Goal: Information Seeking & Learning: Check status

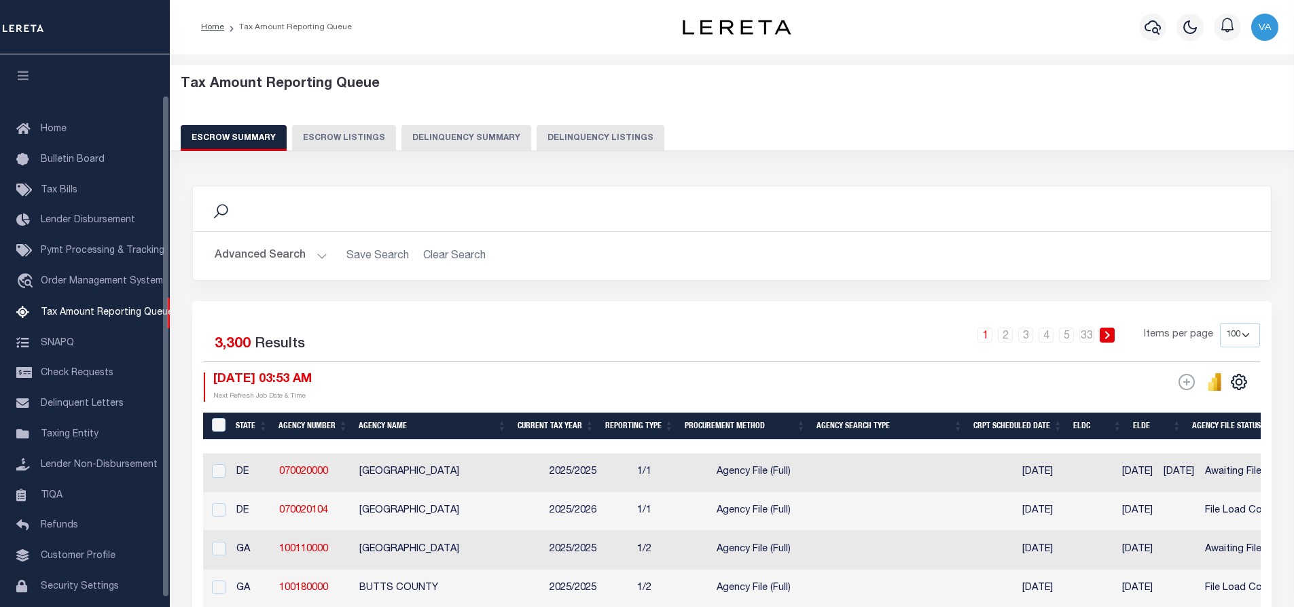
select select "100"
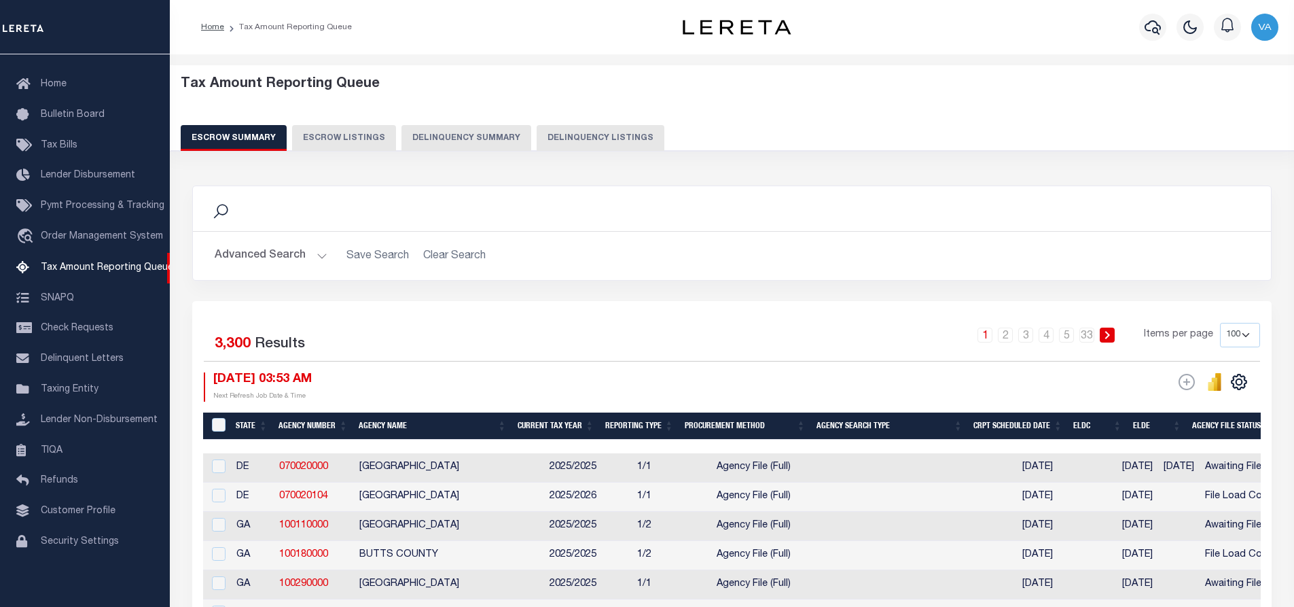
click at [255, 251] on button "Advanced Search" at bounding box center [271, 256] width 113 height 26
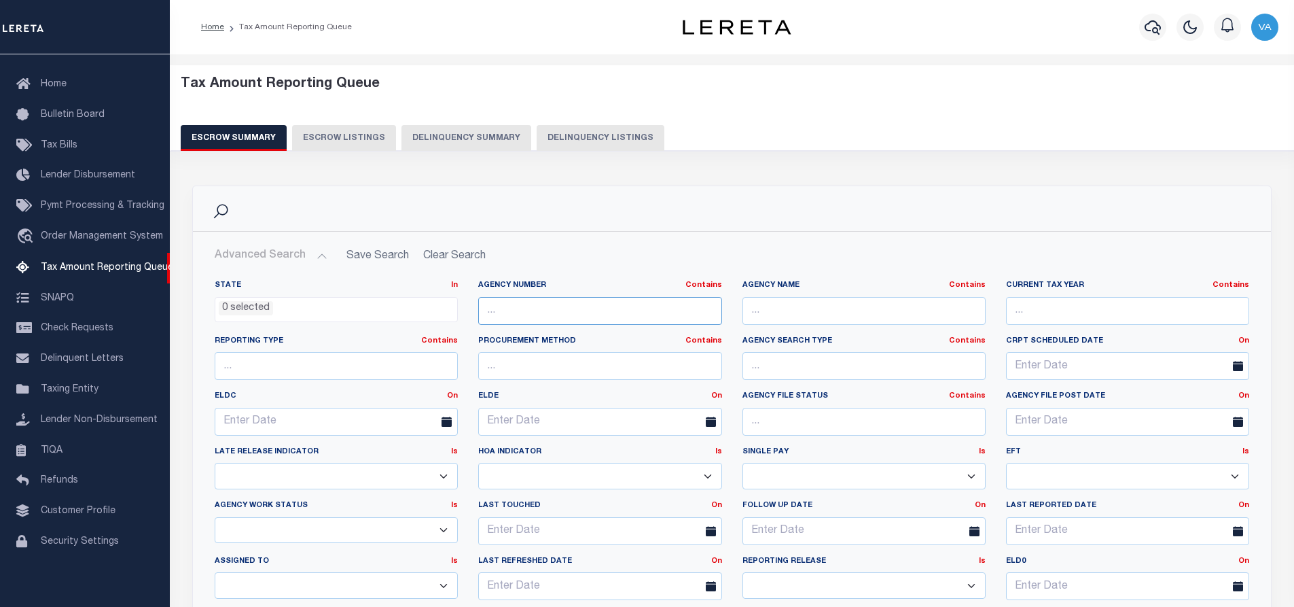
click at [519, 313] on input "text" at bounding box center [599, 311] width 243 height 28
paste input "100111100"
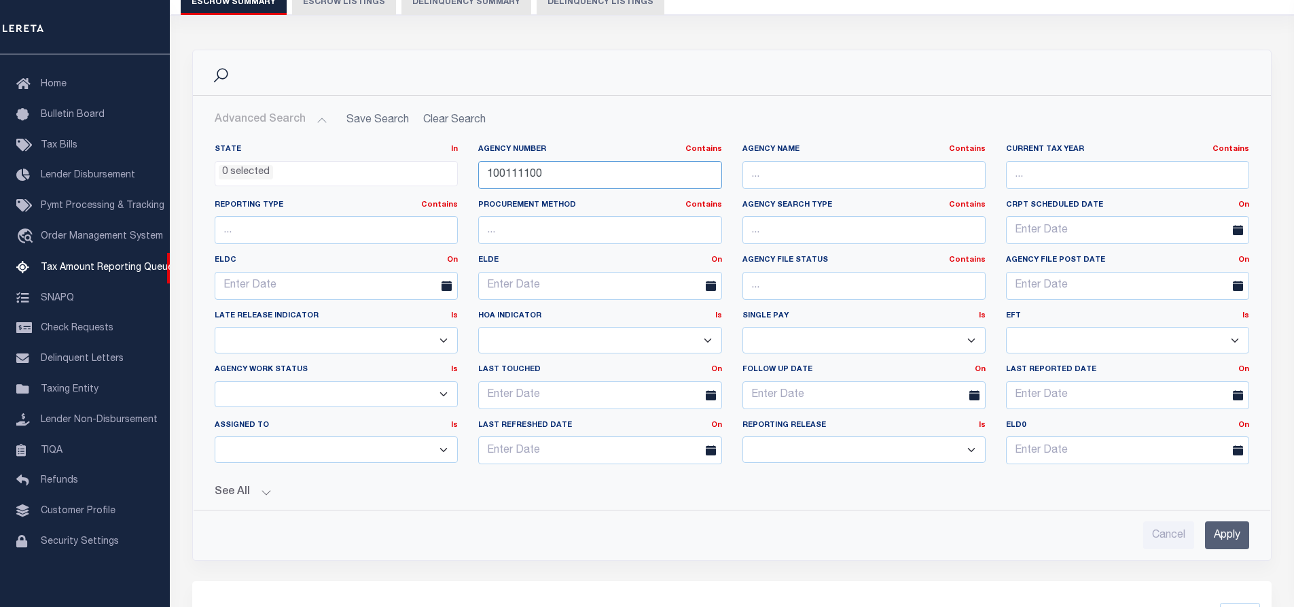
scroll to position [204, 0]
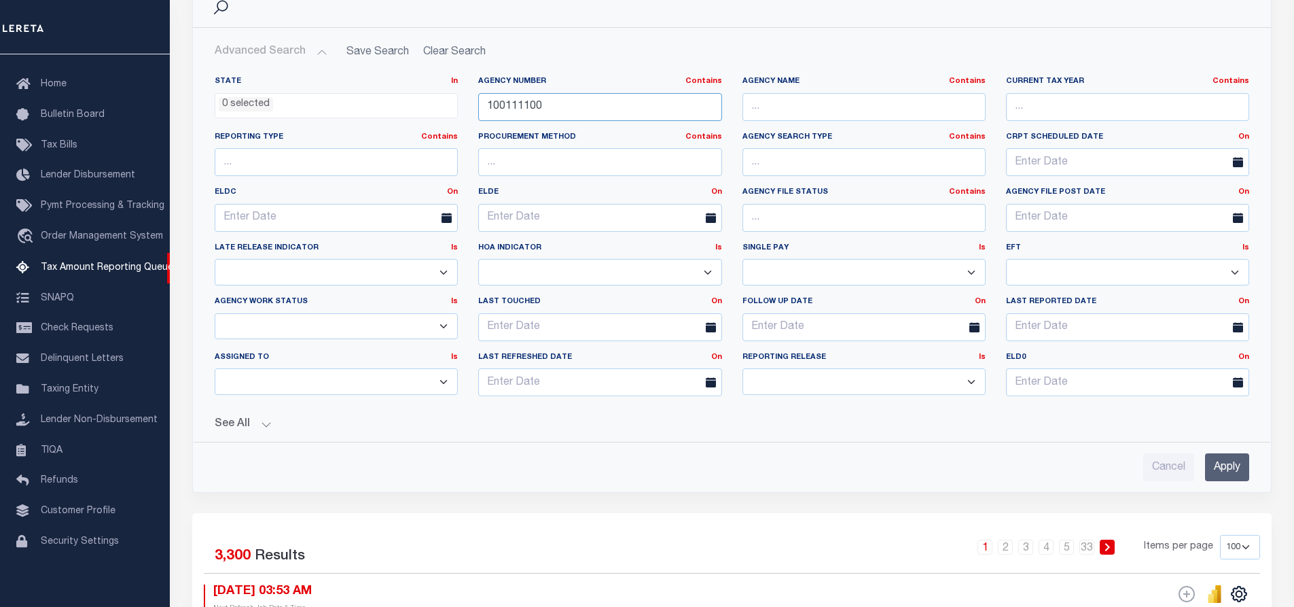
type input "100111100"
click at [1214, 462] on input "Apply" at bounding box center [1227, 467] width 44 height 28
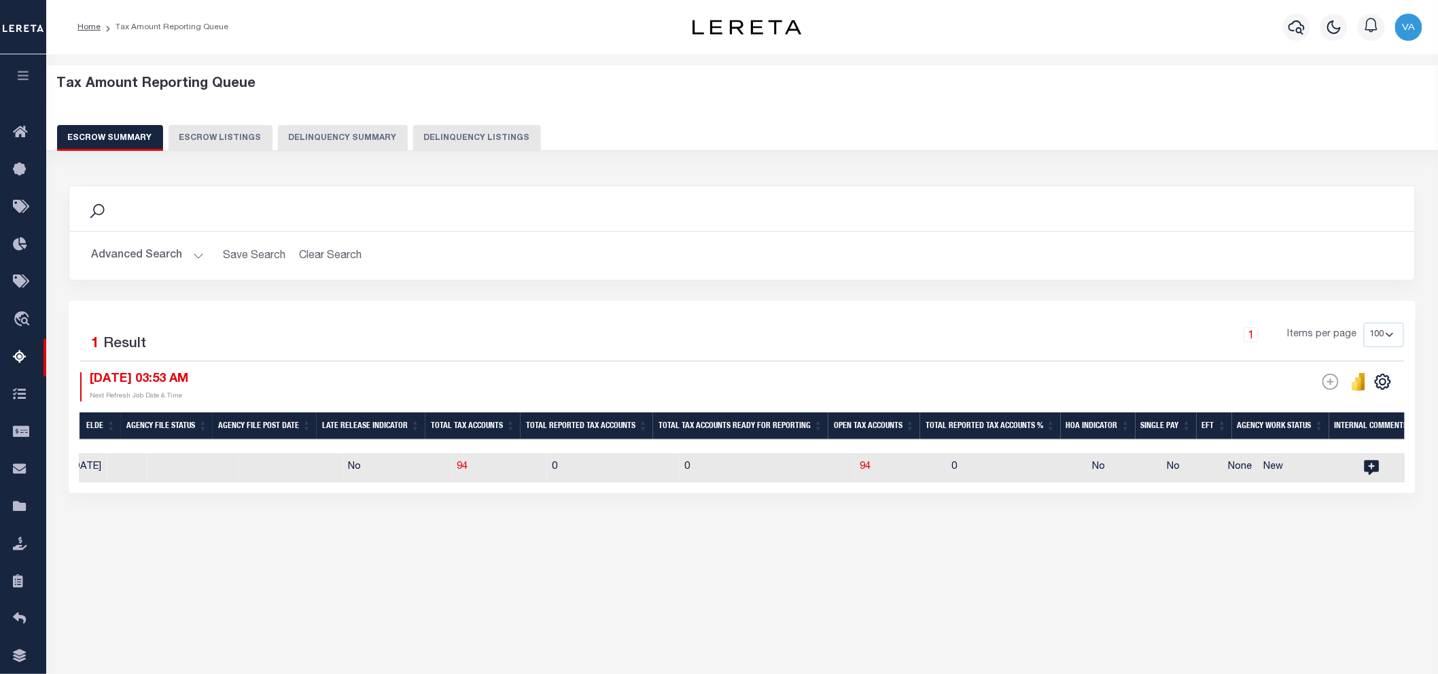
scroll to position [0, 891]
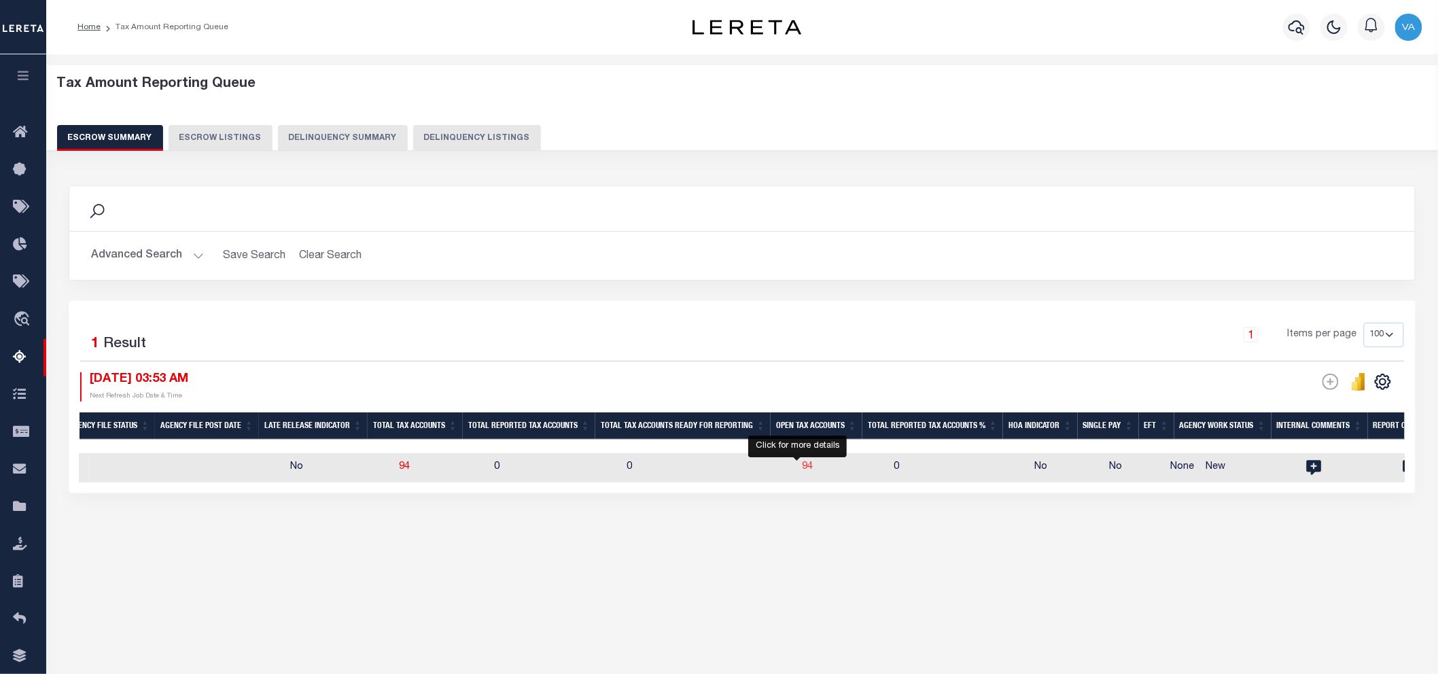
click at [802, 467] on span "94" at bounding box center [807, 467] width 11 height 10
select select "100"
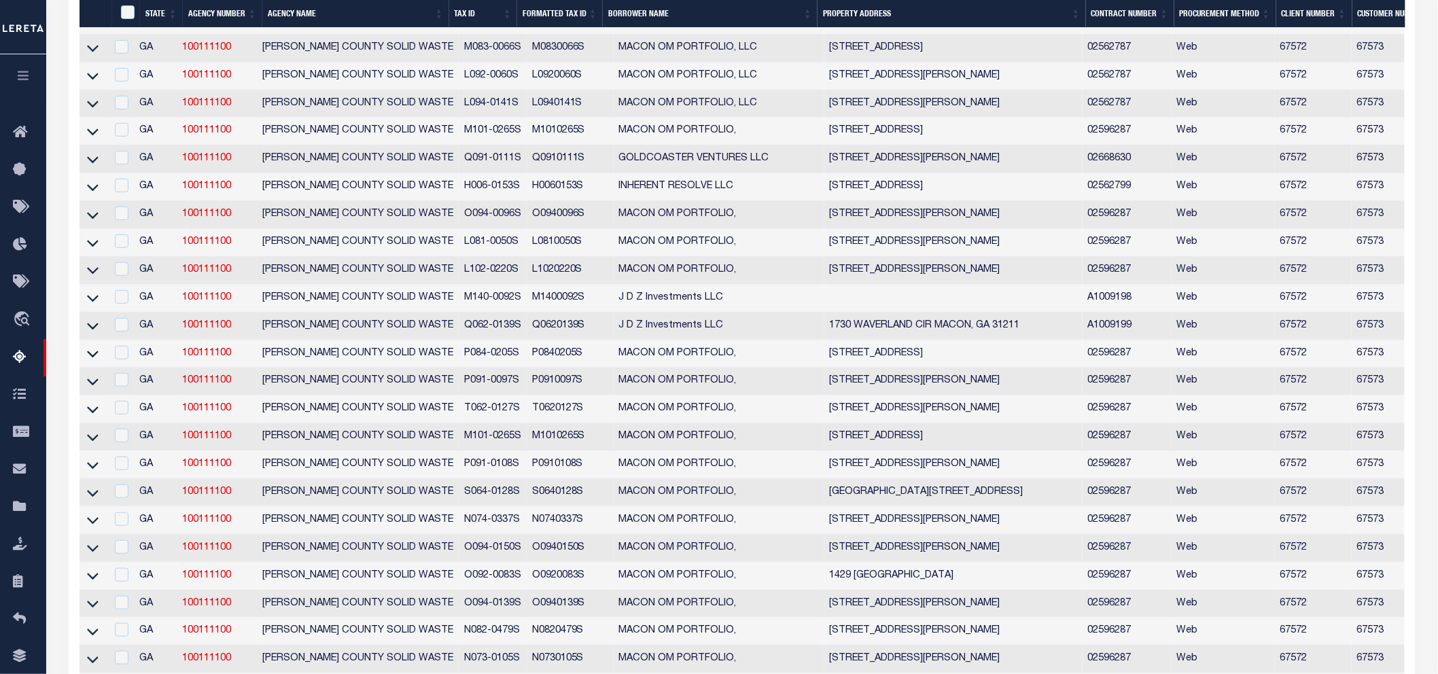
scroll to position [2544, 0]
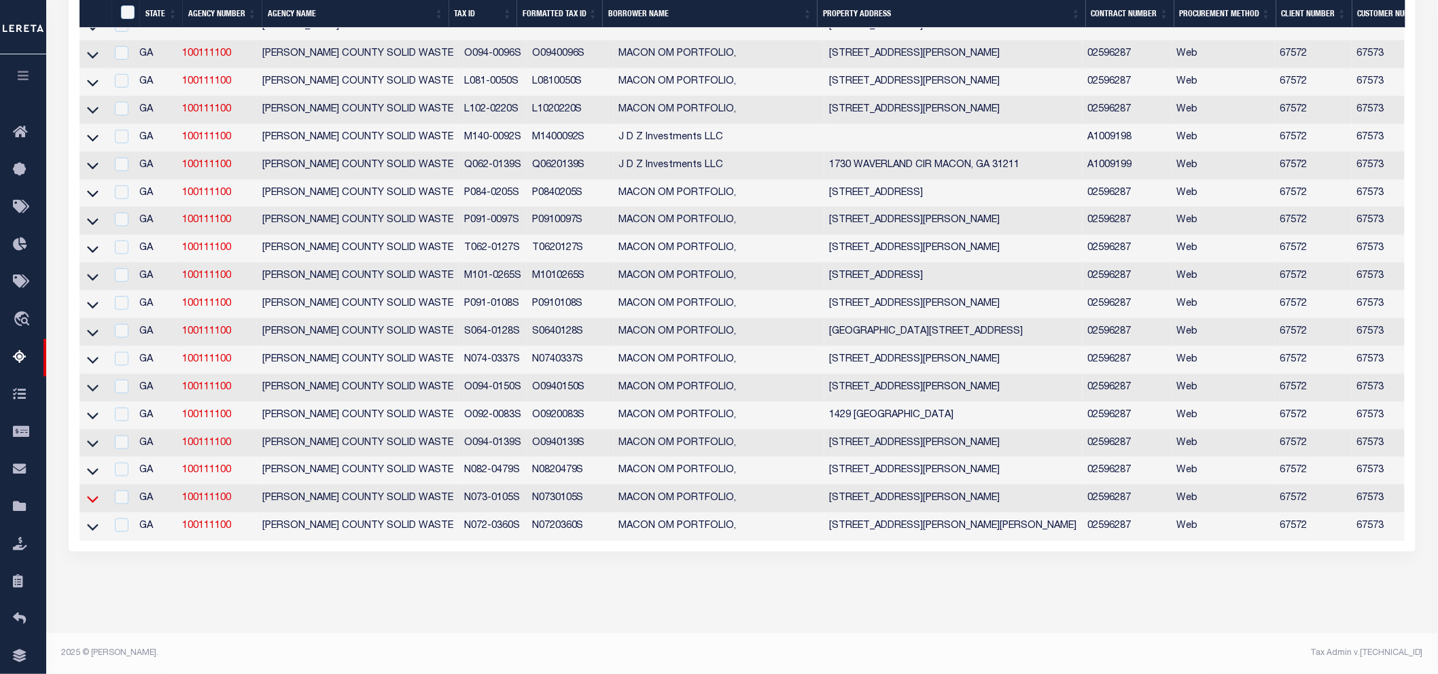
click at [96, 496] on icon at bounding box center [93, 499] width 12 height 7
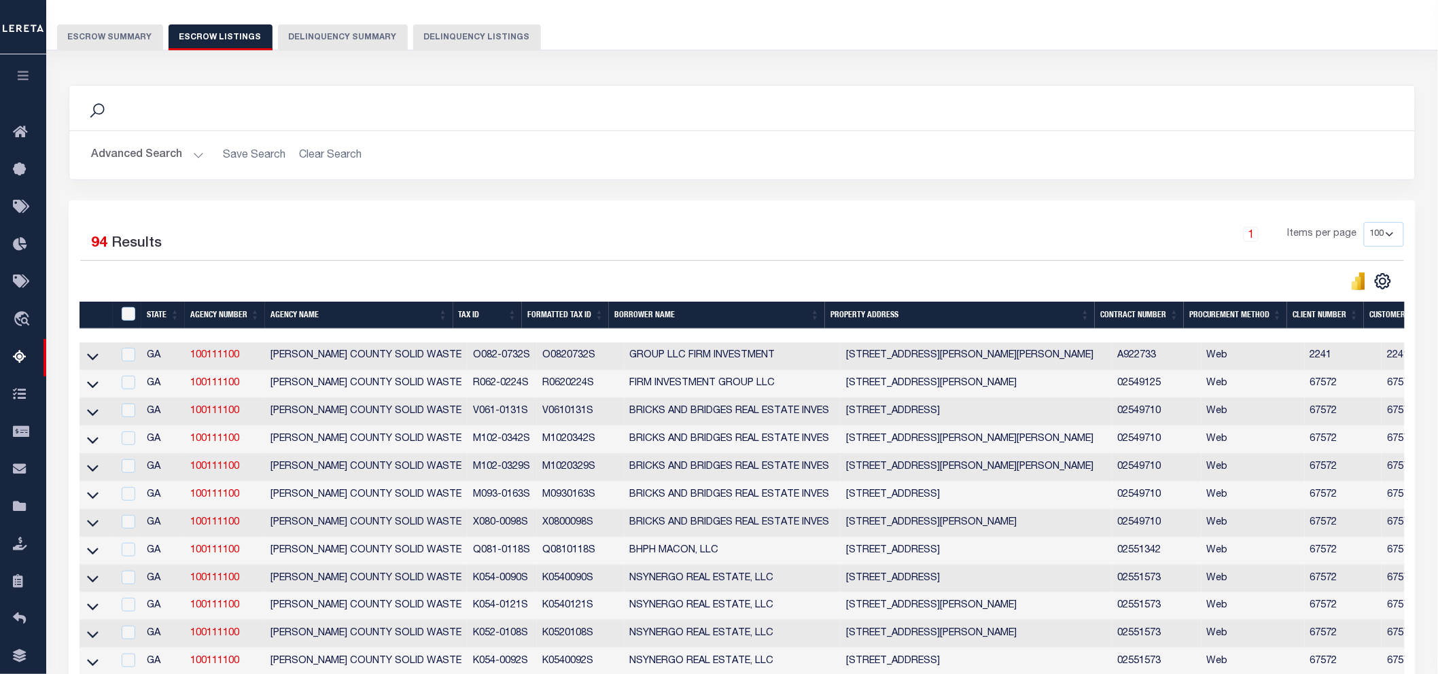
scroll to position [0, 0]
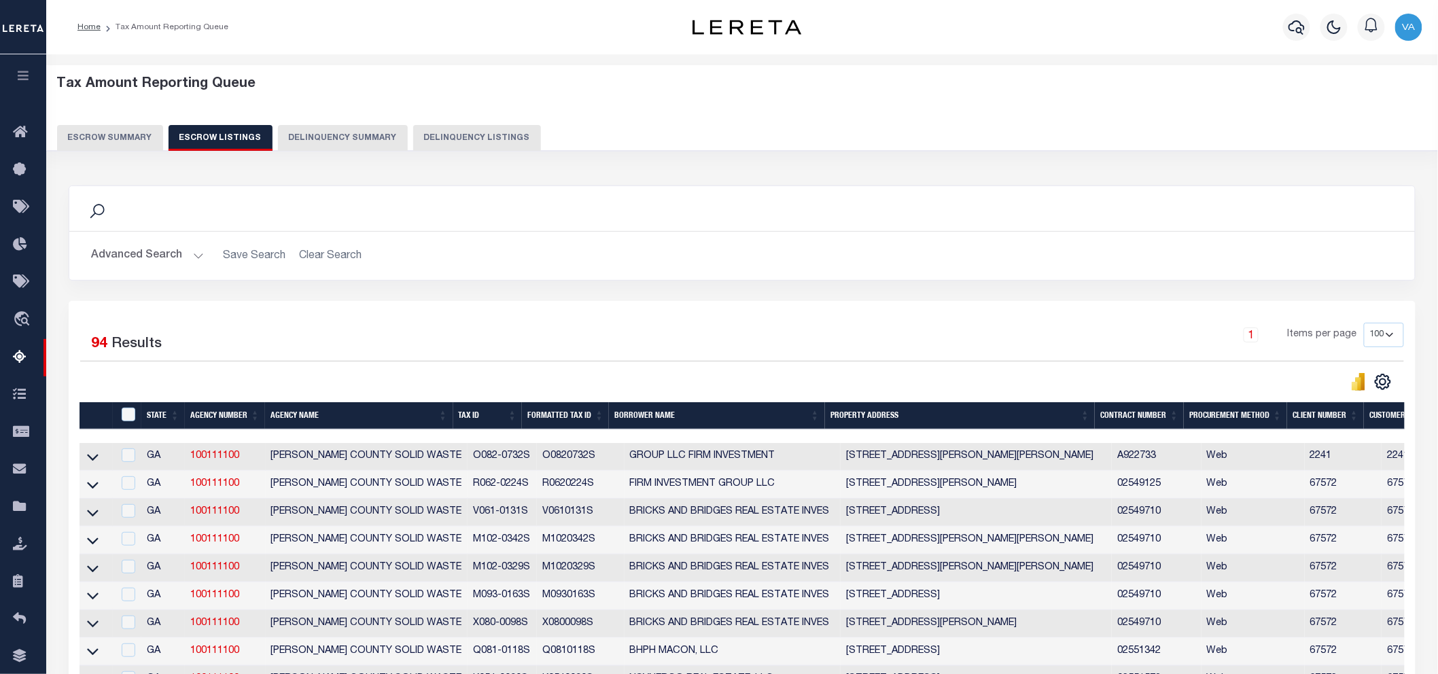
click at [137, 143] on button "Escrow Summary" at bounding box center [110, 138] width 106 height 26
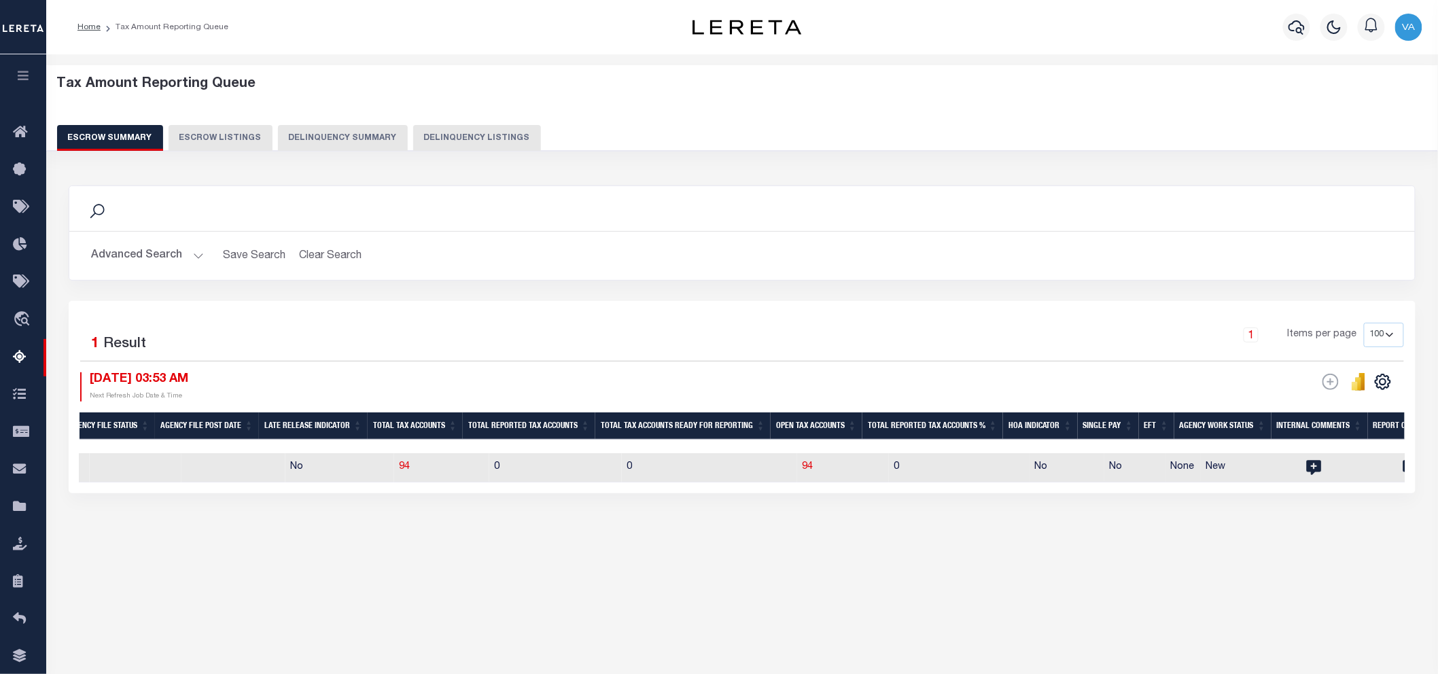
click at [194, 253] on button "Advanced Search" at bounding box center [147, 256] width 113 height 26
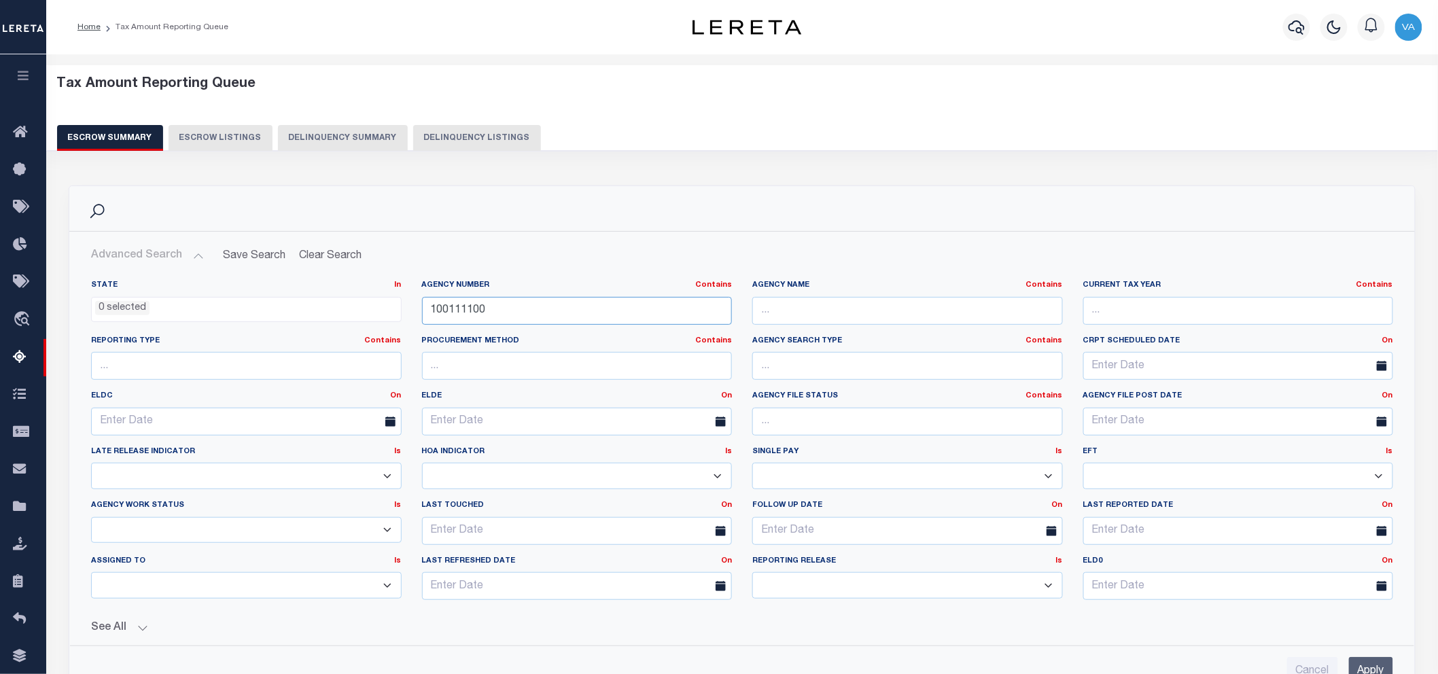
drag, startPoint x: 490, startPoint y: 309, endPoint x: 423, endPoint y: 321, distance: 67.6
click at [423, 321] on input "100111100" at bounding box center [577, 311] width 310 height 28
paste input "370130606"
type input "370130606"
click at [1294, 606] on input "Apply" at bounding box center [1371, 671] width 44 height 28
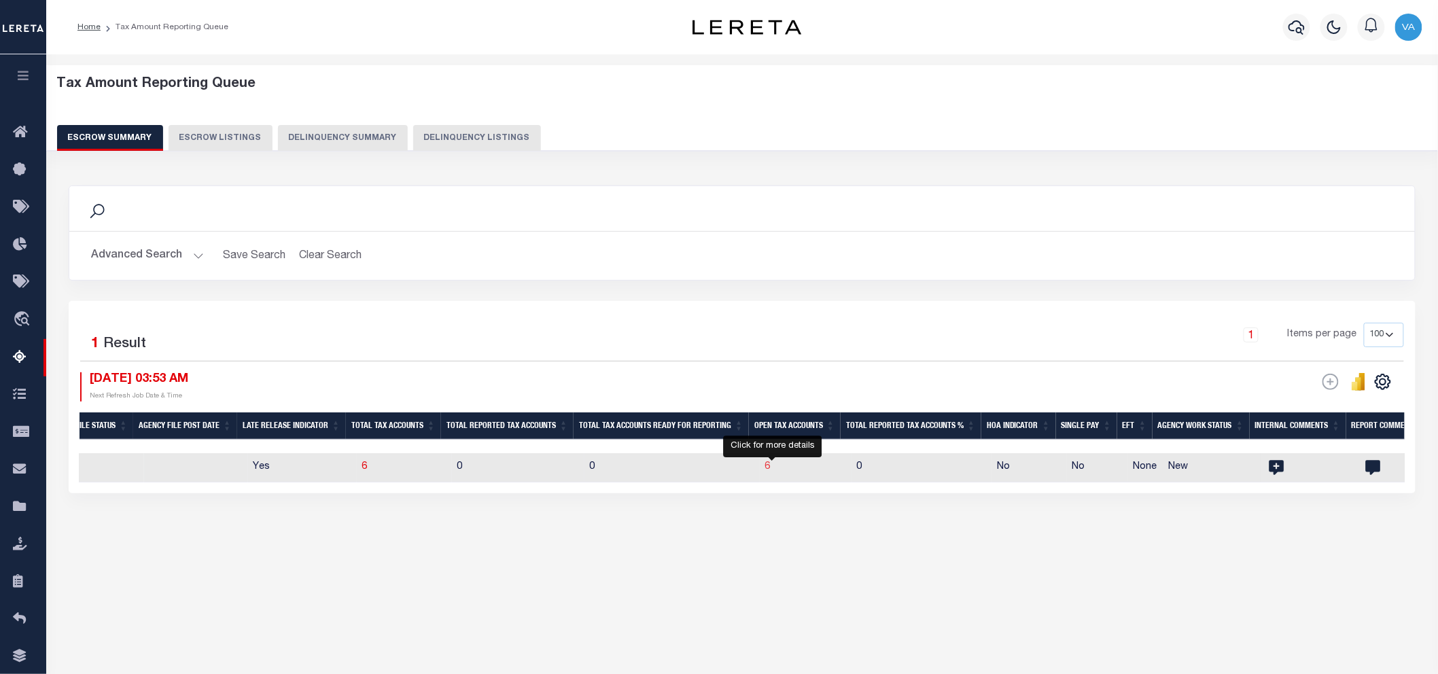
click at [770, 469] on span "6" at bounding box center [767, 467] width 5 height 10
select select "100"
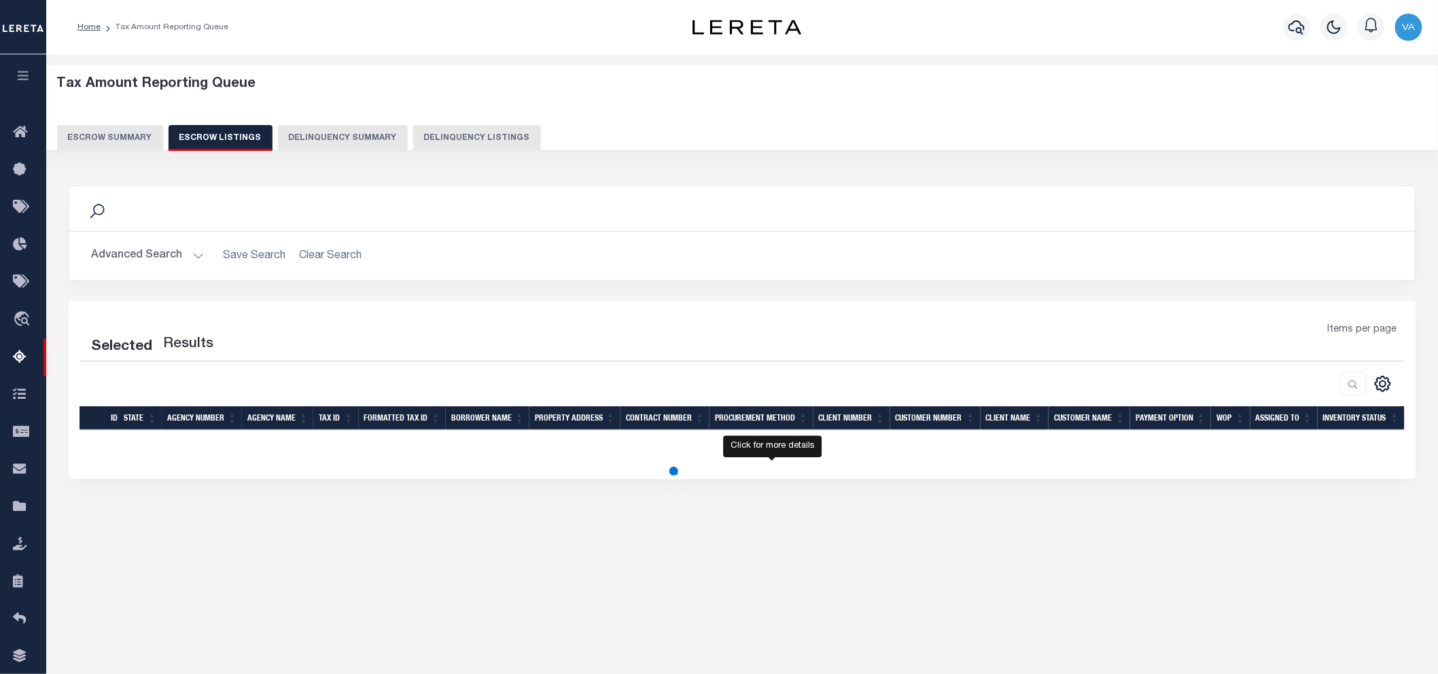
select select "100"
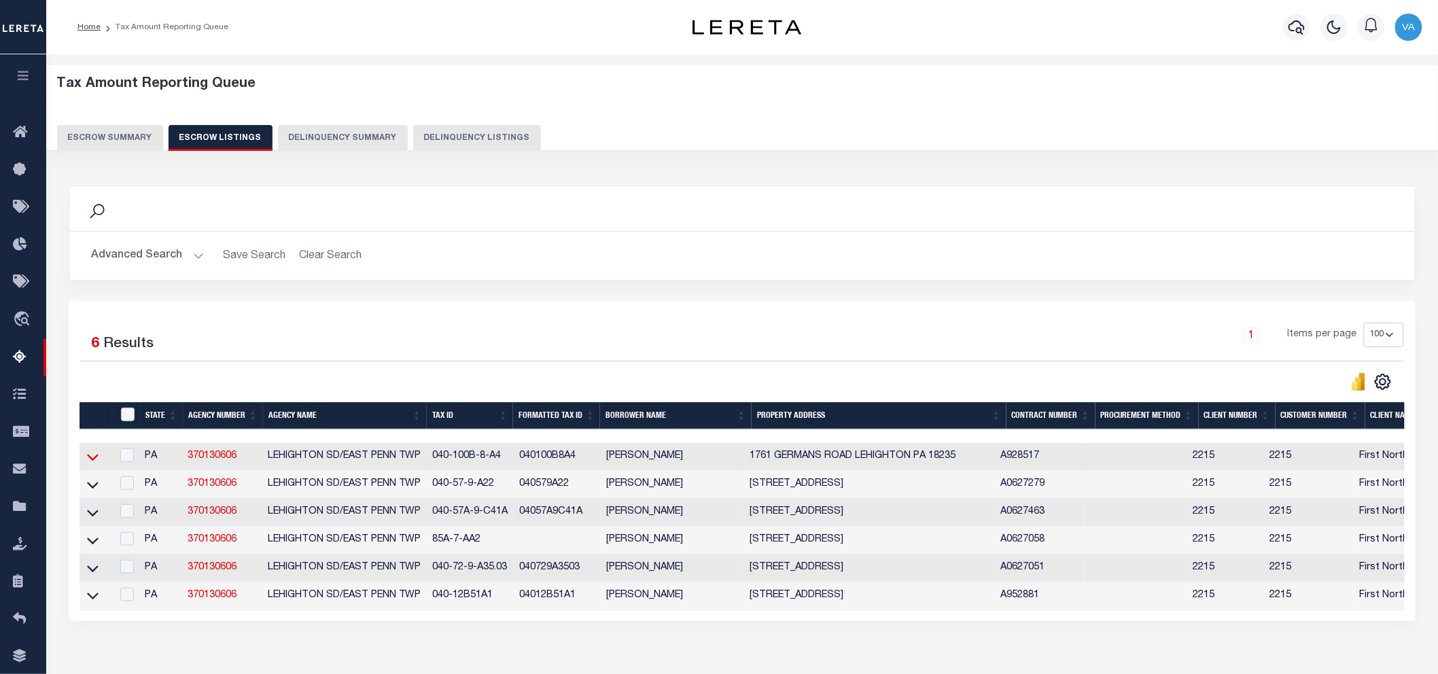
click at [96, 461] on icon at bounding box center [93, 457] width 12 height 14
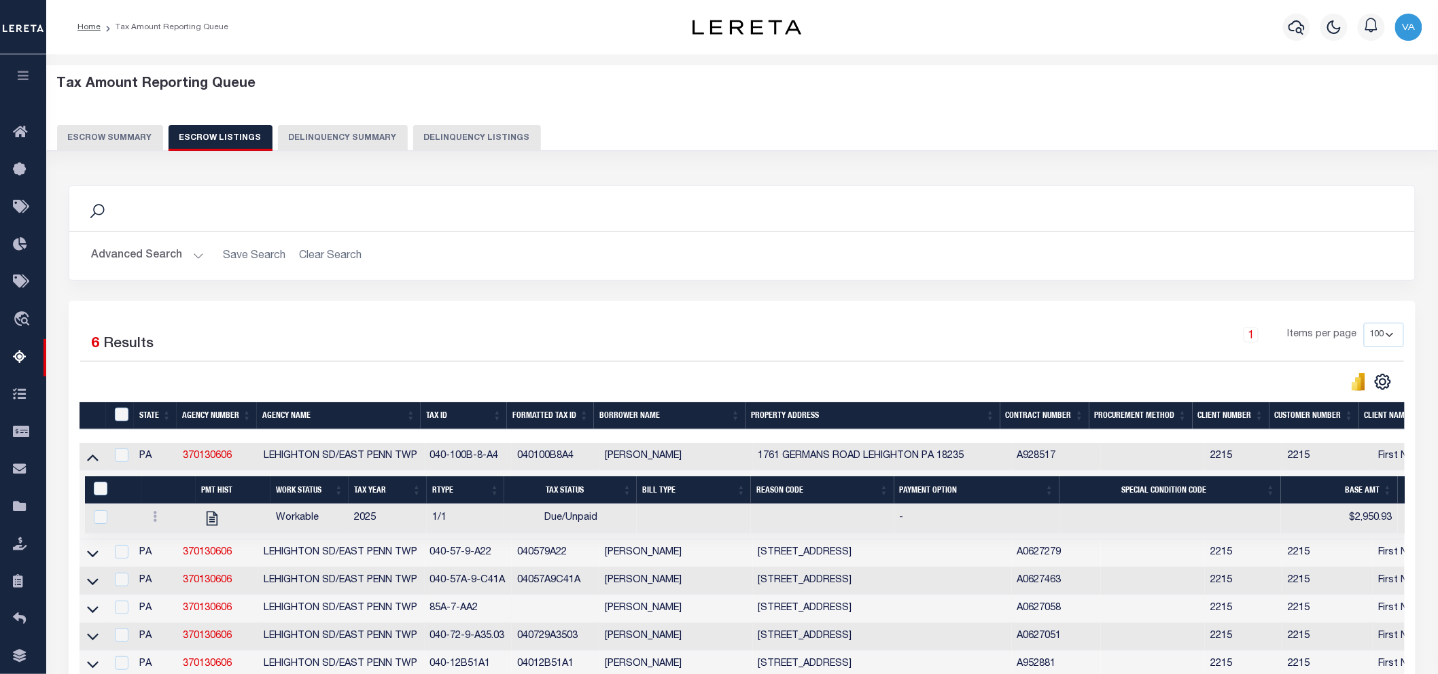
scroll to position [151, 0]
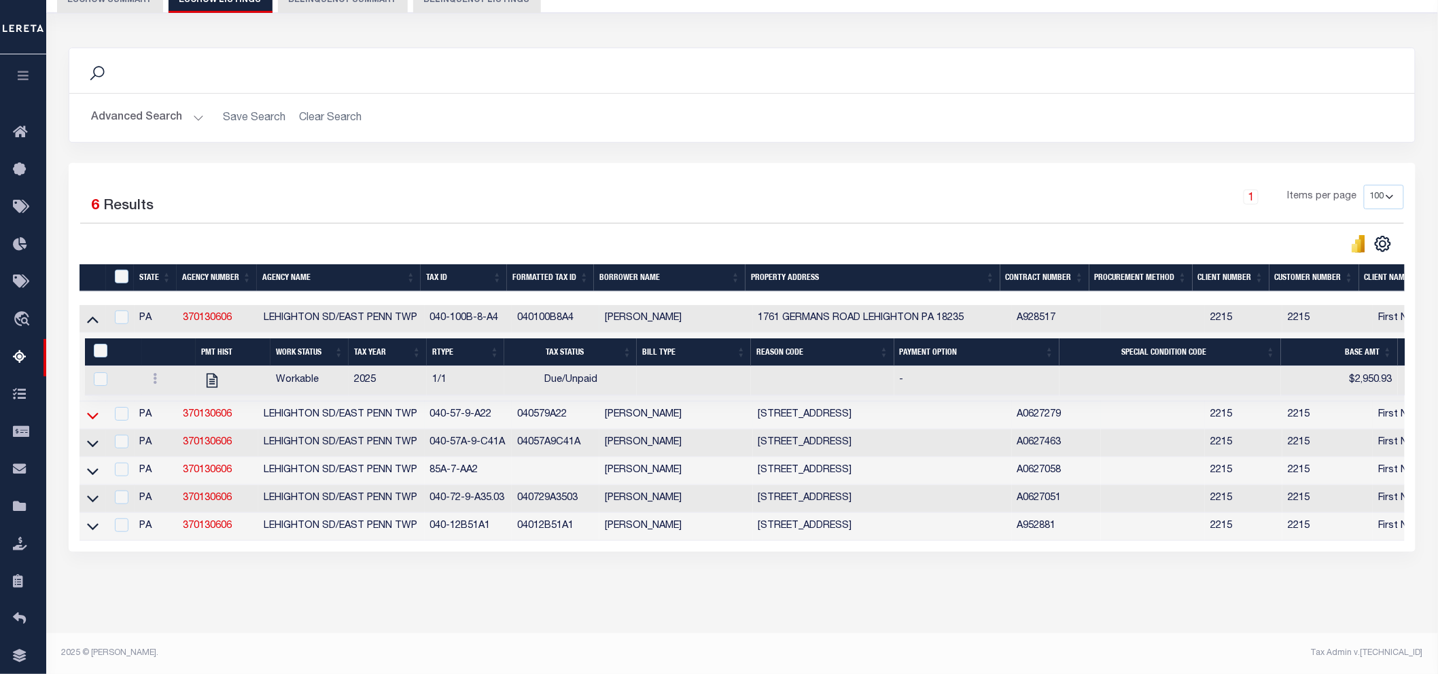
click at [93, 408] on icon at bounding box center [93, 415] width 12 height 14
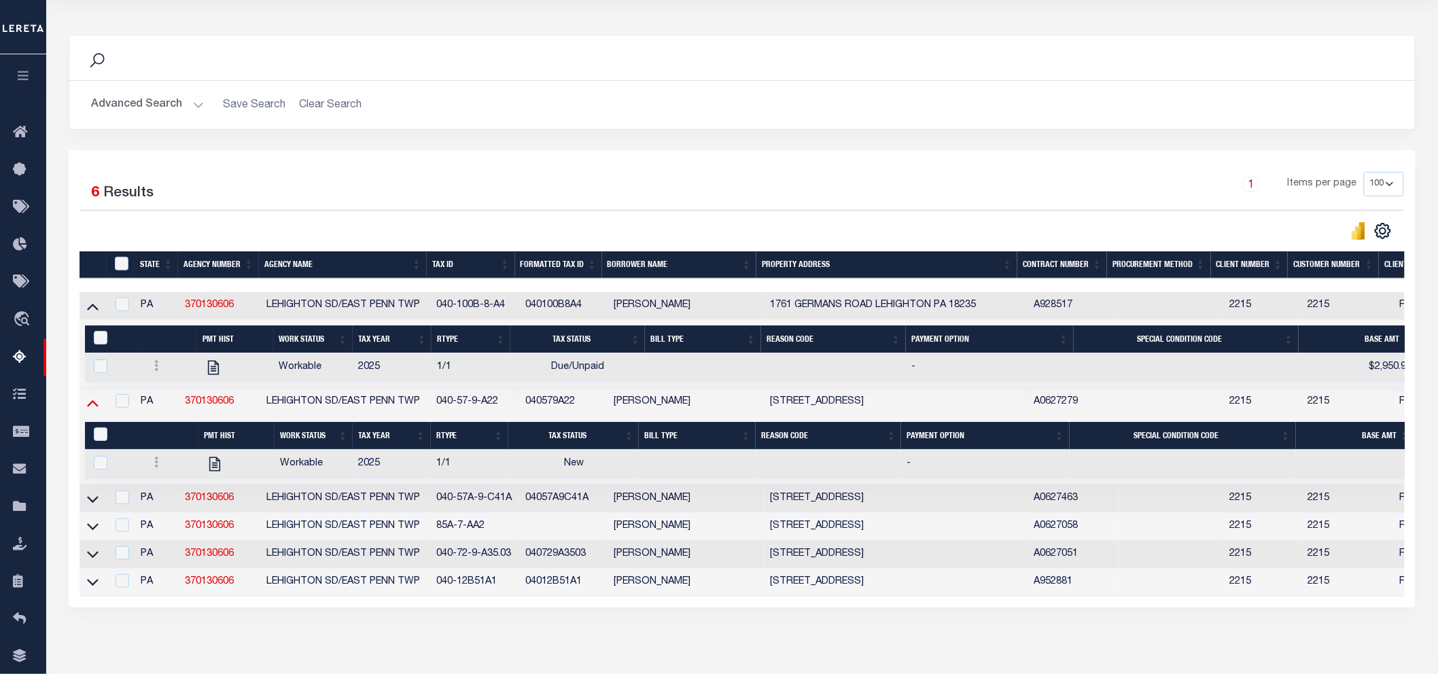
click at [91, 405] on icon at bounding box center [93, 402] width 12 height 14
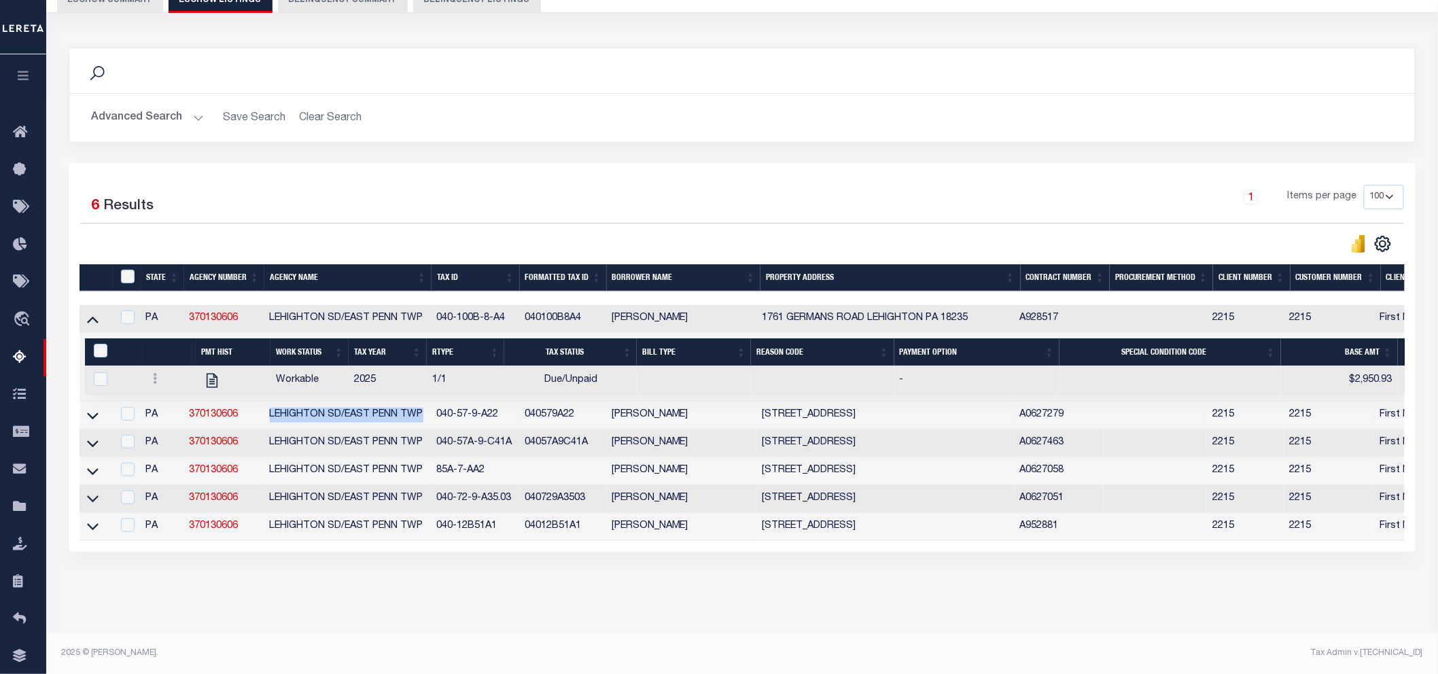
drag, startPoint x: 266, startPoint y: 404, endPoint x: 423, endPoint y: 410, distance: 157.0
click at [423, 410] on td "LEHIGHTON SD/EAST PENN TWP" at bounding box center [347, 416] width 167 height 28
checkbox input "true"
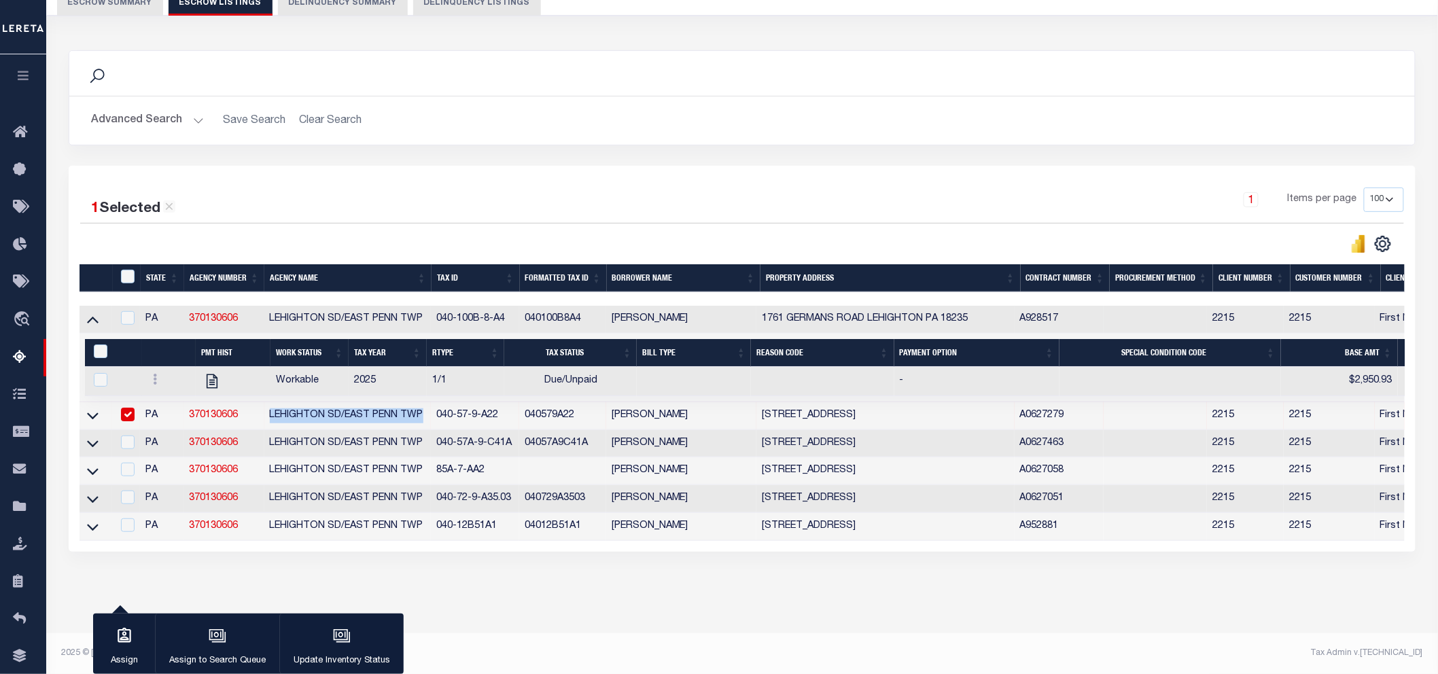
scroll to position [148, 0]
copy td "LEHIGHTON SD/EAST PENN TWP"
click at [1004, 192] on div "1 Items per page 10 25 50 100 500" at bounding box center [910, 205] width 988 height 35
drag, startPoint x: 188, startPoint y: 304, endPoint x: 257, endPoint y: 307, distance: 69.4
click at [257, 307] on td "370130606" at bounding box center [223, 320] width 80 height 28
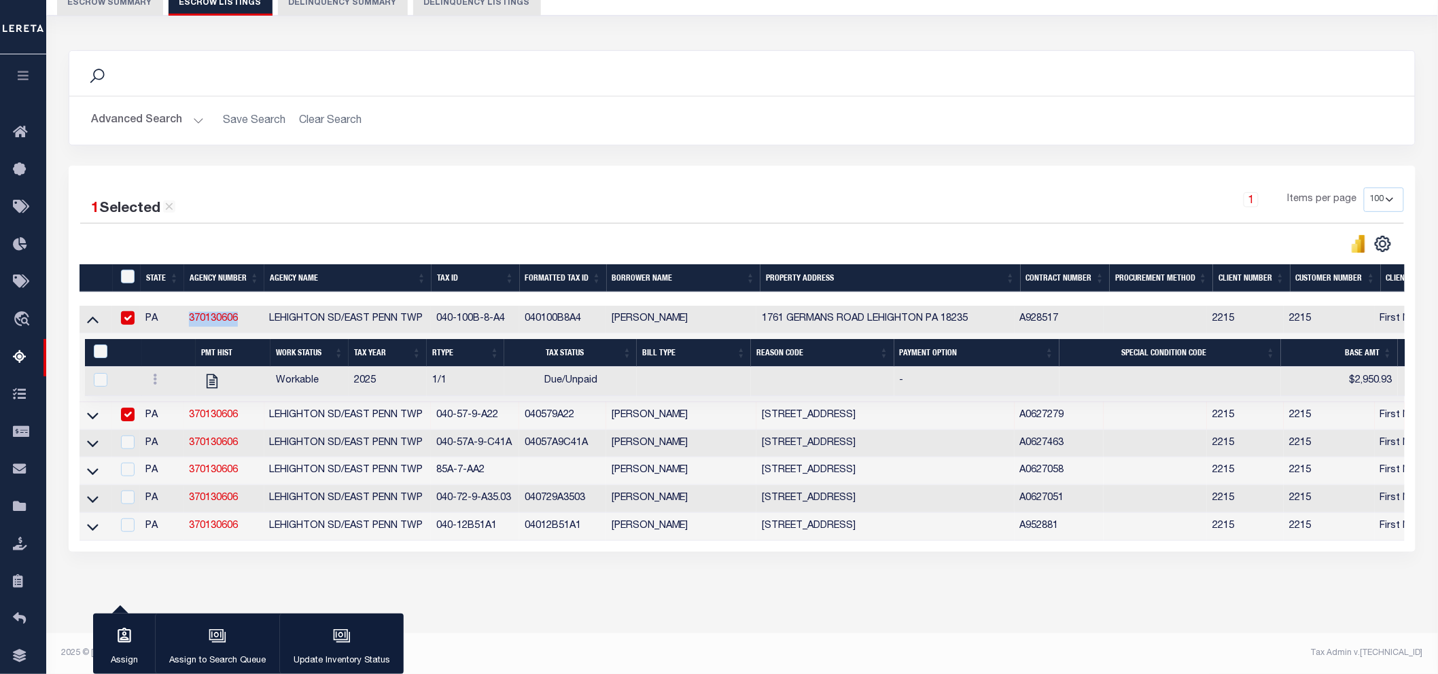
checkbox input "true"
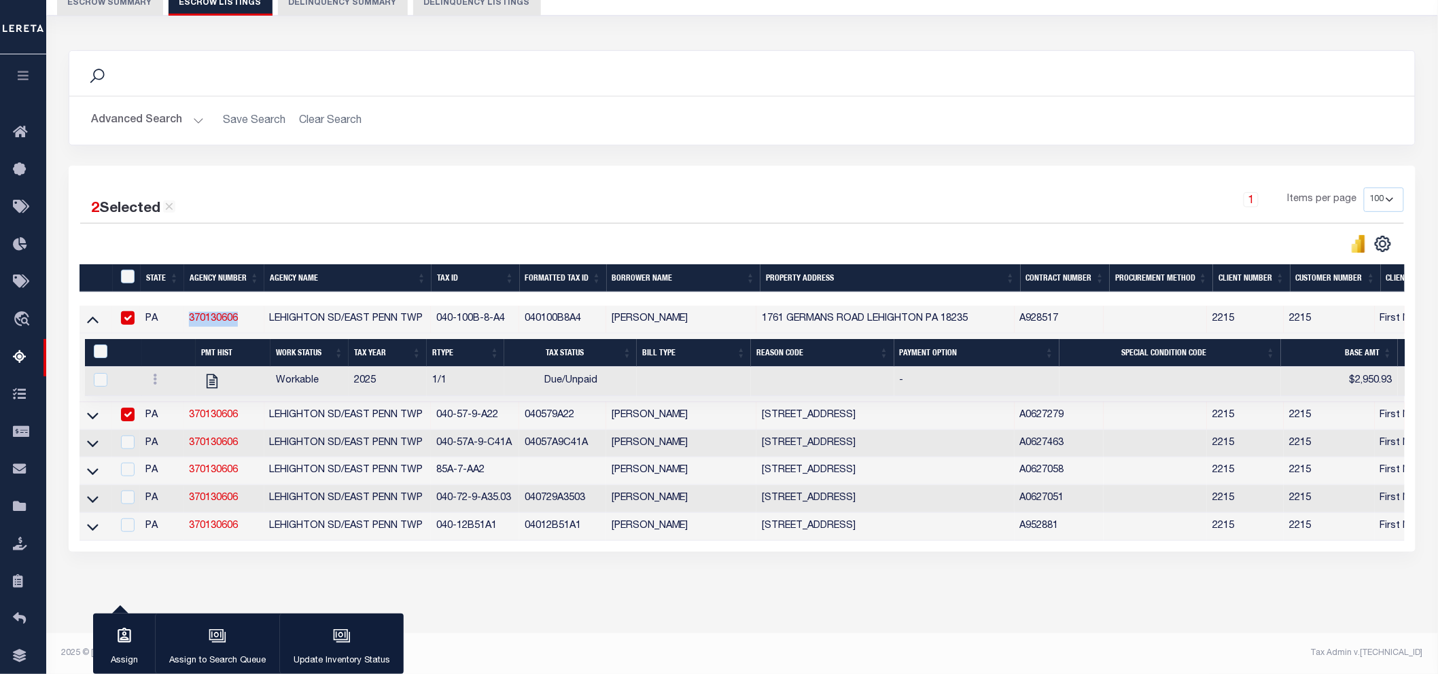
copy link "370130606"
click at [131, 408] on input "checkbox" at bounding box center [128, 415] width 14 height 14
checkbox input "false"
drag, startPoint x: 508, startPoint y: 306, endPoint x: 435, endPoint y: 313, distance: 73.0
click at [435, 313] on td "040-100B-8-A4" at bounding box center [475, 320] width 88 height 28
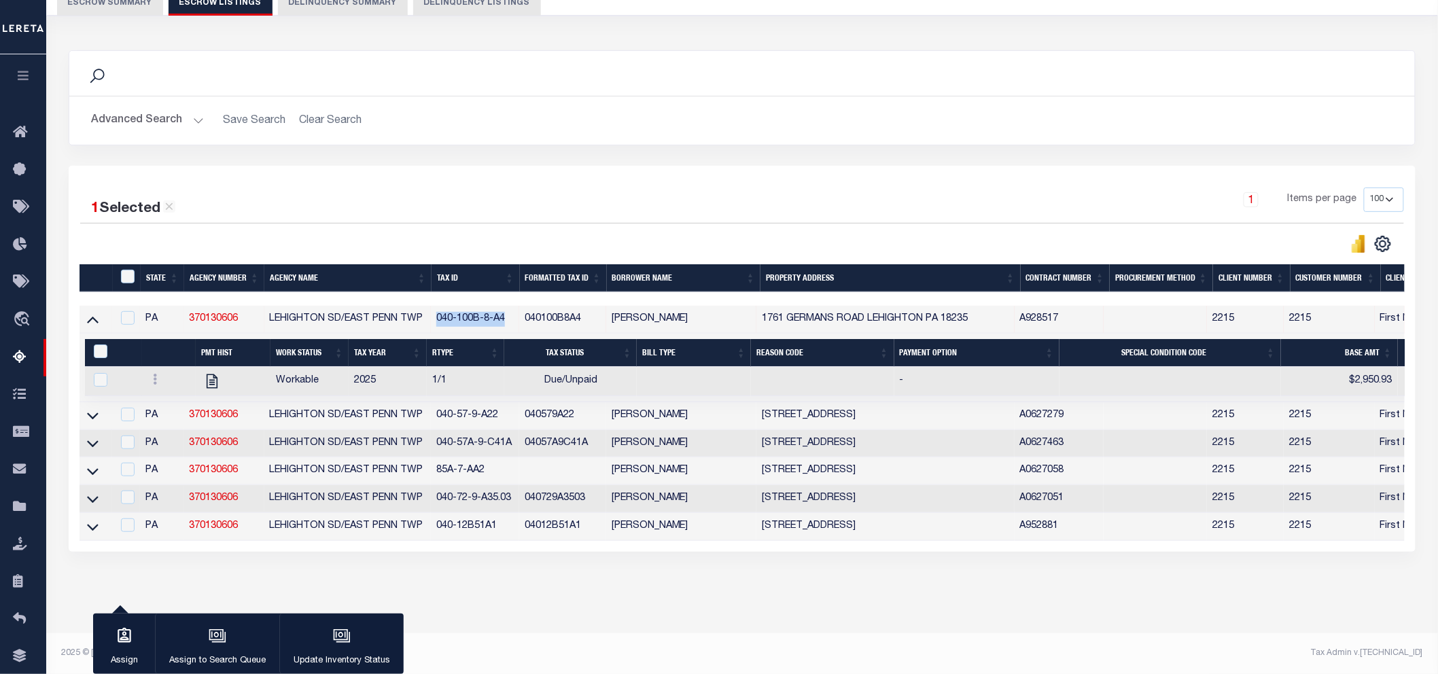
checkbox input "false"
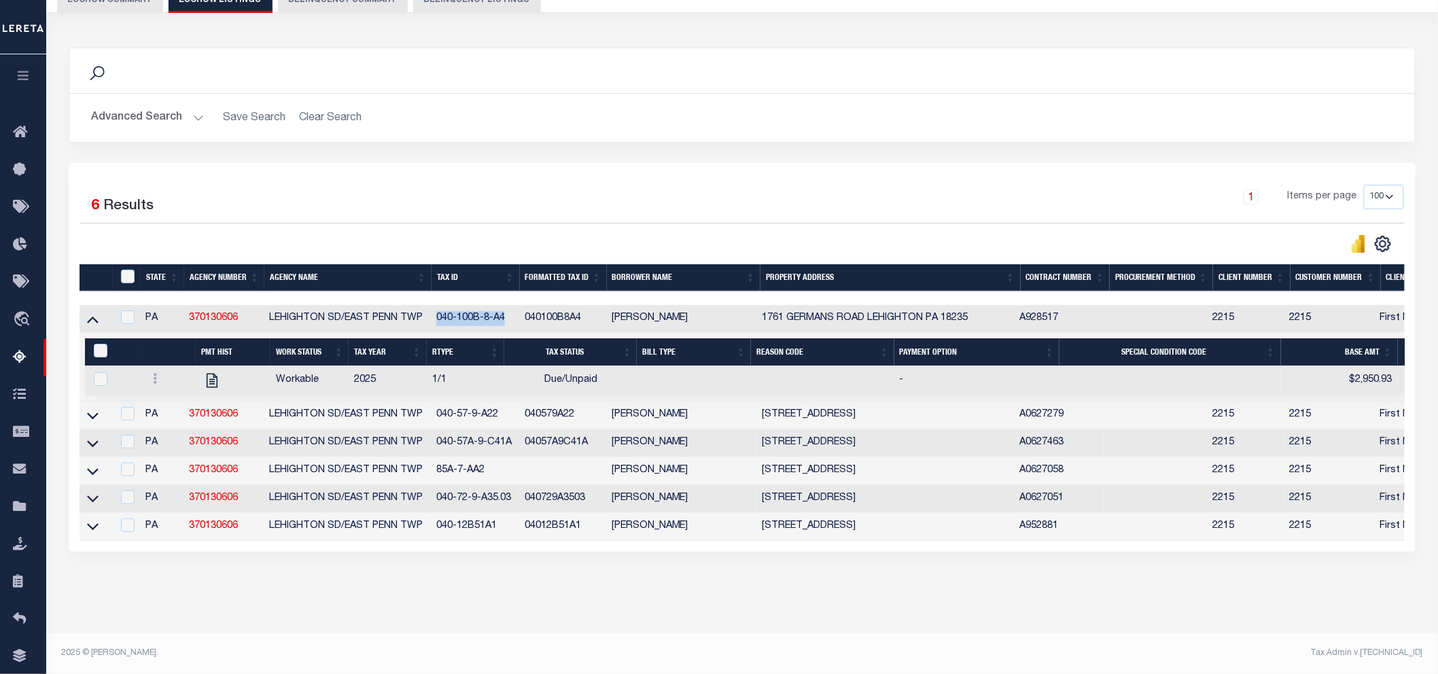
copy td "040-100B-8-A4"
drag, startPoint x: 431, startPoint y: 408, endPoint x: 504, endPoint y: 410, distance: 72.7
click at [504, 410] on td "040-57-9-A22" at bounding box center [475, 416] width 88 height 28
checkbox input "true"
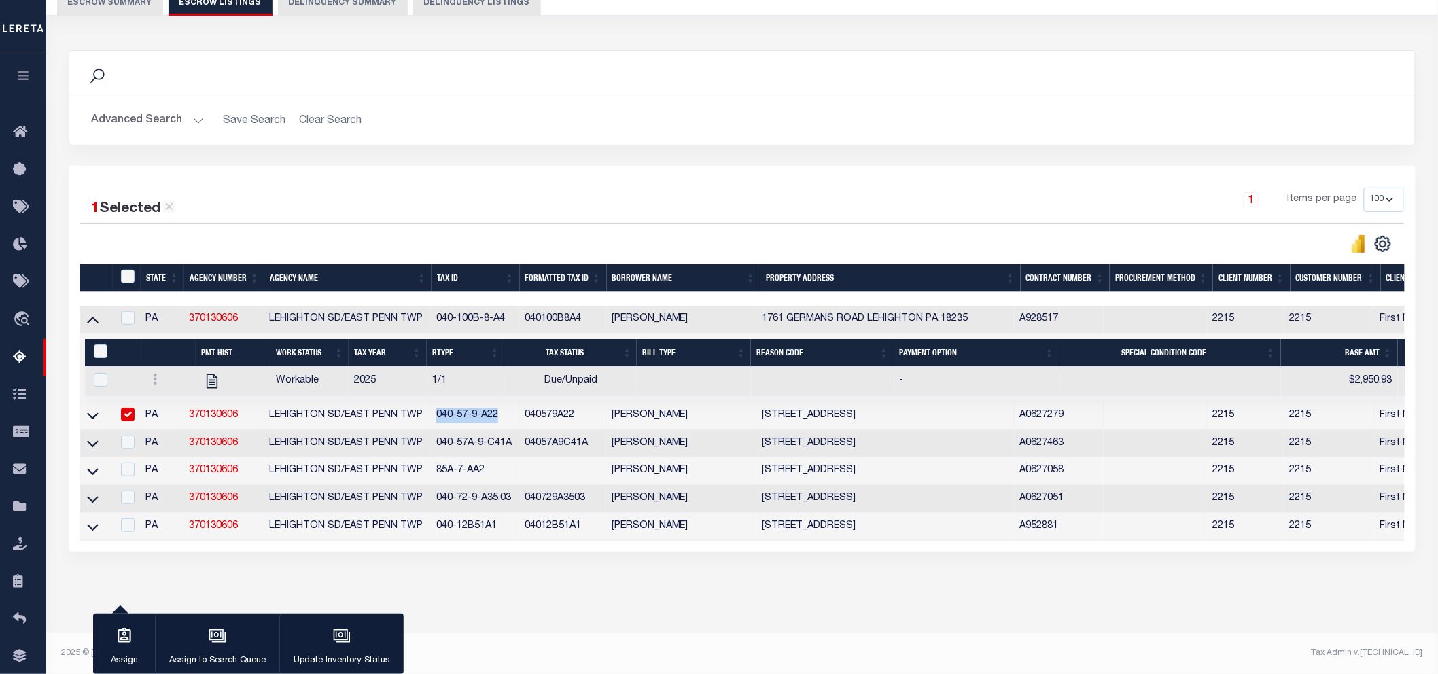
copy td "040-57-9-A22"
drag, startPoint x: 431, startPoint y: 433, endPoint x: 511, endPoint y: 438, distance: 80.4
click at [511, 438] on td "040-57A-9-C41A" at bounding box center [475, 444] width 88 height 28
checkbox input "true"
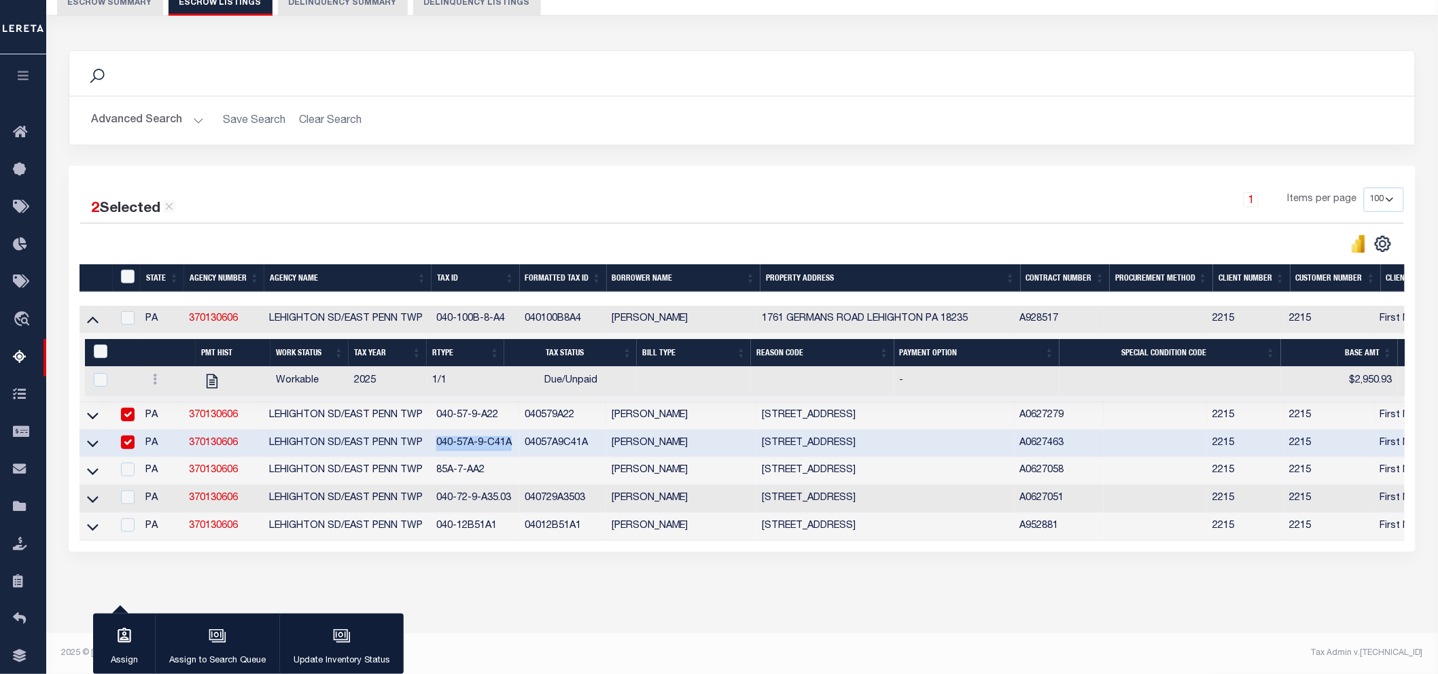
copy td "040-57A-9-C41A"
drag, startPoint x: 433, startPoint y: 461, endPoint x: 482, endPoint y: 459, distance: 49.6
click at [482, 459] on td "85A-7-AA2" at bounding box center [475, 471] width 88 height 28
checkbox input "true"
copy td "85A-7-AA2"
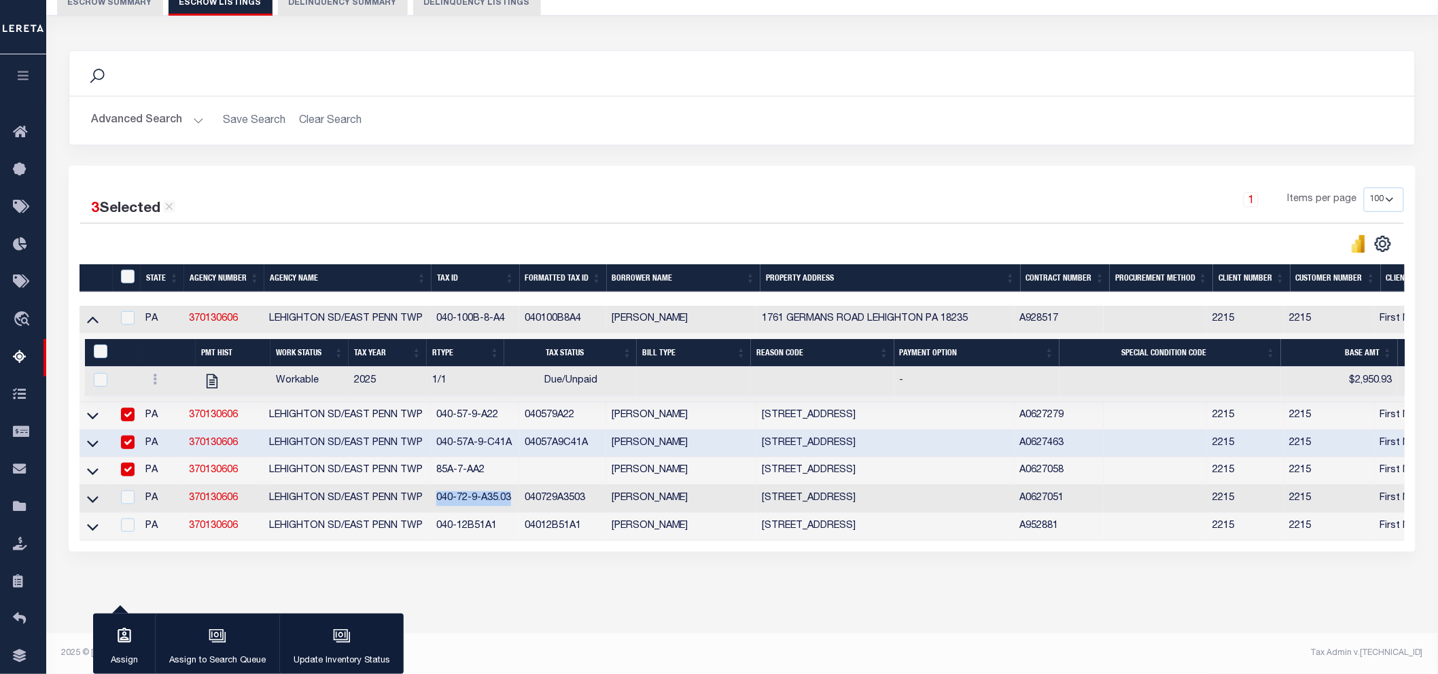
drag, startPoint x: 432, startPoint y: 488, endPoint x: 513, endPoint y: 496, distance: 81.3
click at [513, 496] on td "040-72-9-A35.03" at bounding box center [475, 499] width 88 height 28
checkbox input "true"
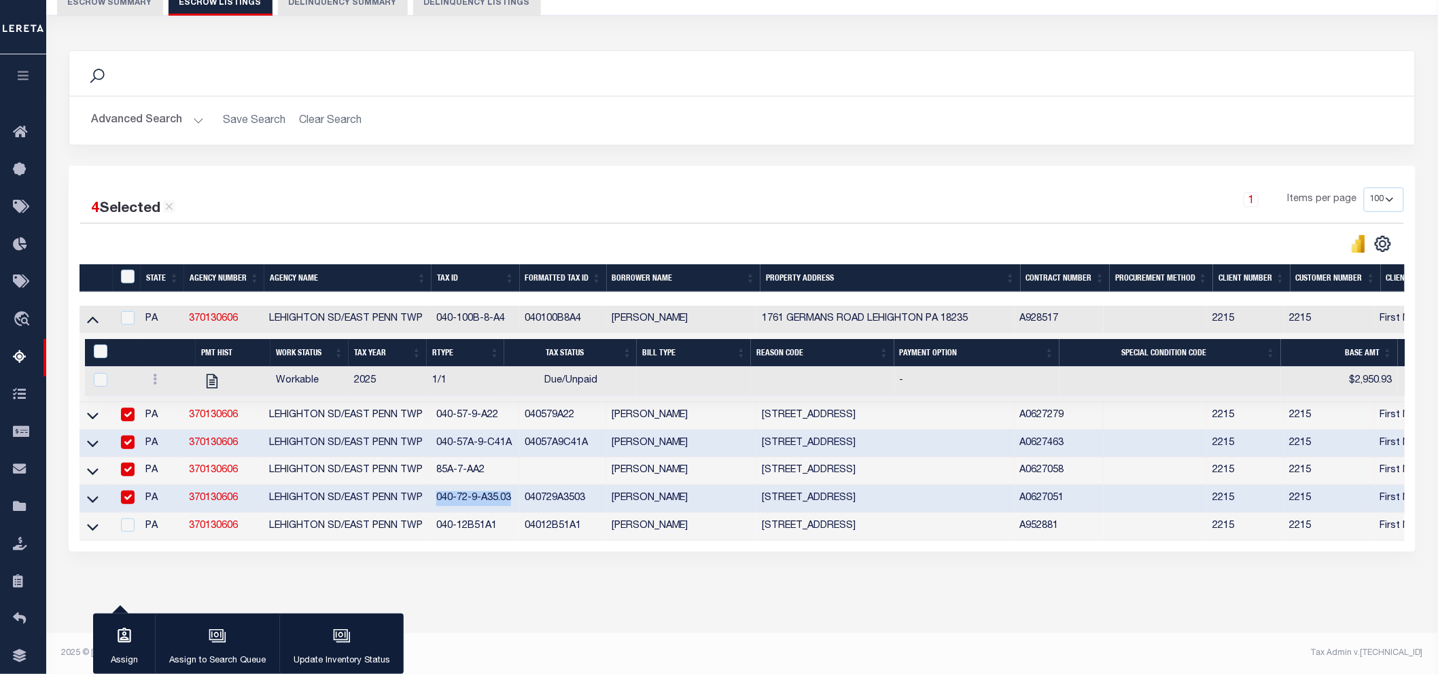
copy td "040-72-9-A35.03"
drag, startPoint x: 433, startPoint y: 514, endPoint x: 512, endPoint y: 514, distance: 78.8
click at [512, 514] on td "040-12B51A1" at bounding box center [475, 527] width 88 height 28
checkbox input "true"
copy td "040-12B51A1"
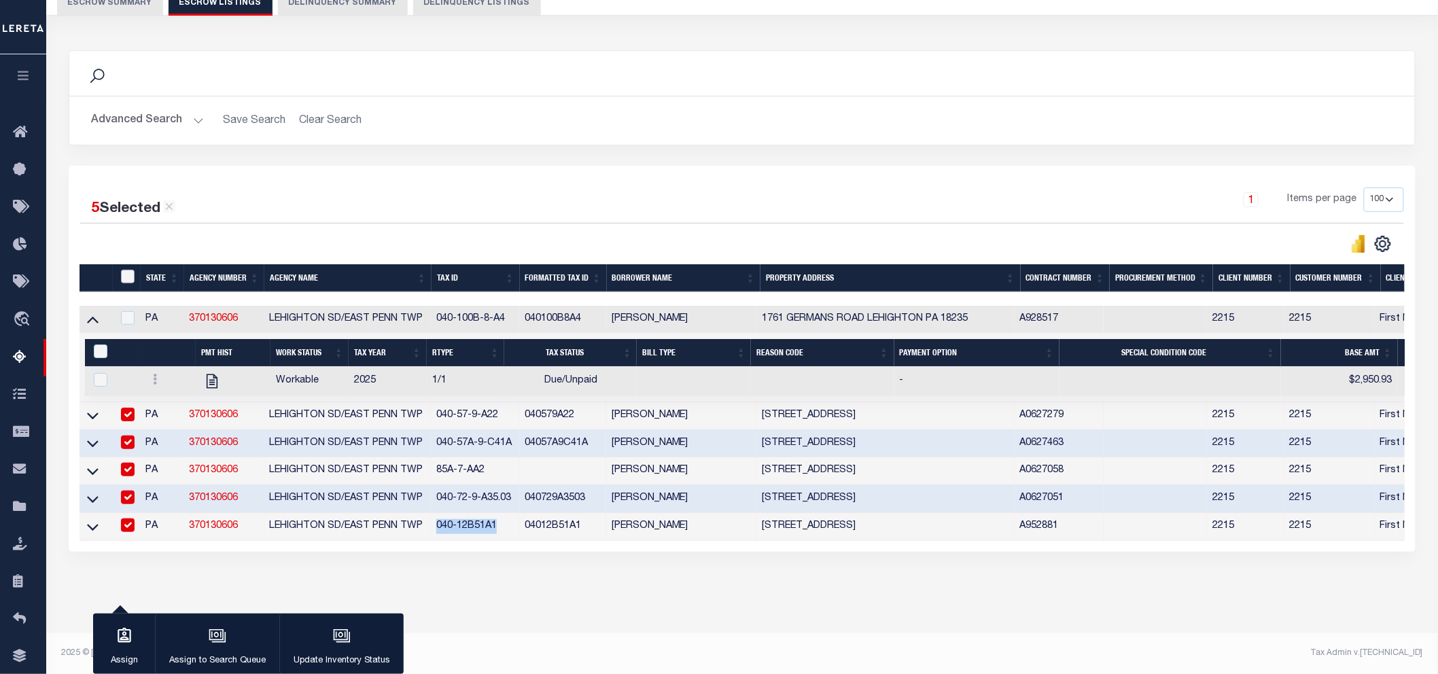
click at [129, 270] on input "ID" at bounding box center [128, 277] width 14 height 14
checkbox input "true"
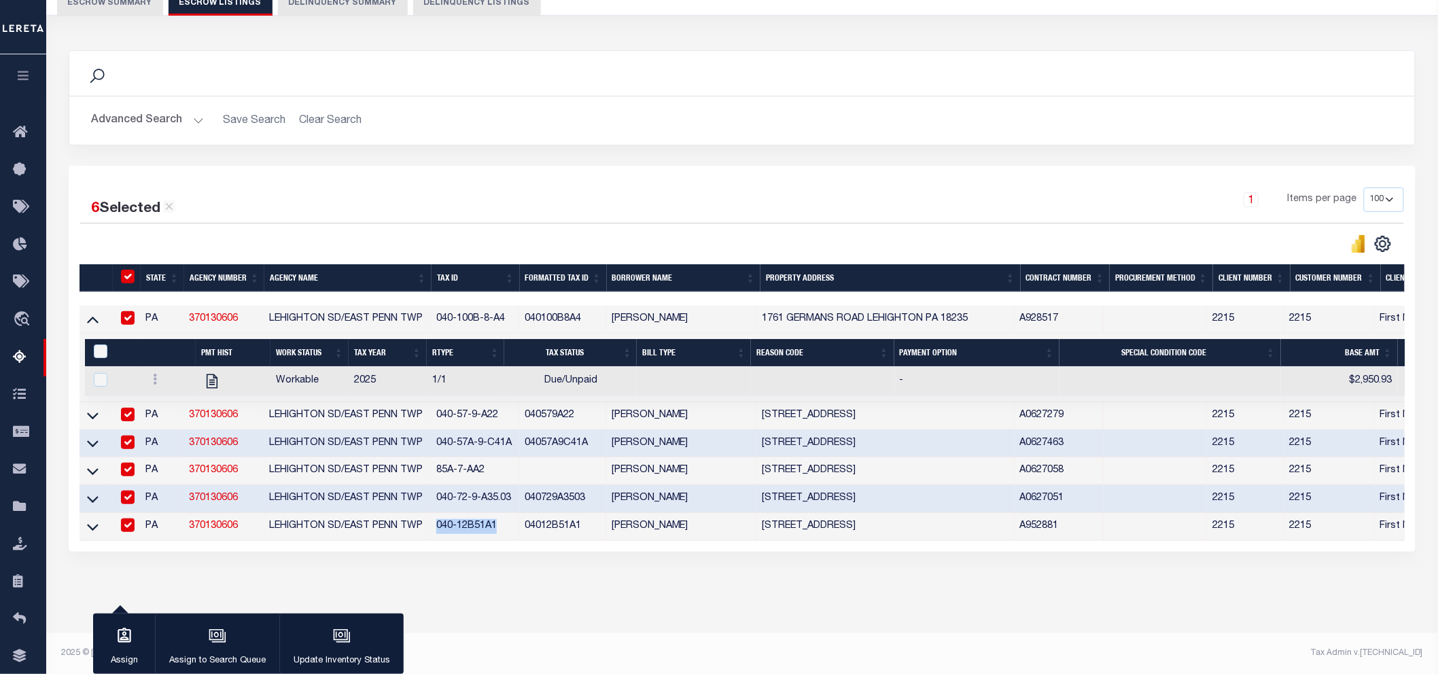
click at [129, 270] on input "ID" at bounding box center [128, 277] width 14 height 14
checkbox input "false"
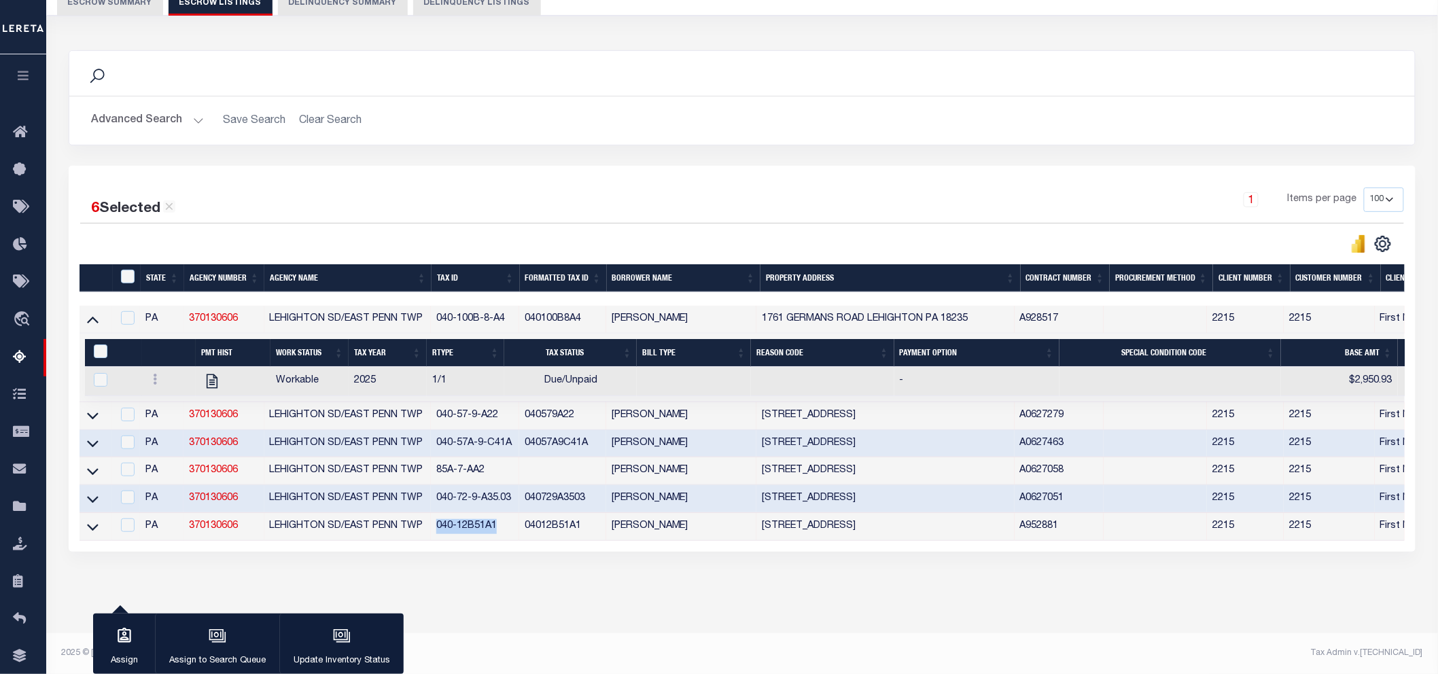
checkbox input "false"
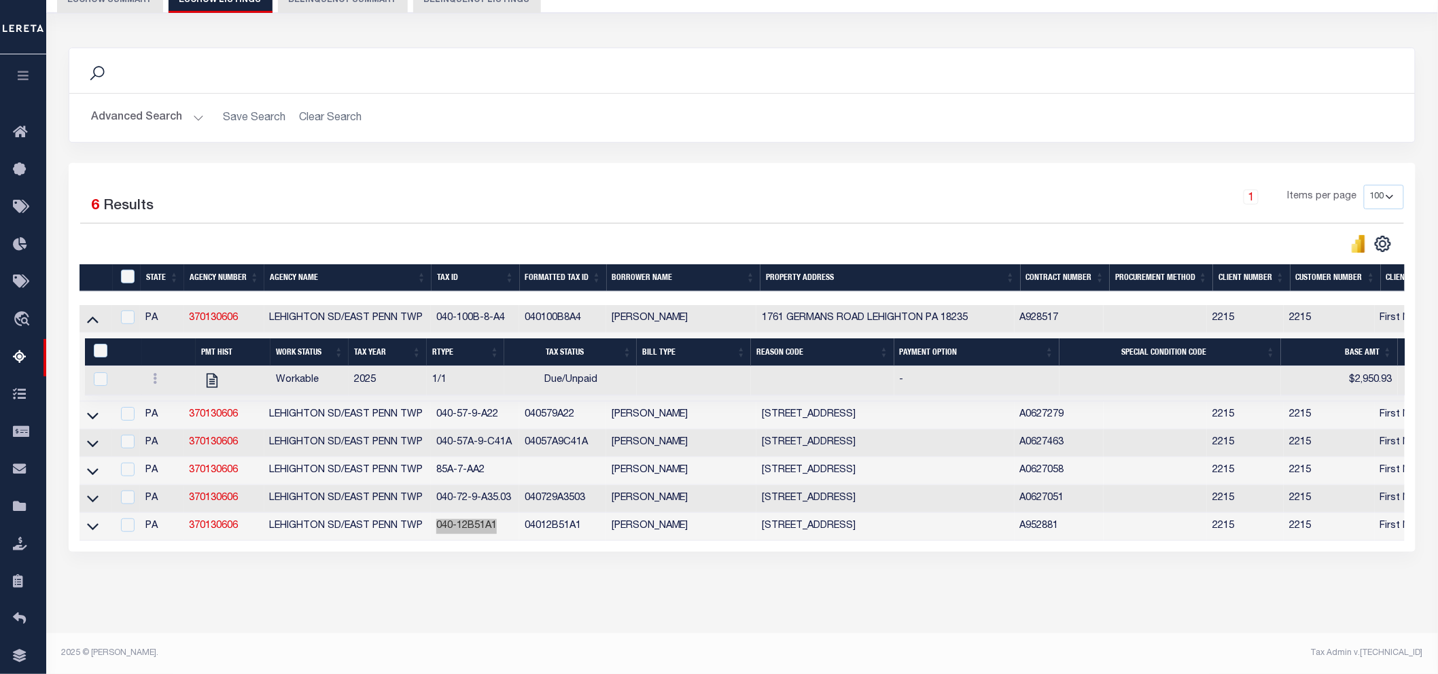
scroll to position [0, 0]
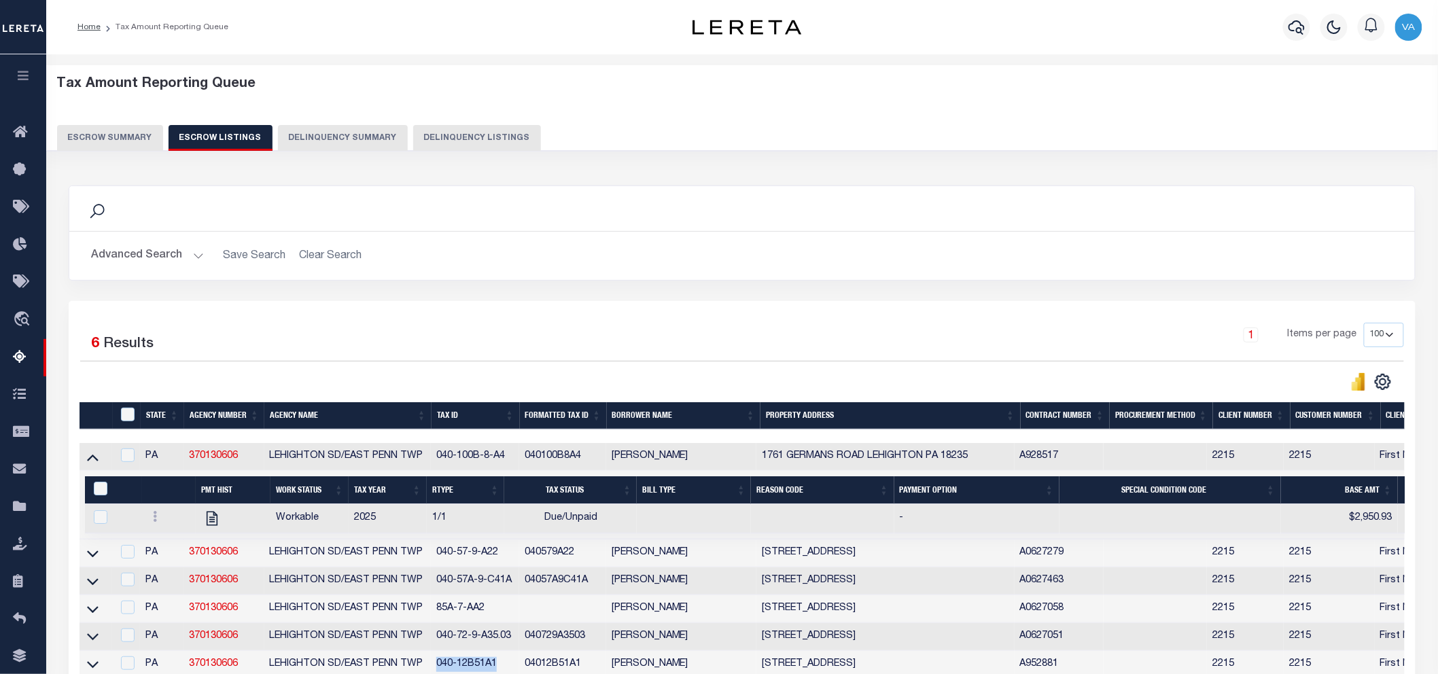
click at [123, 138] on button "Escrow Summary" at bounding box center [110, 138] width 106 height 26
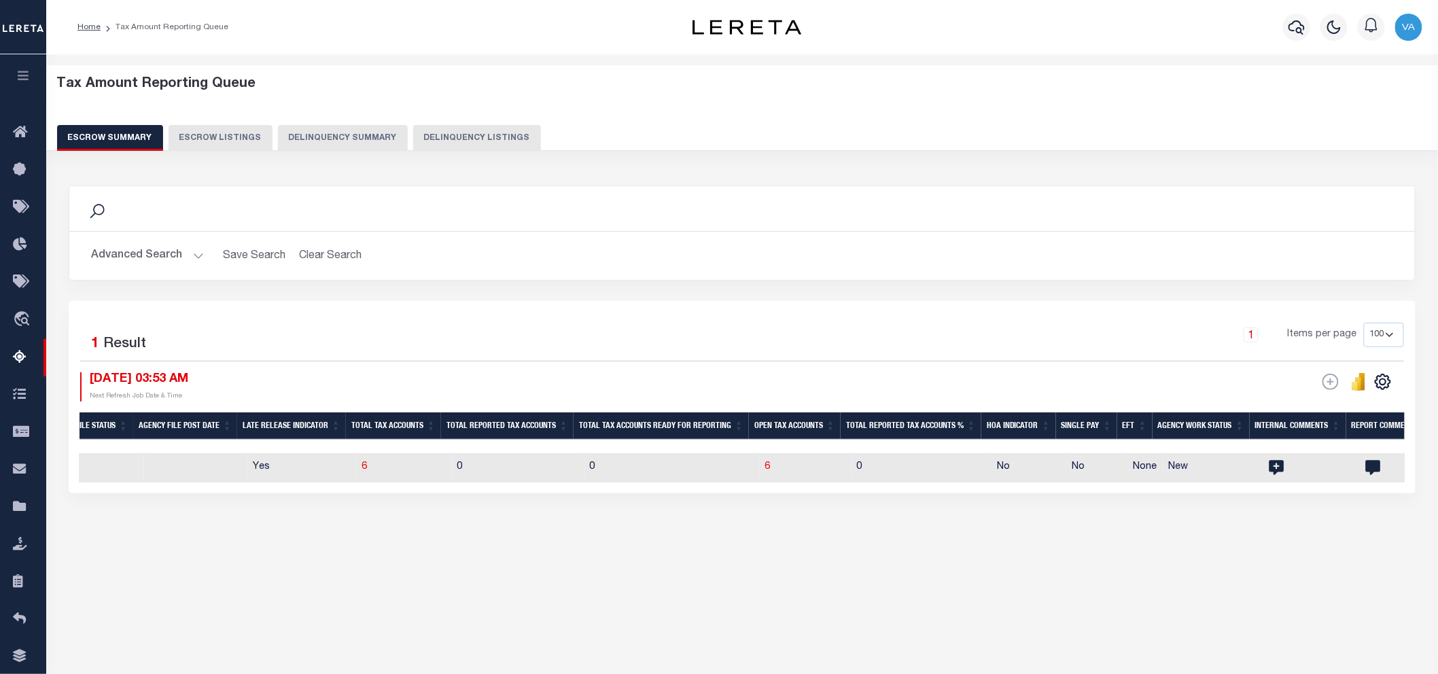
click at [152, 258] on button "Advanced Search" at bounding box center [147, 256] width 113 height 26
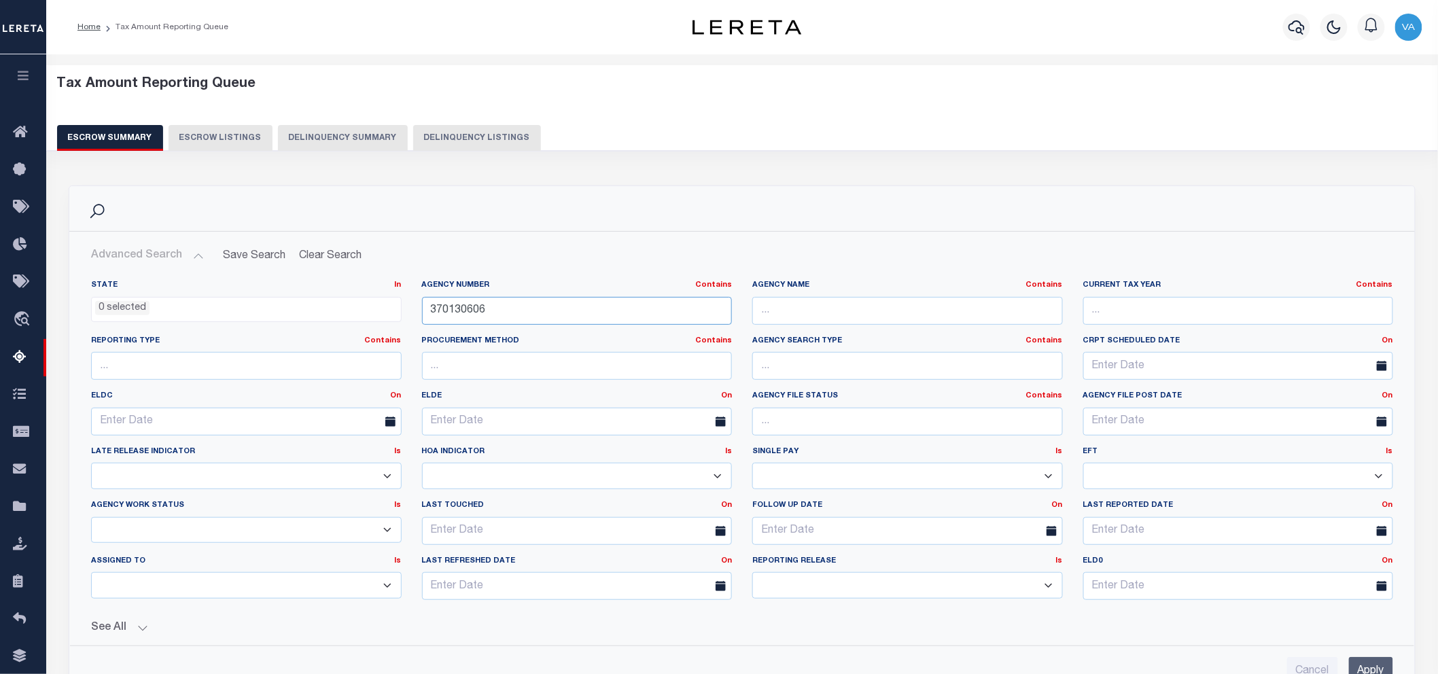
drag, startPoint x: 489, startPoint y: 310, endPoint x: 421, endPoint y: 310, distance: 67.9
click at [422, 310] on input "370130606" at bounding box center [577, 311] width 310 height 28
paste input "10330637"
click at [1294, 606] on input "Apply" at bounding box center [1371, 671] width 44 height 28
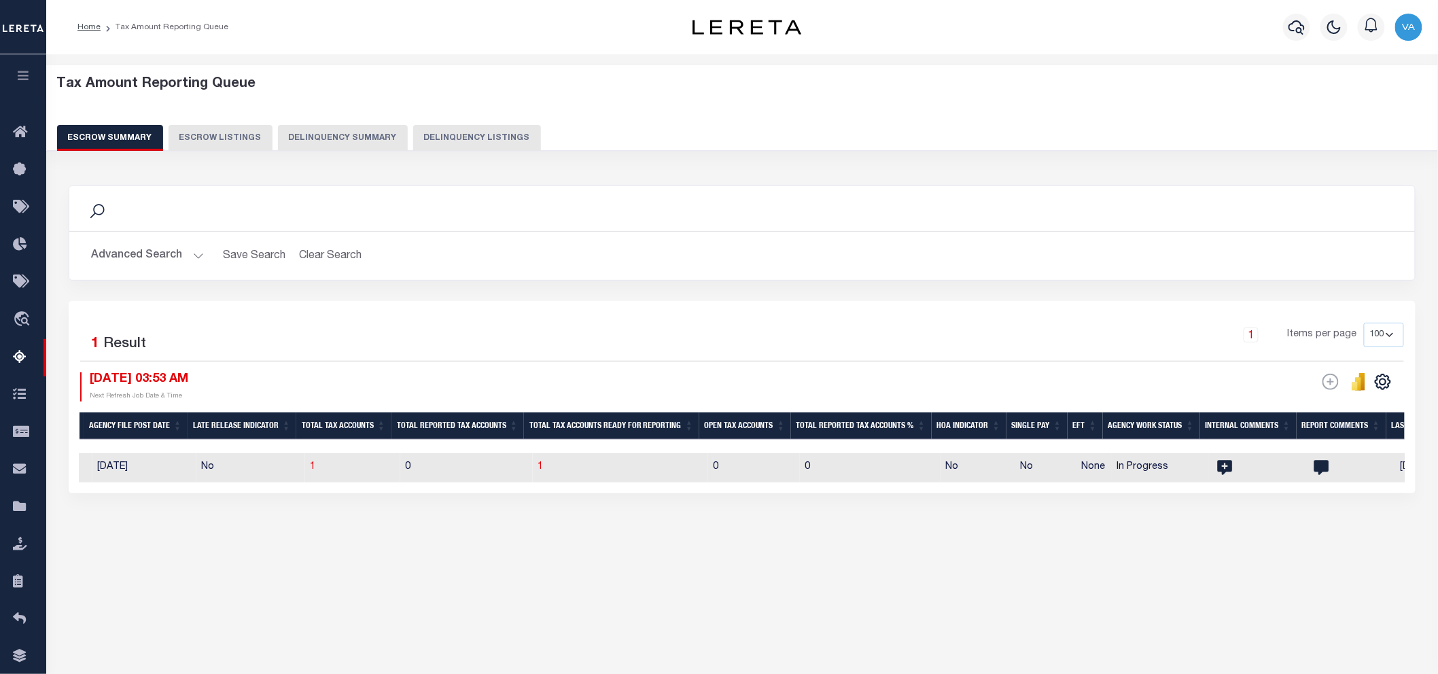
click at [188, 252] on button "Advanced Search" at bounding box center [147, 256] width 113 height 26
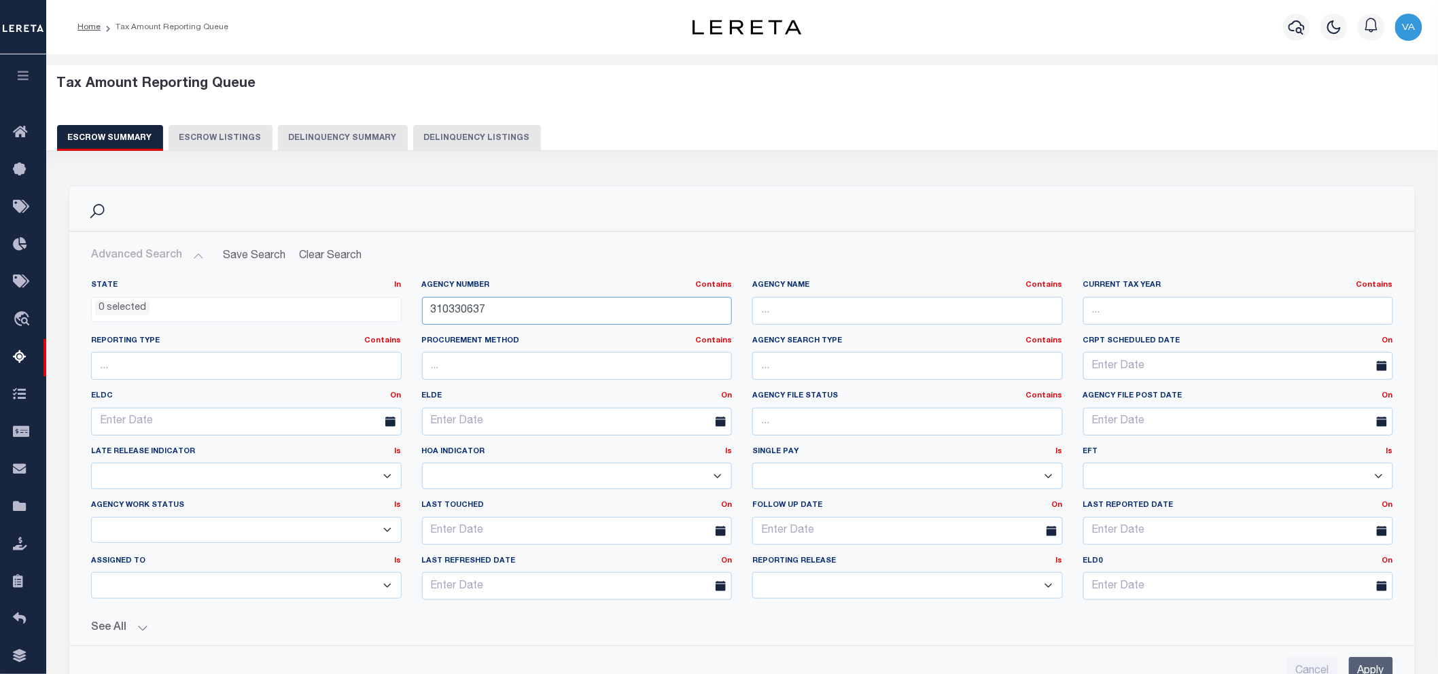
drag, startPoint x: 480, startPoint y: 310, endPoint x: 422, endPoint y: 314, distance: 57.9
click at [422, 314] on input "310330637" at bounding box center [577, 311] width 310 height 28
paste input "7065061"
type input "370650617"
click at [1294, 606] on input "Apply" at bounding box center [1371, 671] width 44 height 28
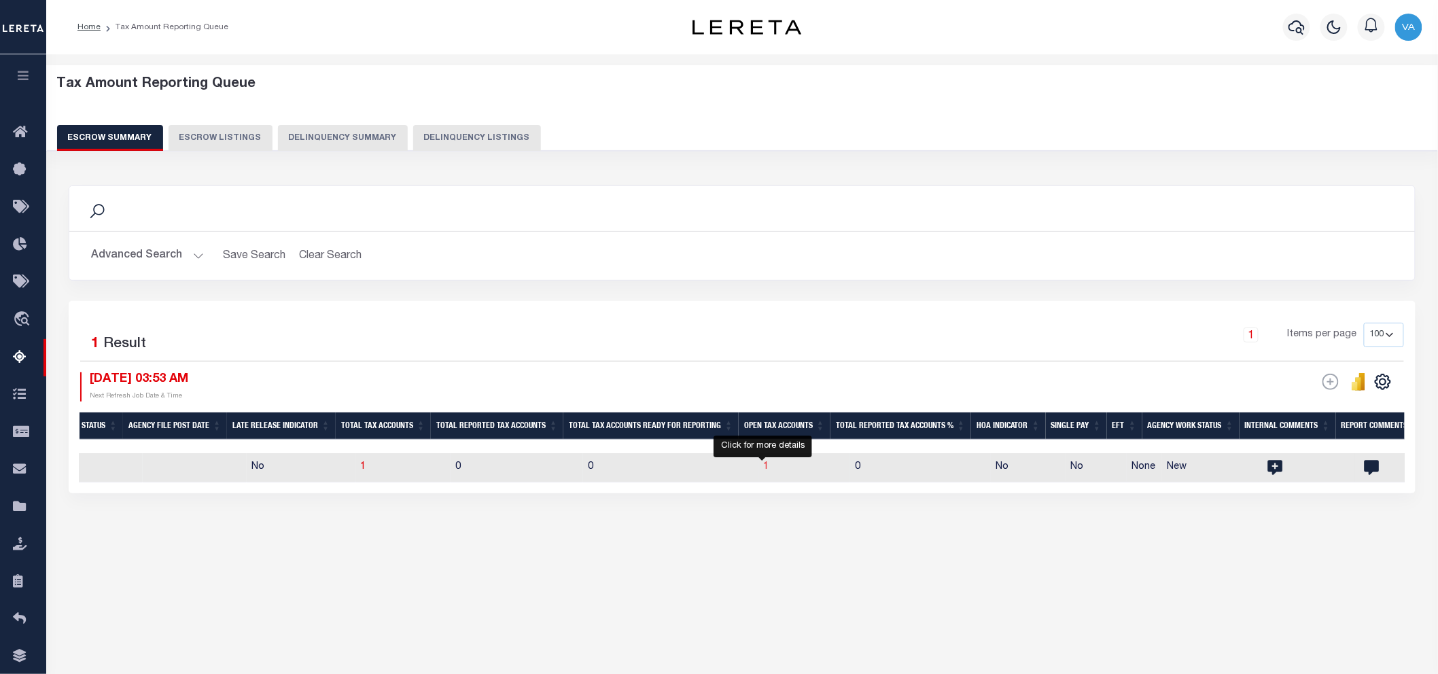
click at [764, 467] on span "1" at bounding box center [766, 467] width 5 height 10
select select "100"
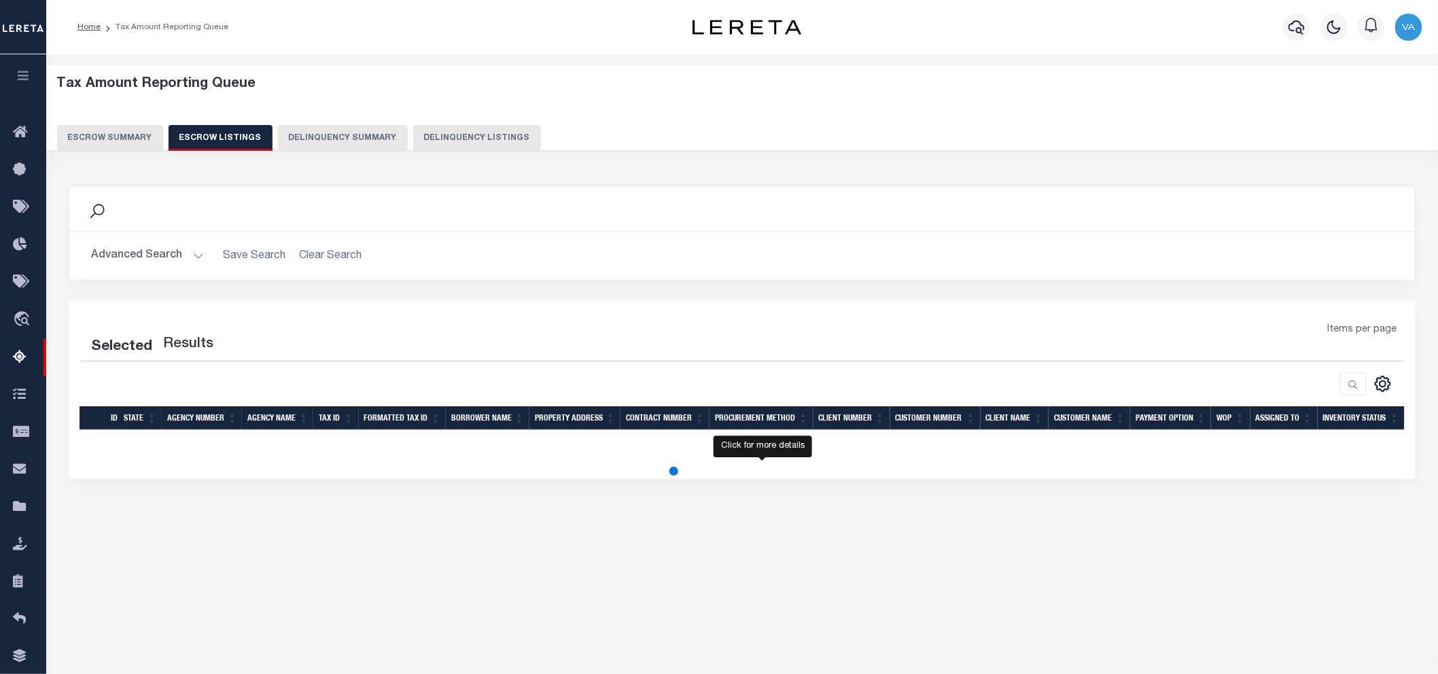
select select "100"
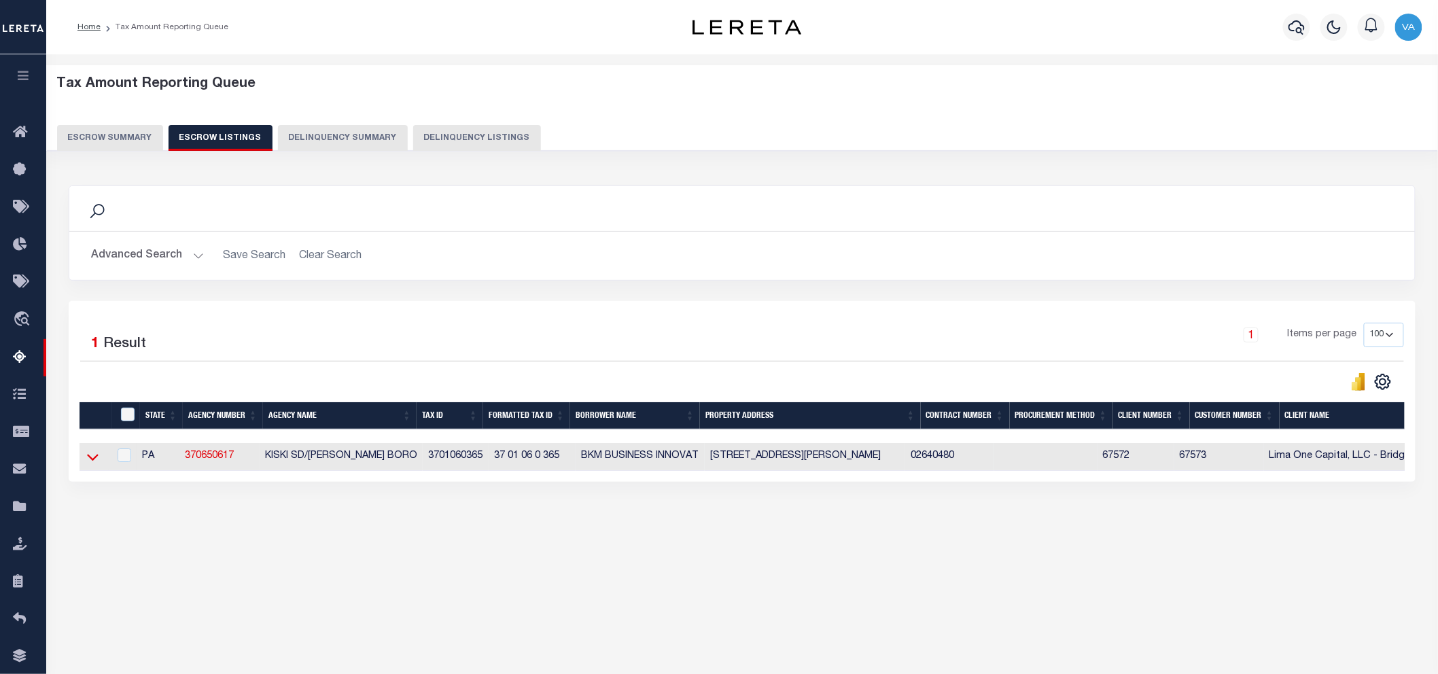
click at [90, 453] on icon at bounding box center [93, 457] width 12 height 14
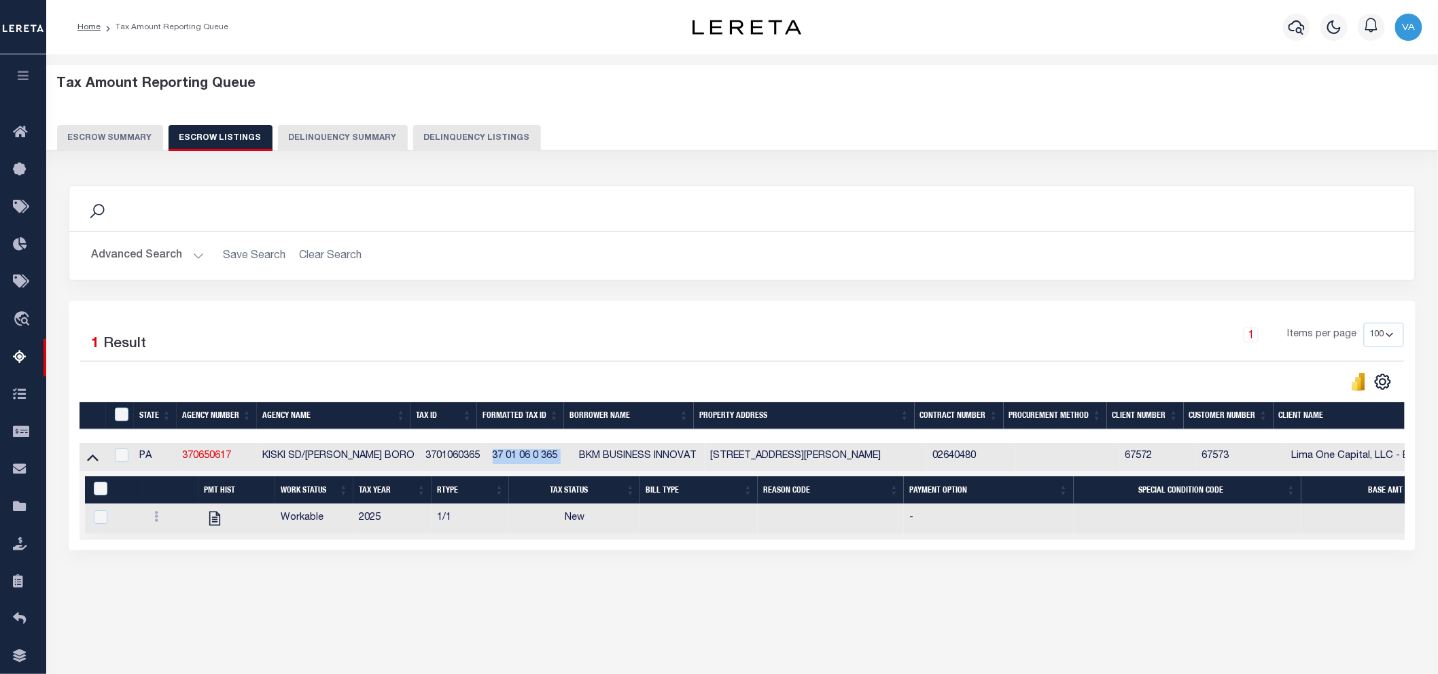
drag, startPoint x: 486, startPoint y: 456, endPoint x: 571, endPoint y: 462, distance: 84.5
click at [571, 462] on tr "PA 370650617 KISKI SD/VANDERGRIFT BORO 3701060365 37 01 06 0 365 BKM BUSINESS I…" at bounding box center [1018, 457] width 1879 height 28
copy td "37 01 06 0 365"
click at [101, 145] on button "Escrow Summary" at bounding box center [110, 138] width 106 height 26
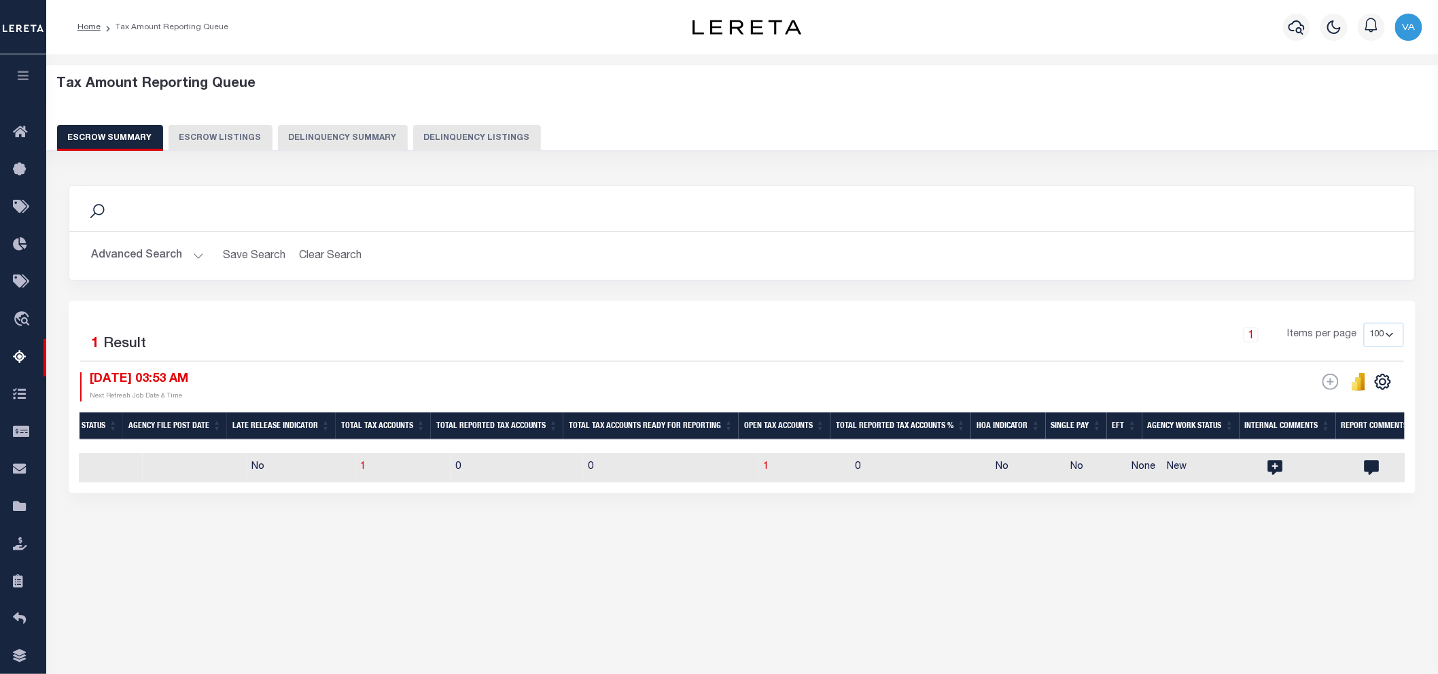
click at [164, 256] on button "Advanced Search" at bounding box center [147, 256] width 113 height 26
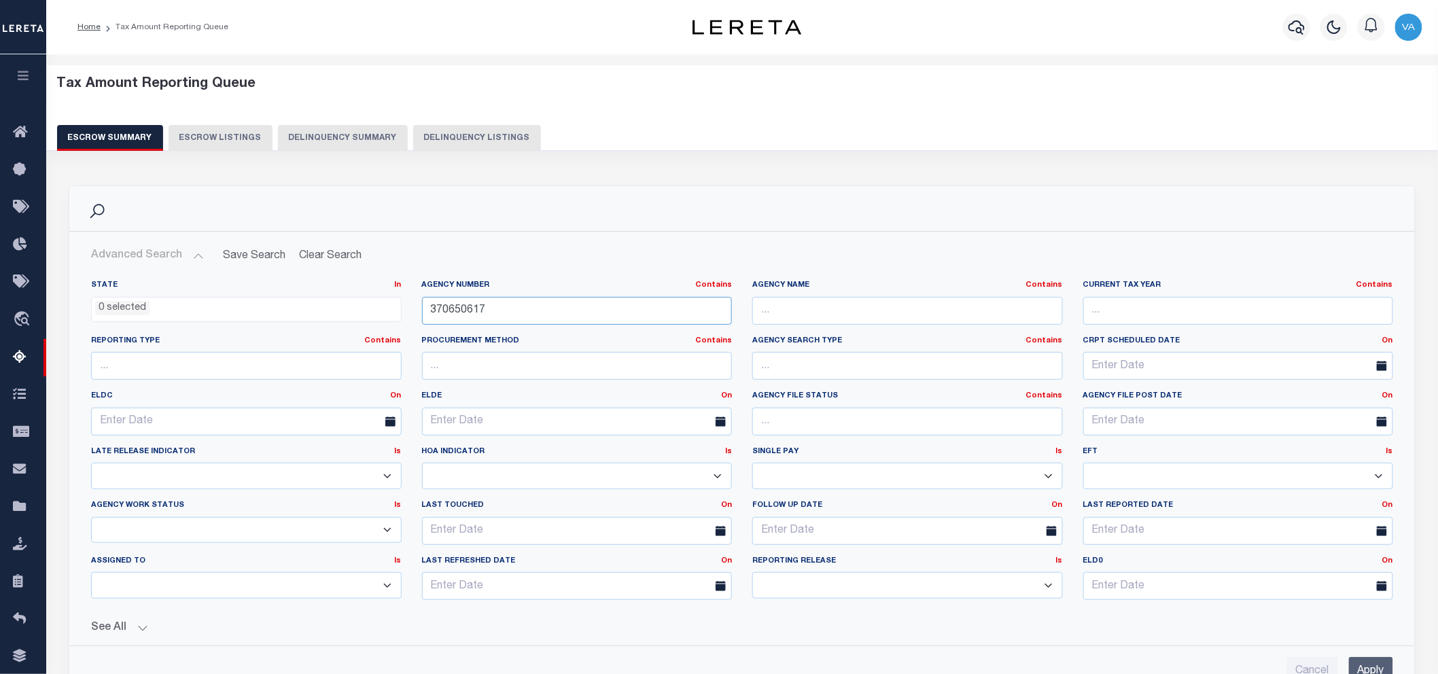
drag, startPoint x: 490, startPoint y: 307, endPoint x: 435, endPoint y: 307, distance: 54.4
click at [435, 307] on input "370650617" at bounding box center [577, 311] width 310 height 28
type input "3"
paste input "310420615"
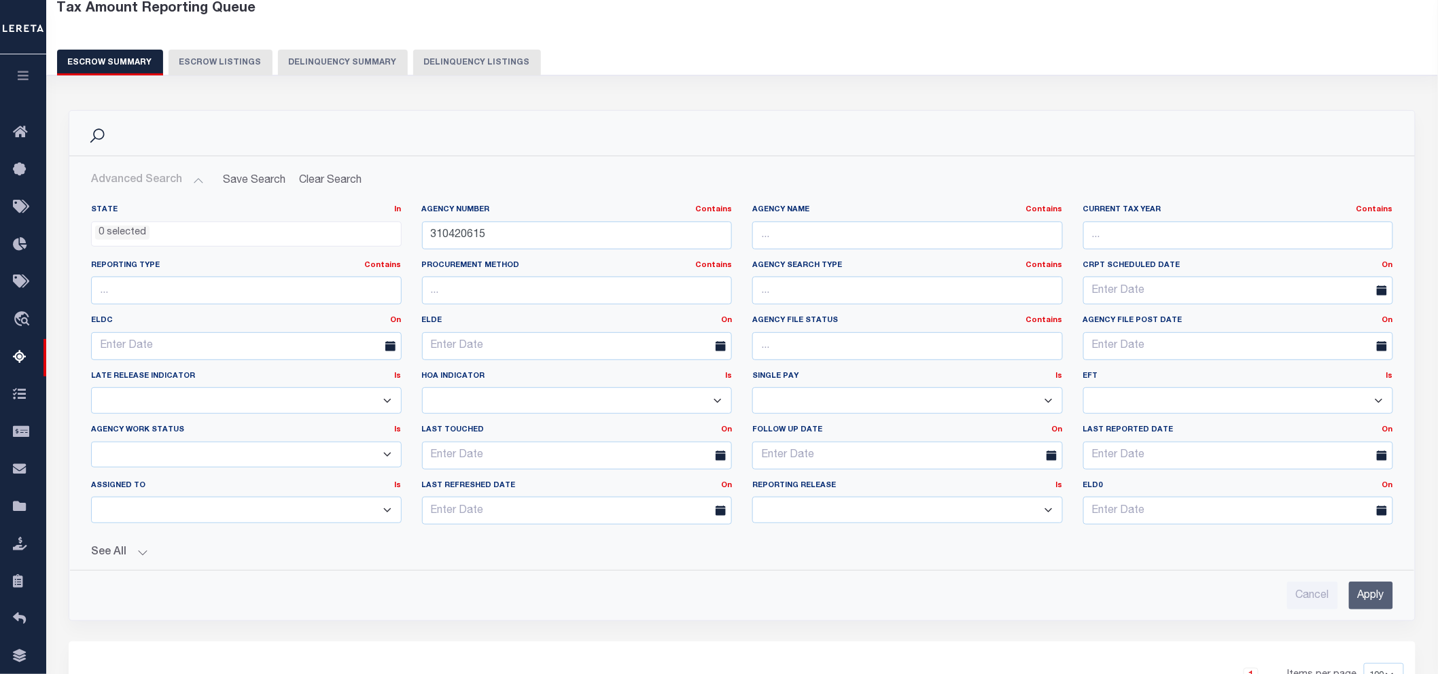
click at [1294, 597] on input "Apply" at bounding box center [1371, 596] width 44 height 28
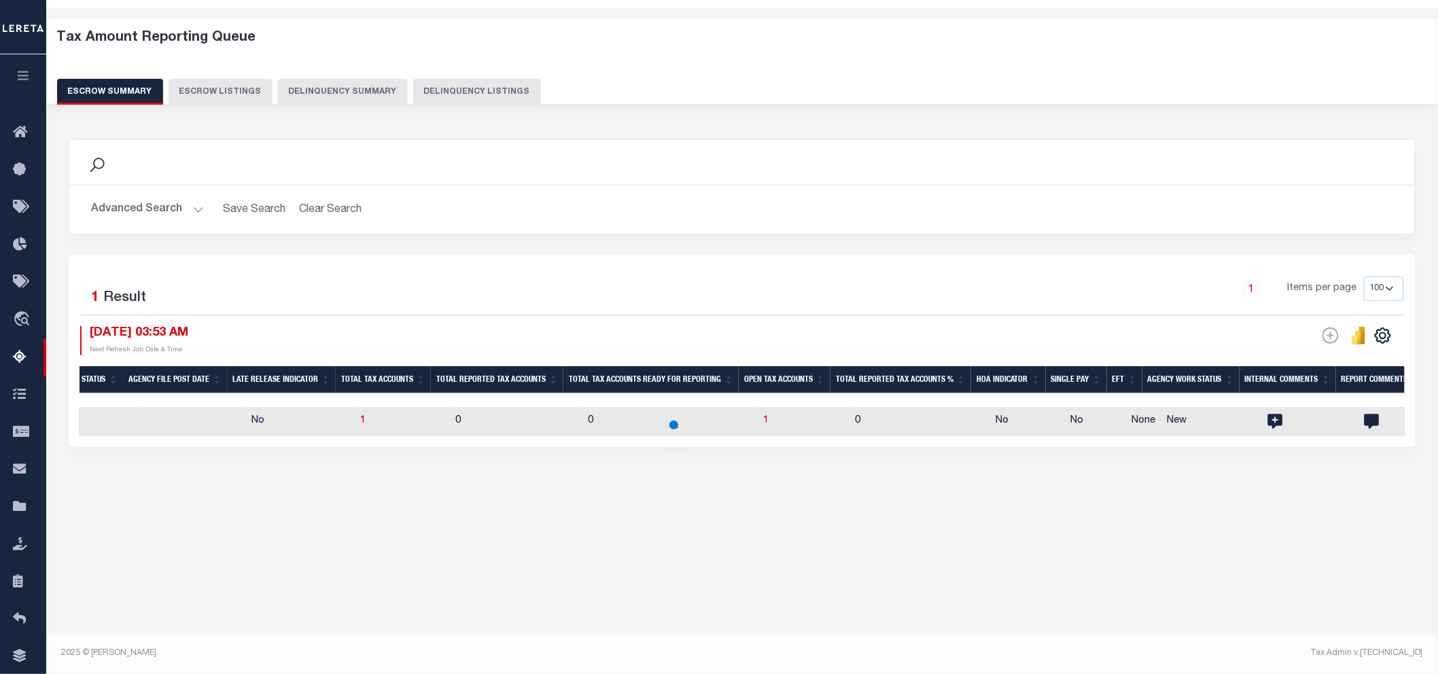
scroll to position [46, 0]
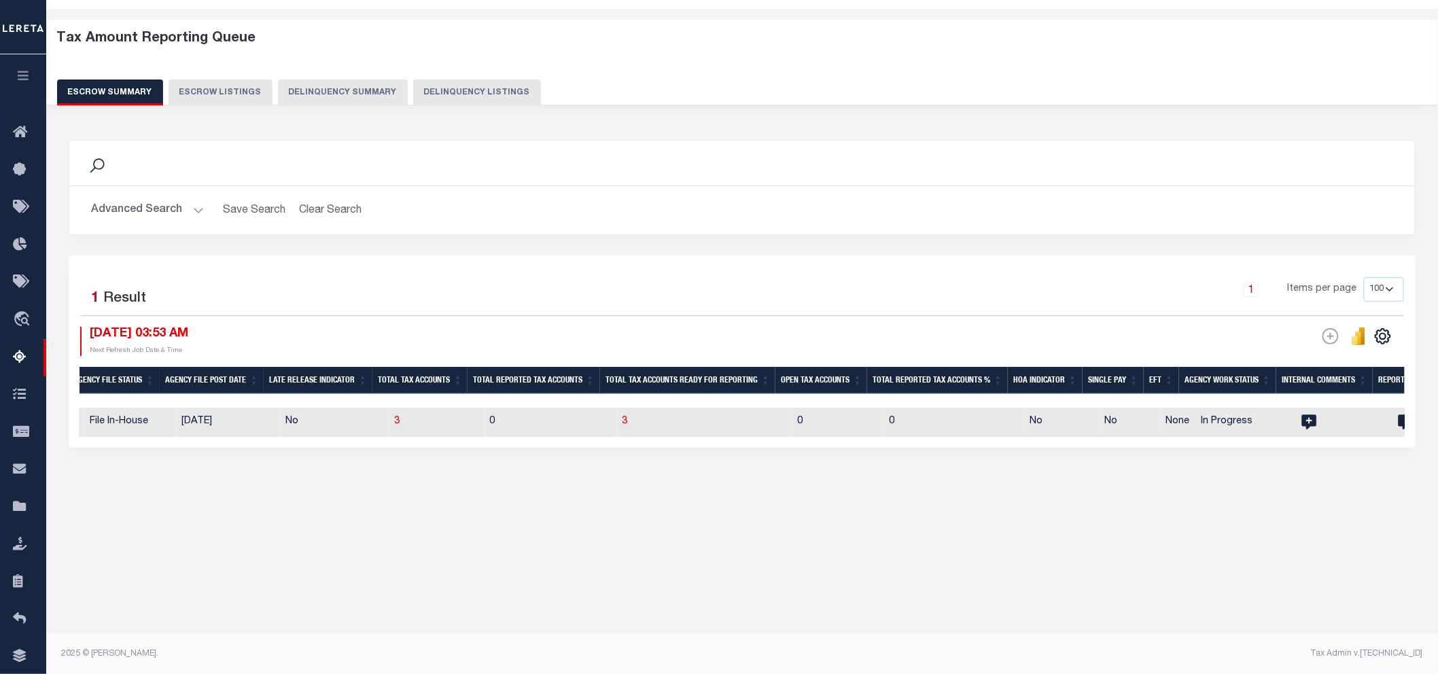
drag, startPoint x: 172, startPoint y: 208, endPoint x: 132, endPoint y: 177, distance: 50.8
click at [168, 198] on button "Advanced Search" at bounding box center [147, 210] width 113 height 26
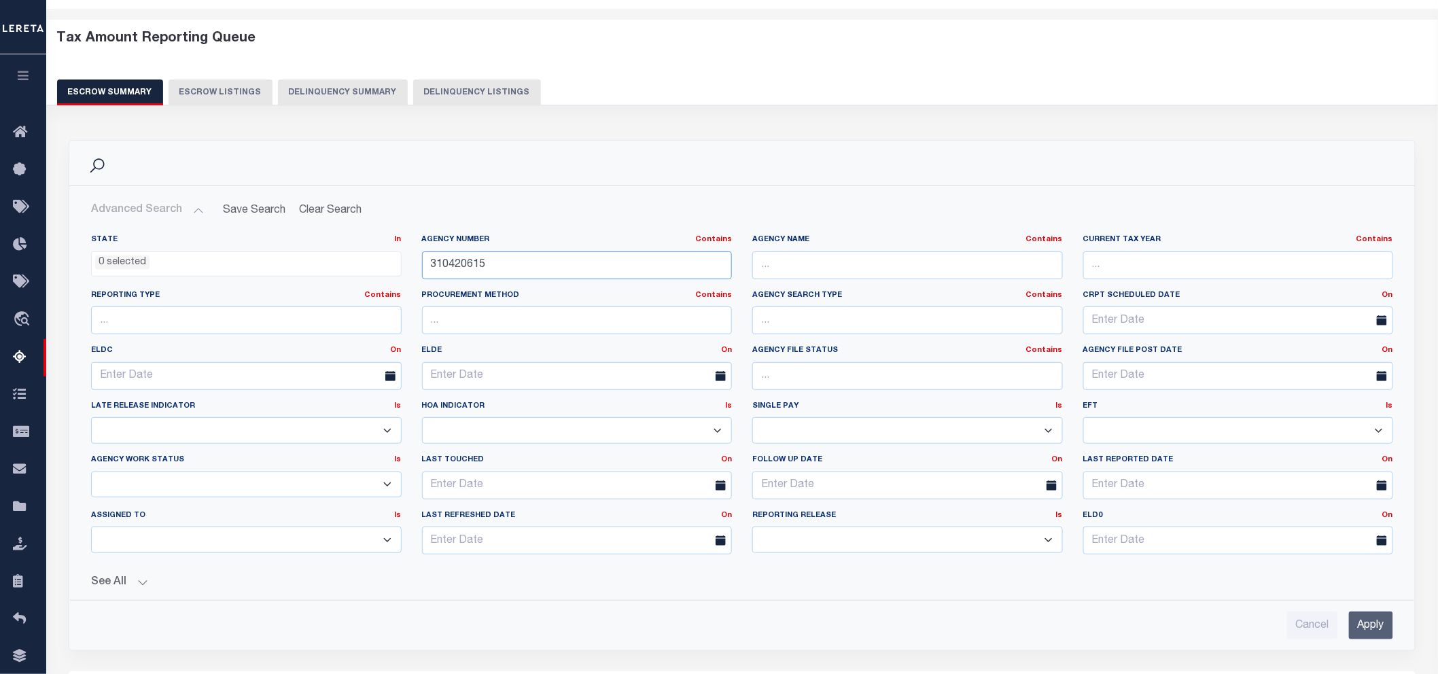
drag, startPoint x: 493, startPoint y: 266, endPoint x: 419, endPoint y: 256, distance: 74.1
click at [419, 256] on div "Agency Number Contains Contains Is 310420615" at bounding box center [577, 262] width 331 height 56
paste input "70550612"
type input "370550612"
click at [1294, 606] on input "Apply" at bounding box center [1371, 625] width 44 height 28
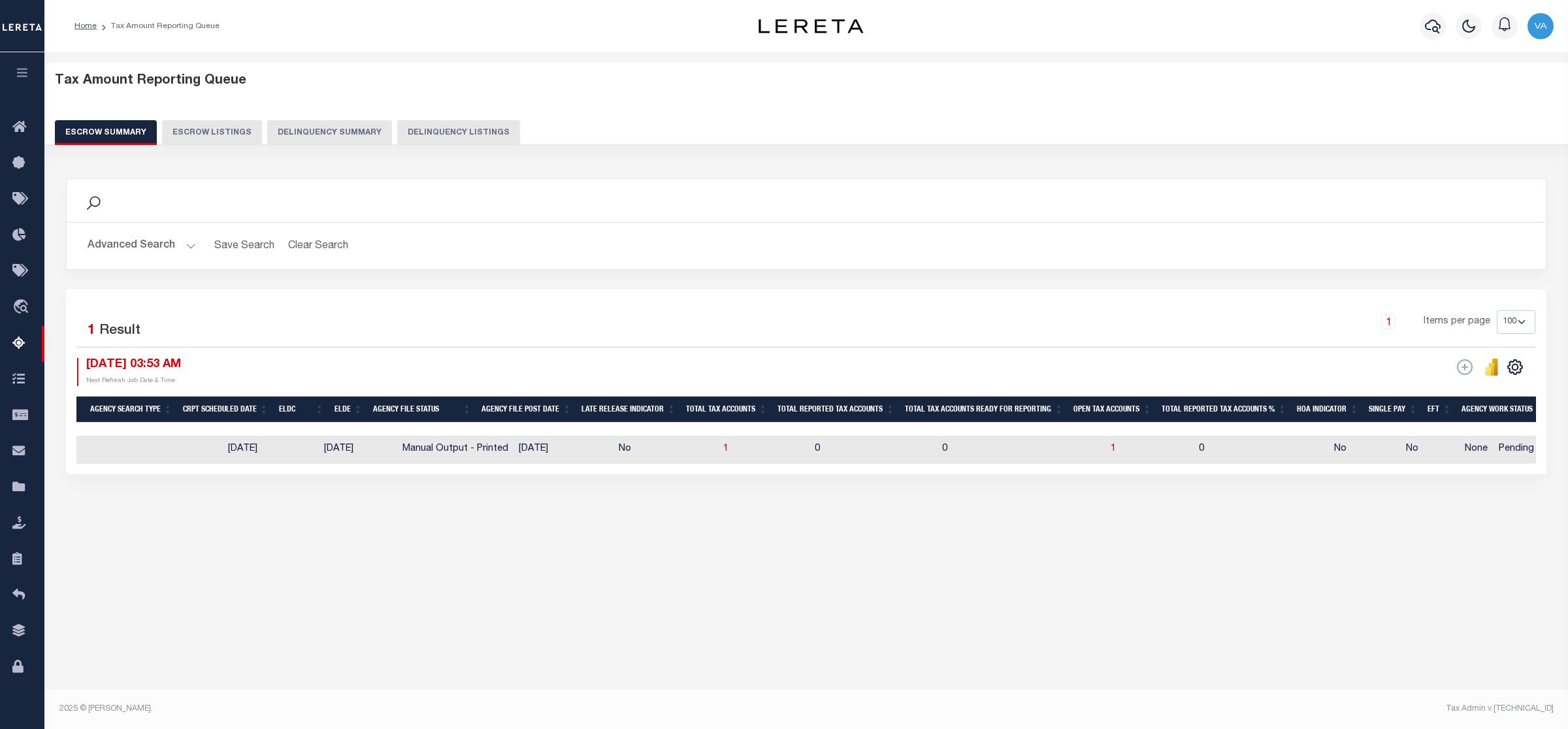
scroll to position [0, 491]
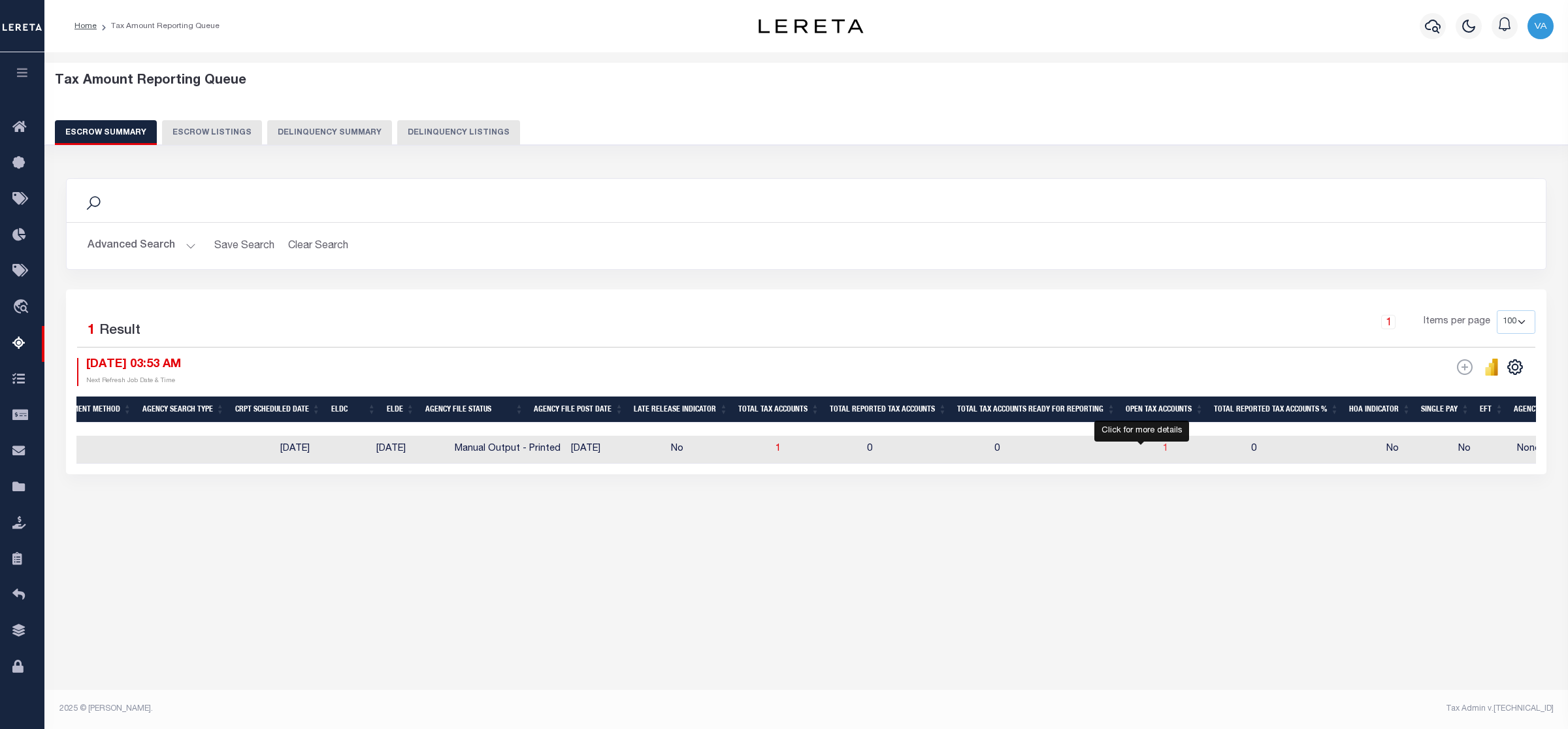
click at [1162, 451] on span "1" at bounding box center [1164, 449] width 5 height 10
select select "100"
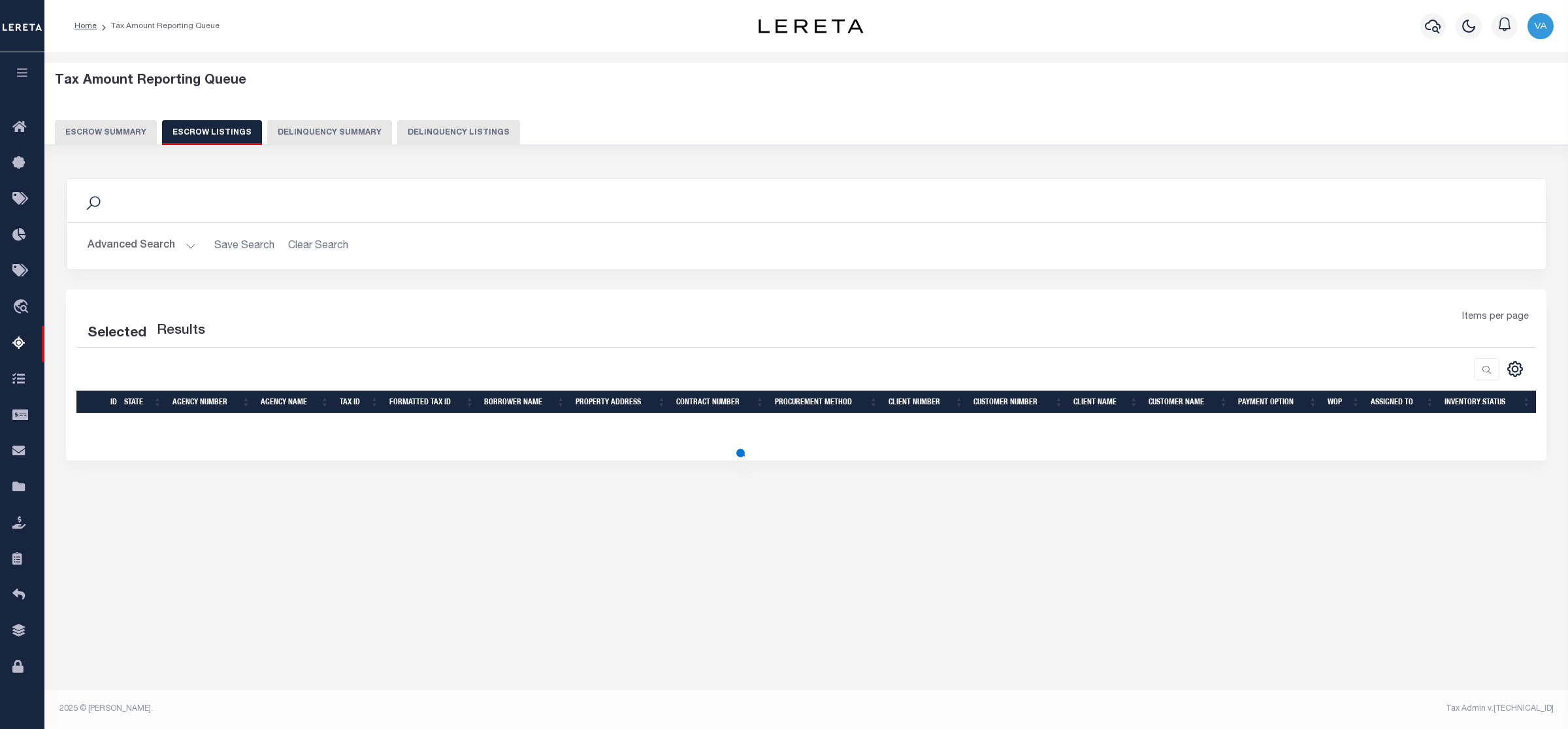
select select "100"
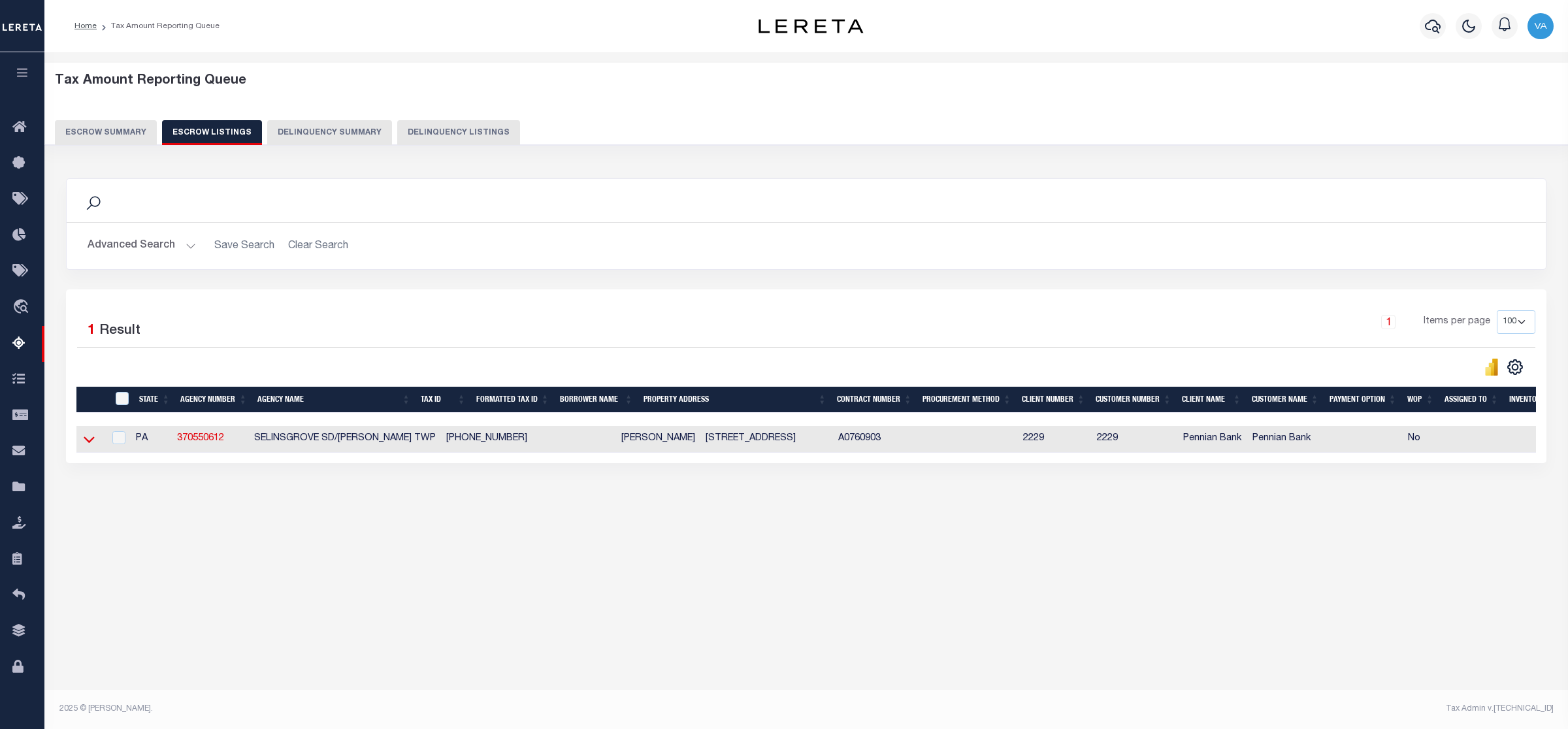
click at [93, 440] on icon at bounding box center [89, 440] width 12 height 13
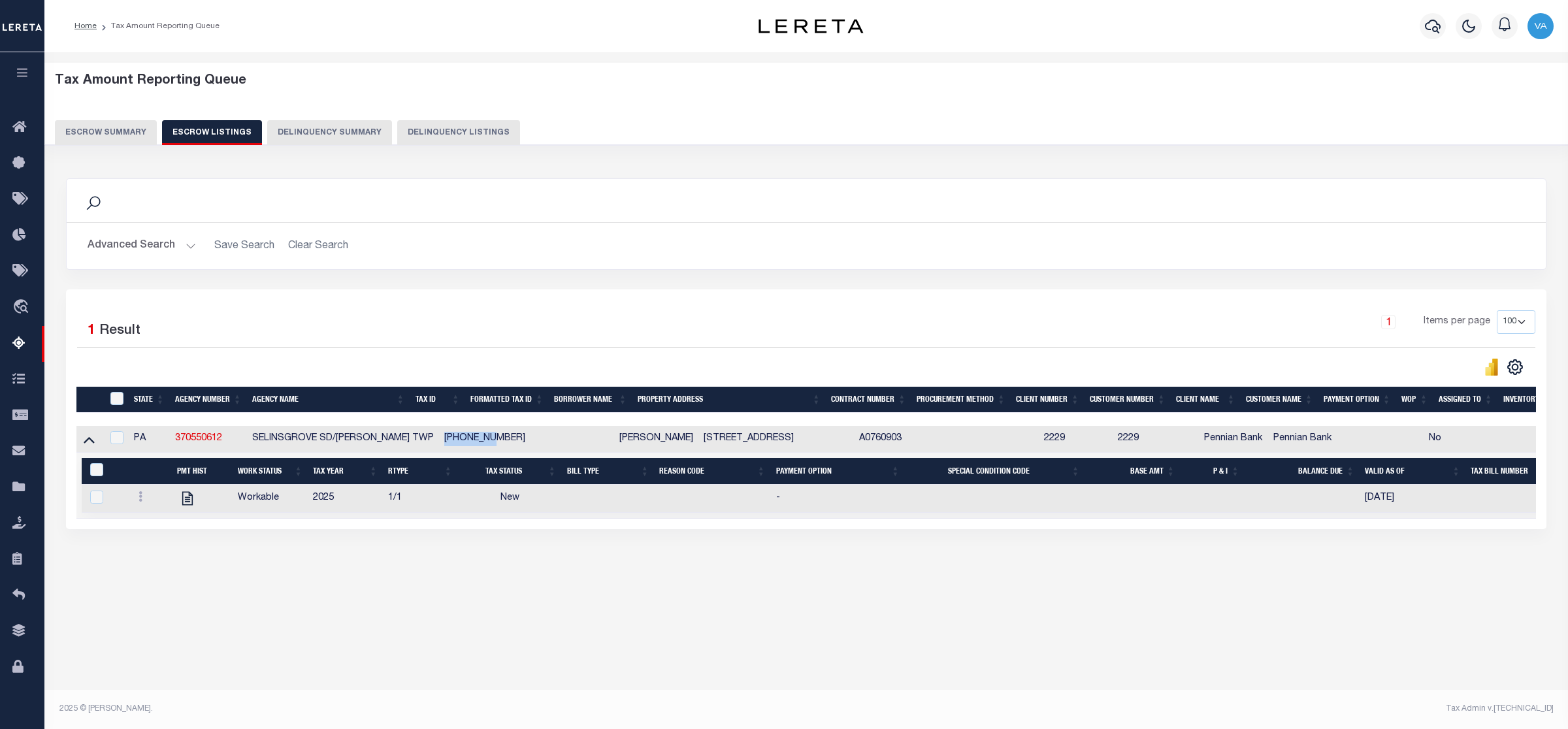
drag, startPoint x: 420, startPoint y: 440, endPoint x: 472, endPoint y: 440, distance: 52.0
click at [472, 440] on td "05-02-028" at bounding box center [485, 440] width 91 height 27
checkbox input "true"
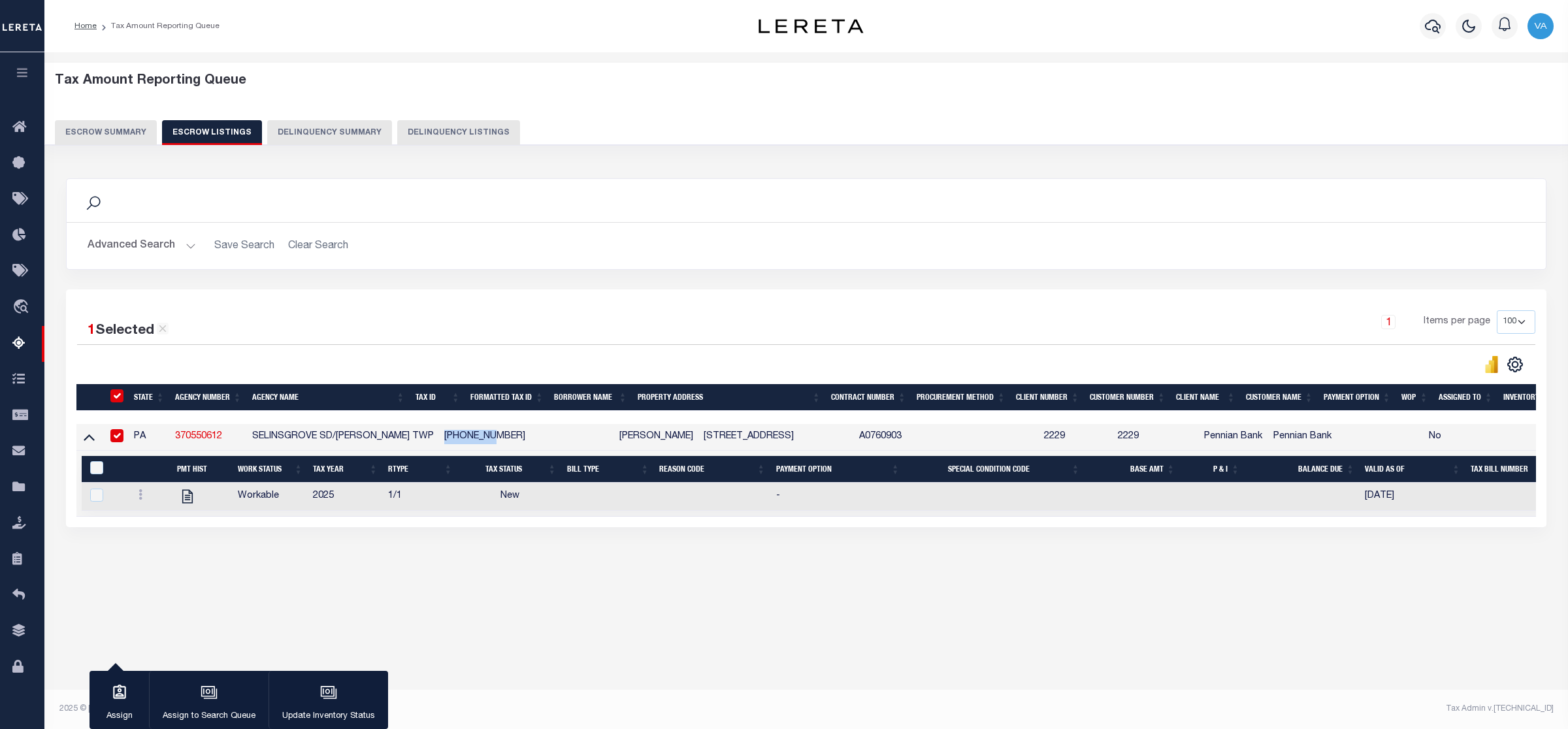
copy td "05-02-028"
drag, startPoint x: 176, startPoint y: 433, endPoint x: 232, endPoint y: 441, distance: 56.6
click at [232, 441] on td "370550612" at bounding box center [209, 438] width 77 height 27
checkbox input "false"
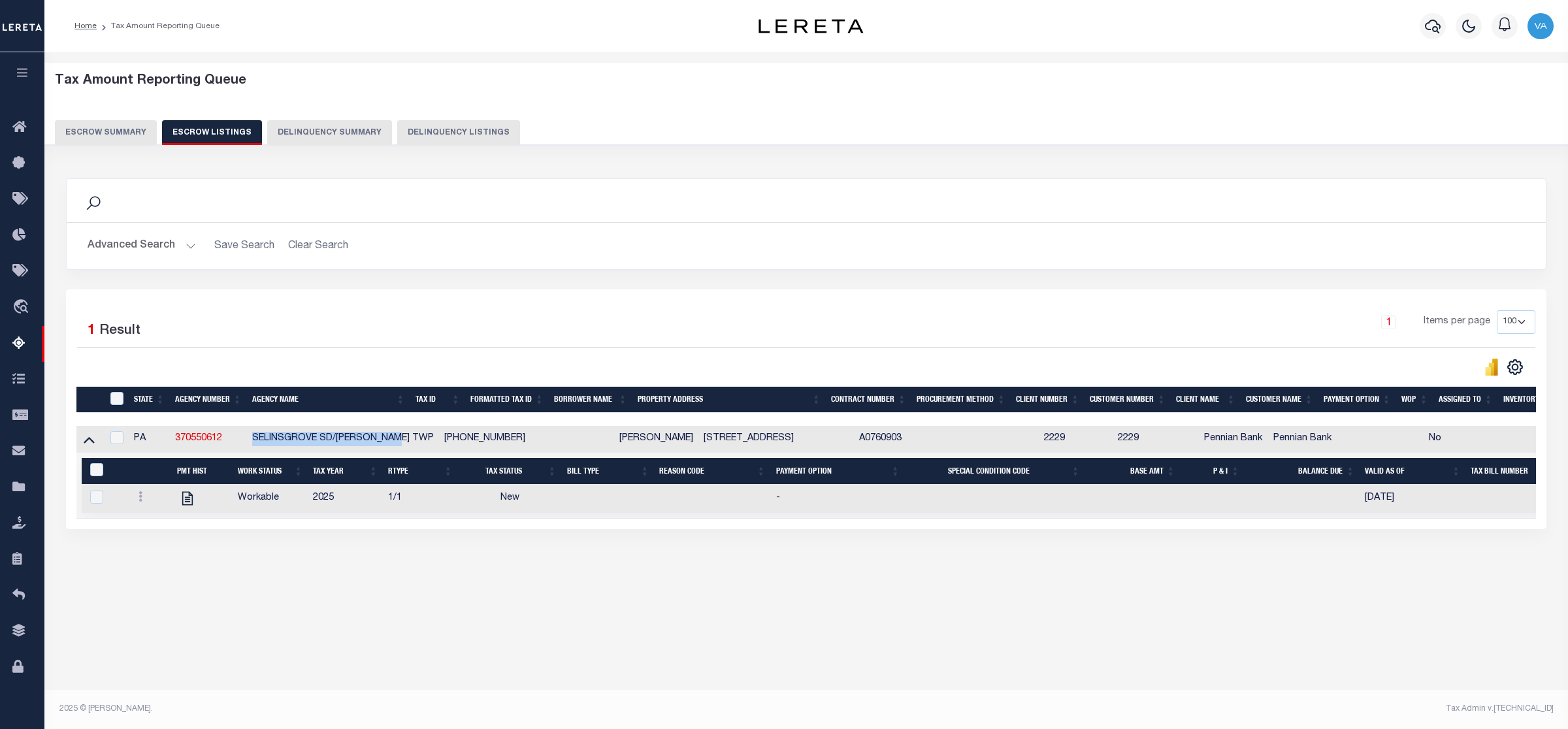
drag, startPoint x: 250, startPoint y: 440, endPoint x: 414, endPoint y: 438, distance: 164.0
click at [414, 438] on td "SELINSGROVE SD/CHAPMAN TWP" at bounding box center [343, 440] width 192 height 27
checkbox input "true"
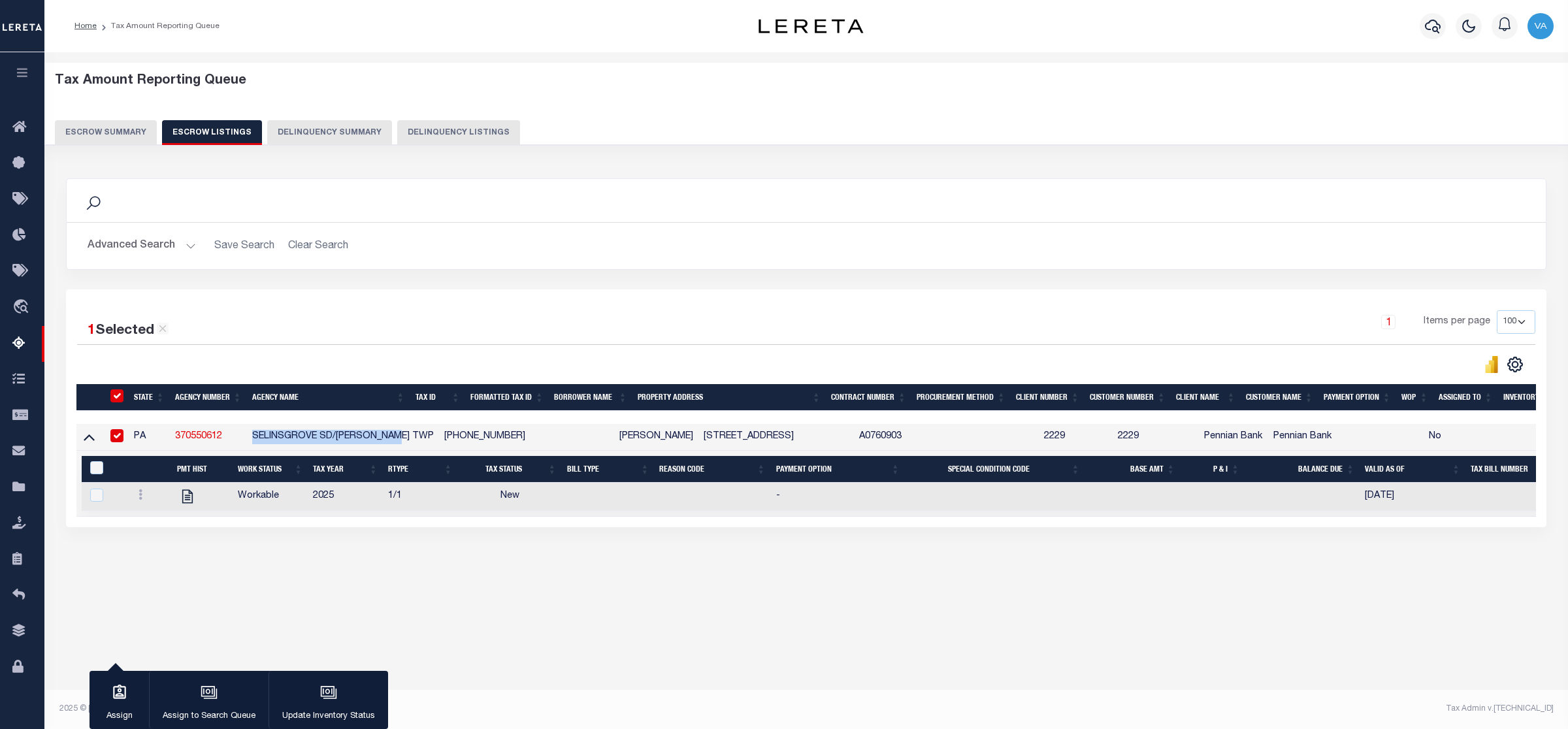
click at [122, 128] on button "Escrow Summary" at bounding box center [106, 133] width 102 height 25
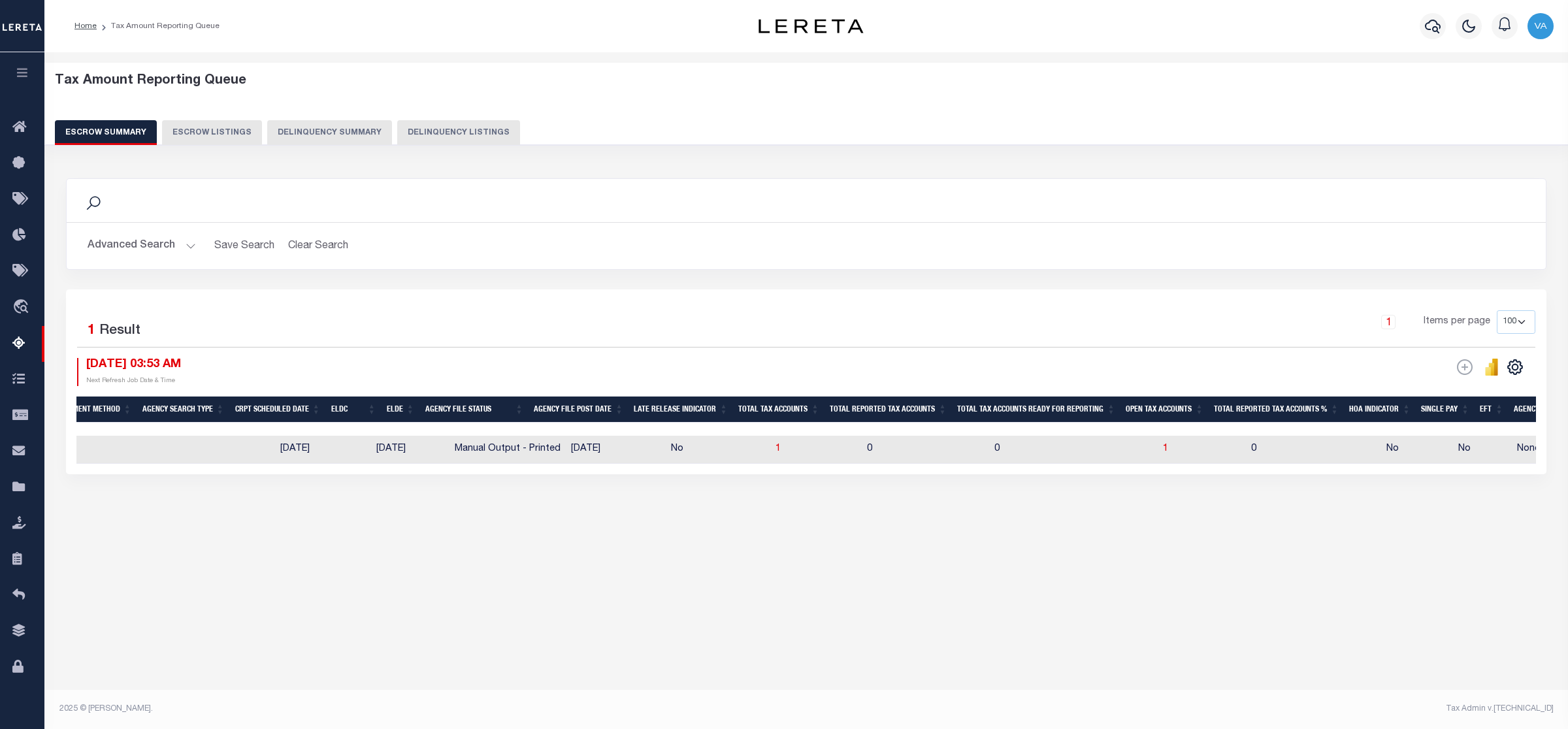
click at [156, 248] on button "Advanced Search" at bounding box center [141, 246] width 109 height 25
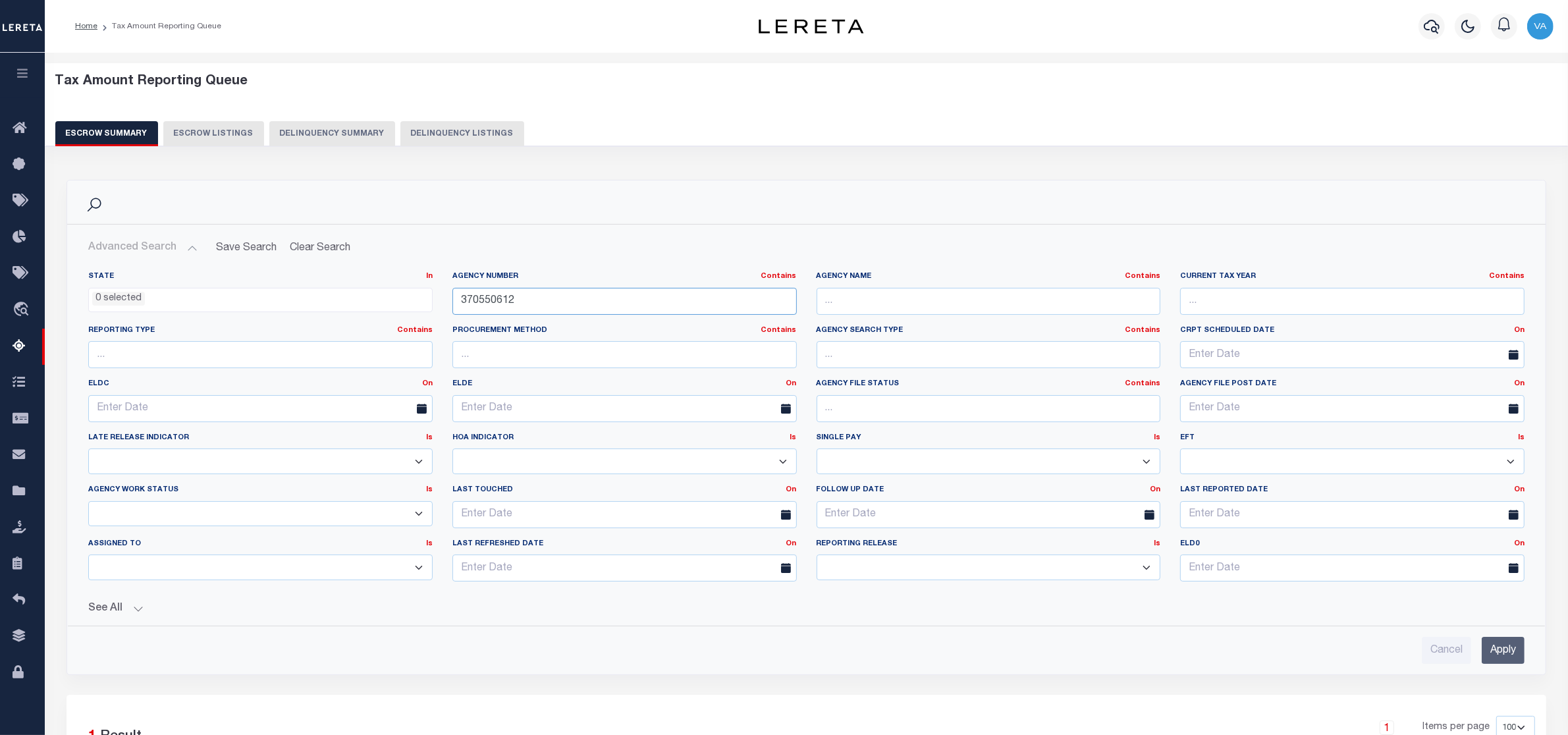
drag, startPoint x: 523, startPoint y: 297, endPoint x: 455, endPoint y: 301, distance: 68.1
click at [455, 301] on input "370550612" at bounding box center [624, 302] width 344 height 27
paste input "195101001"
type input "195101001"
click at [1254, 588] on input "Apply" at bounding box center [1503, 651] width 43 height 27
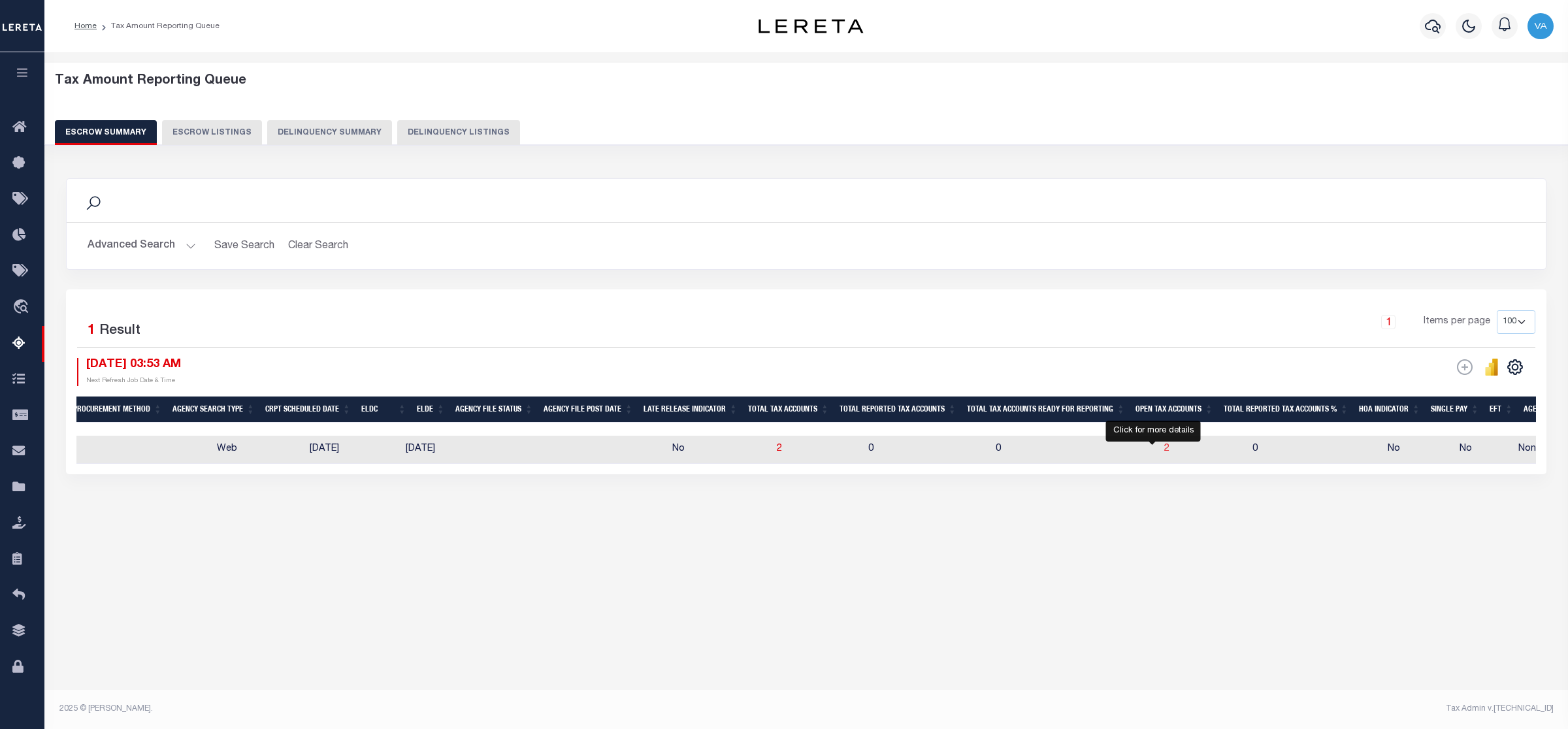
click at [1164, 451] on span "2" at bounding box center [1166, 449] width 5 height 10
select select "100"
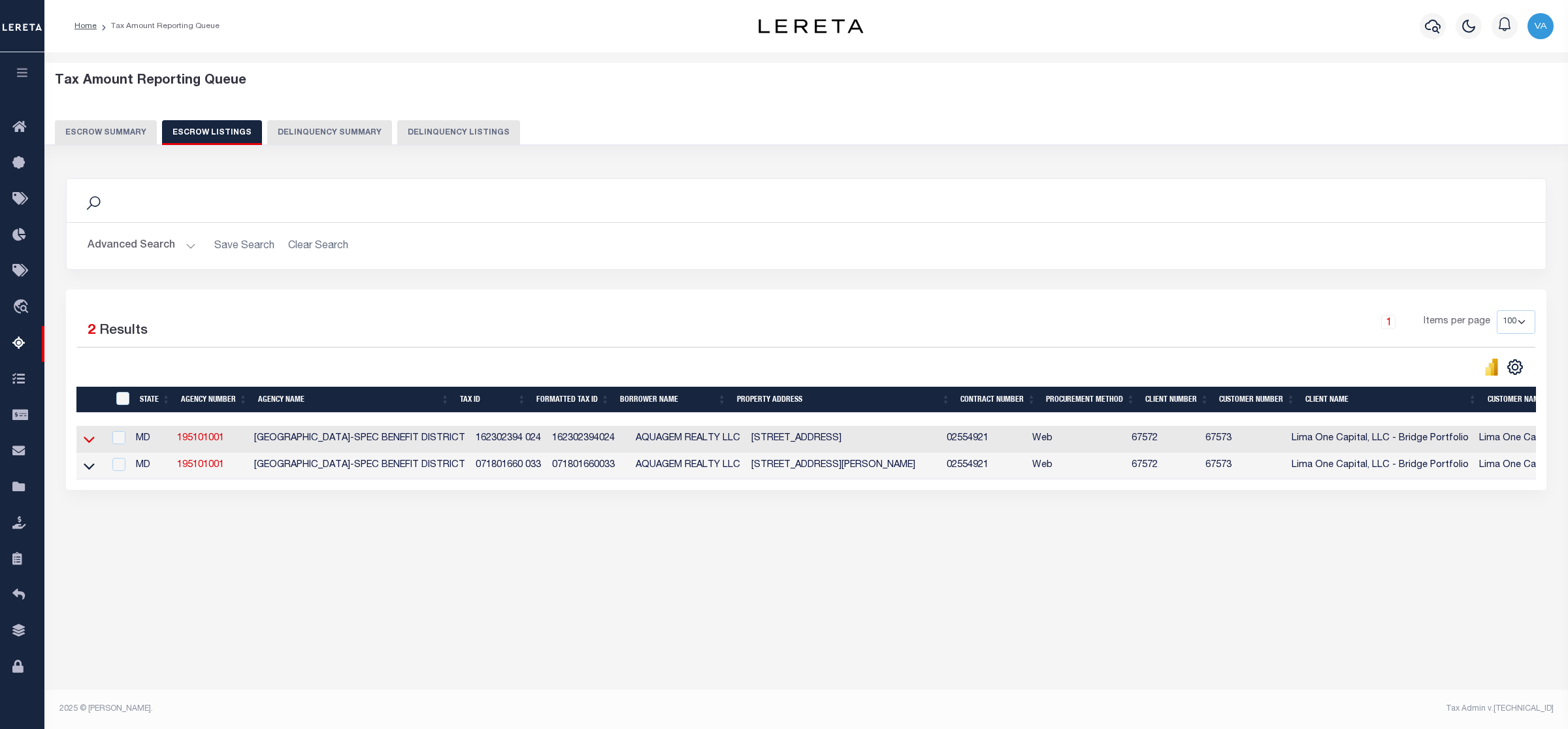
click at [93, 445] on icon at bounding box center [89, 440] width 12 height 13
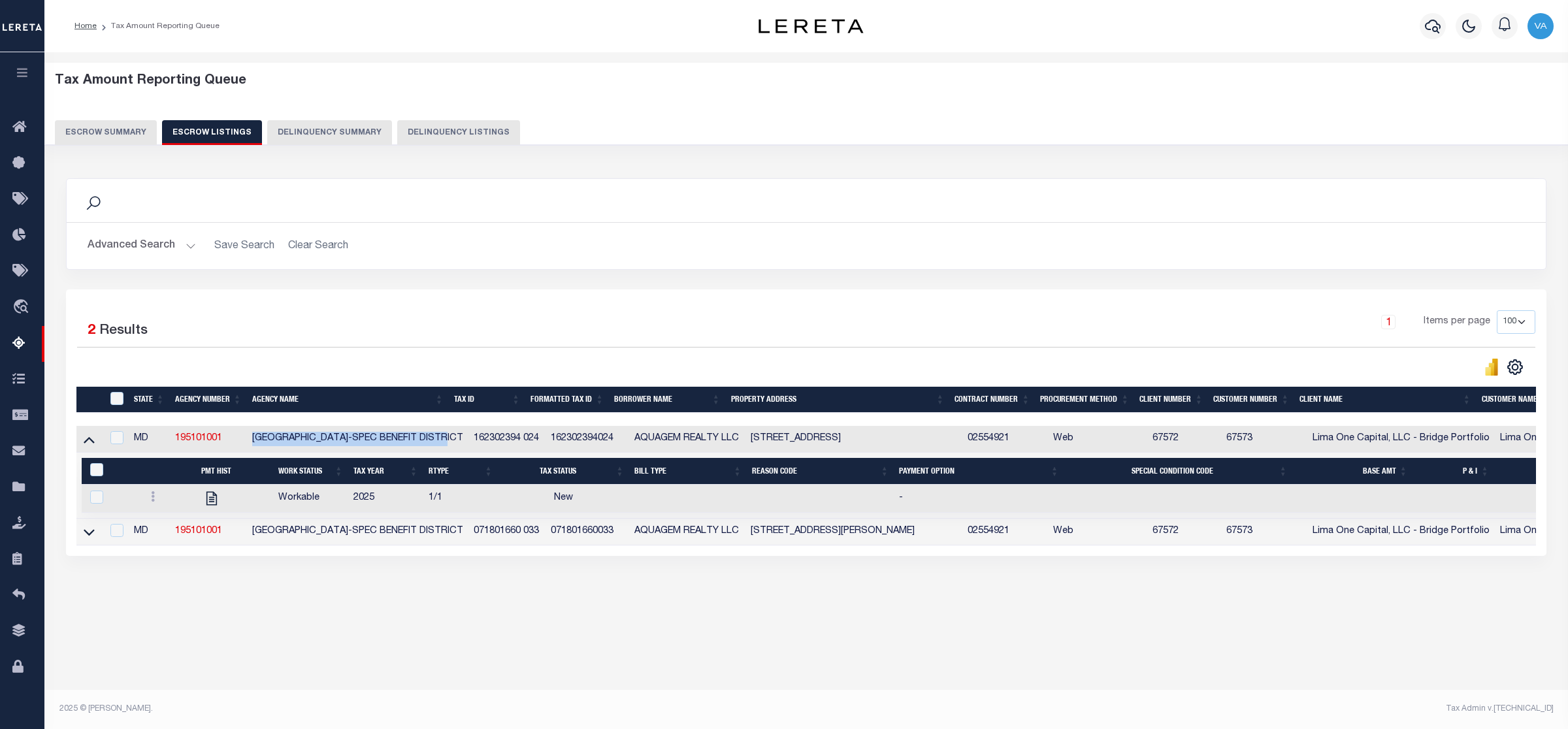
drag, startPoint x: 250, startPoint y: 444, endPoint x: 445, endPoint y: 441, distance: 195.0
click at [445, 441] on td "[GEOGRAPHIC_DATA]-SPEC BENEFIT DISTRICT" at bounding box center [358, 440] width 221 height 27
checkbox input "false"
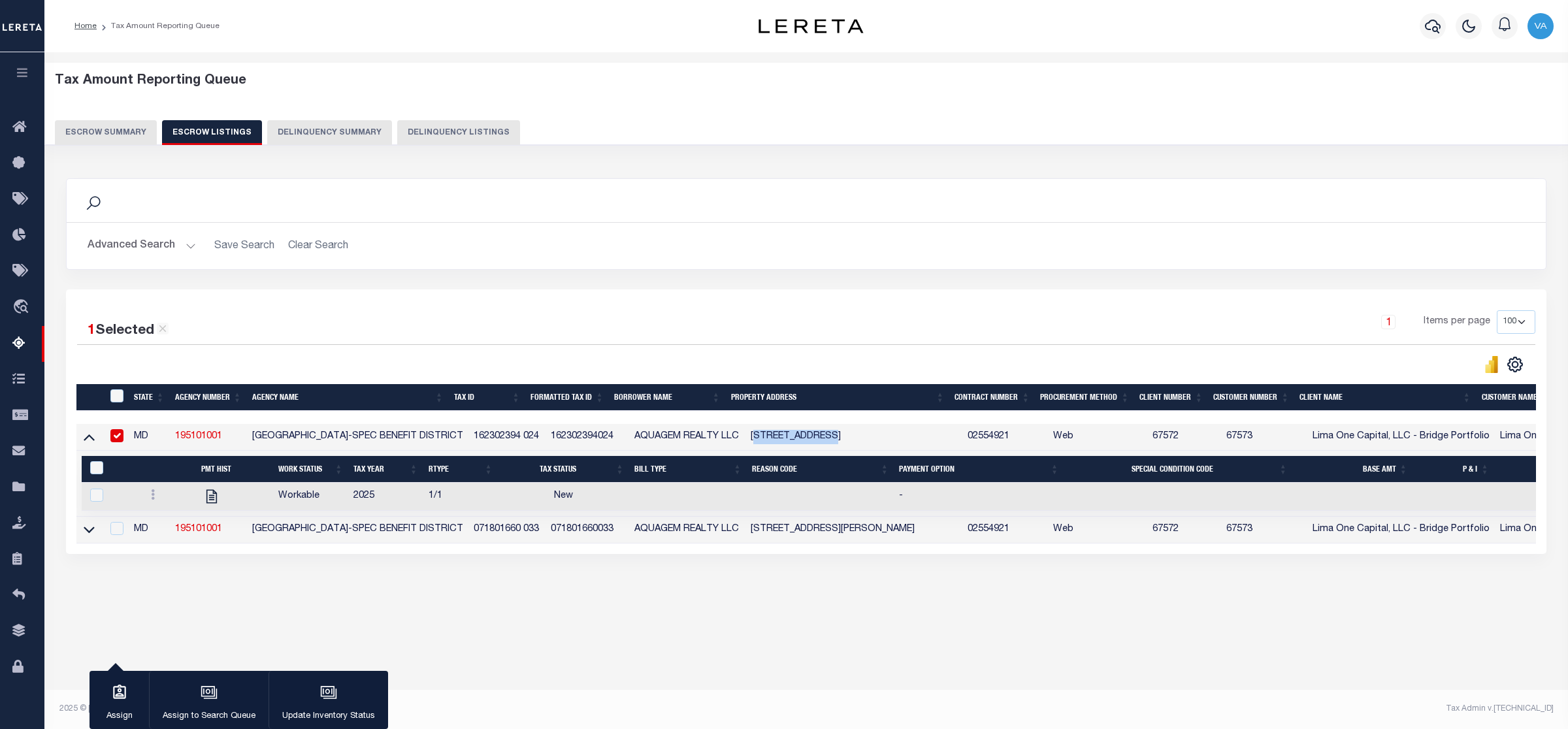
drag, startPoint x: 745, startPoint y: 440, endPoint x: 828, endPoint y: 435, distance: 83.2
click at [828, 435] on td "1025 POPLAR GROVE ST BALTIMORE MD 21216" at bounding box center [854, 438] width 217 height 27
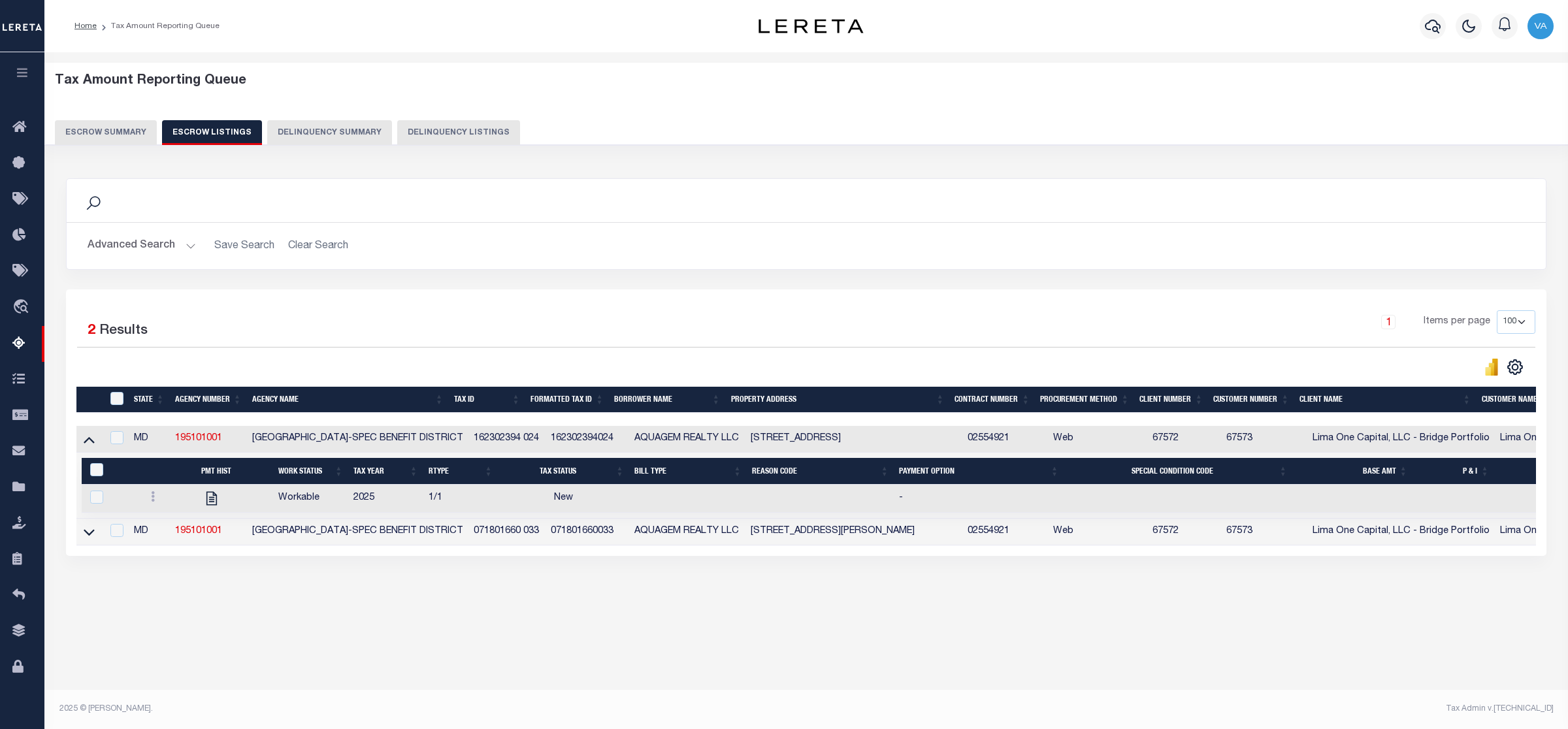
click at [745, 440] on td "1025 POPLAR GROVE ST BALTIMORE MD 21216" at bounding box center [854, 440] width 217 height 27
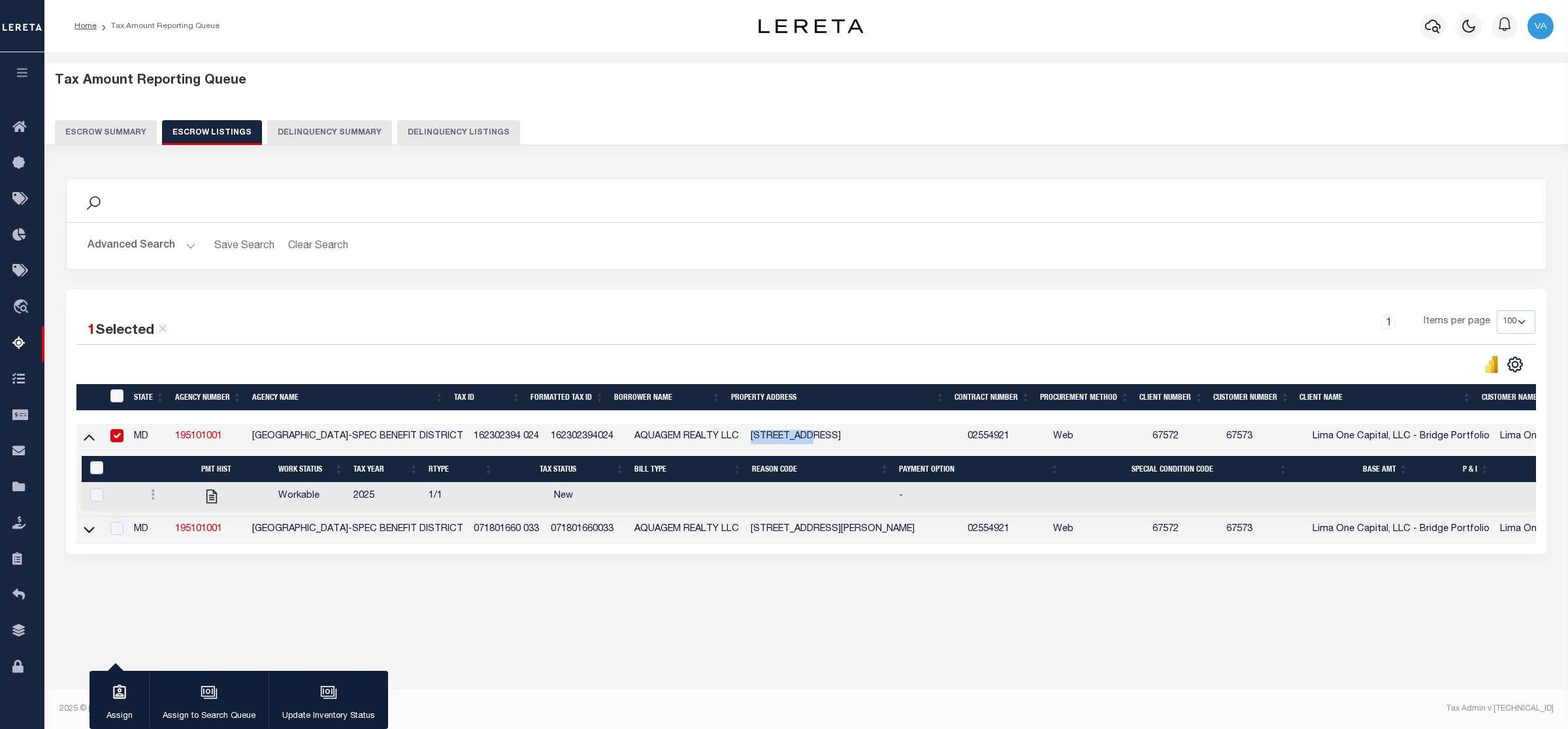
drag, startPoint x: 735, startPoint y: 442, endPoint x: 802, endPoint y: 436, distance: 67.3
click at [802, 436] on td "1025 POPLAR GROVE ST BALTIMORE MD 21216" at bounding box center [854, 438] width 217 height 27
checkbox input "false"
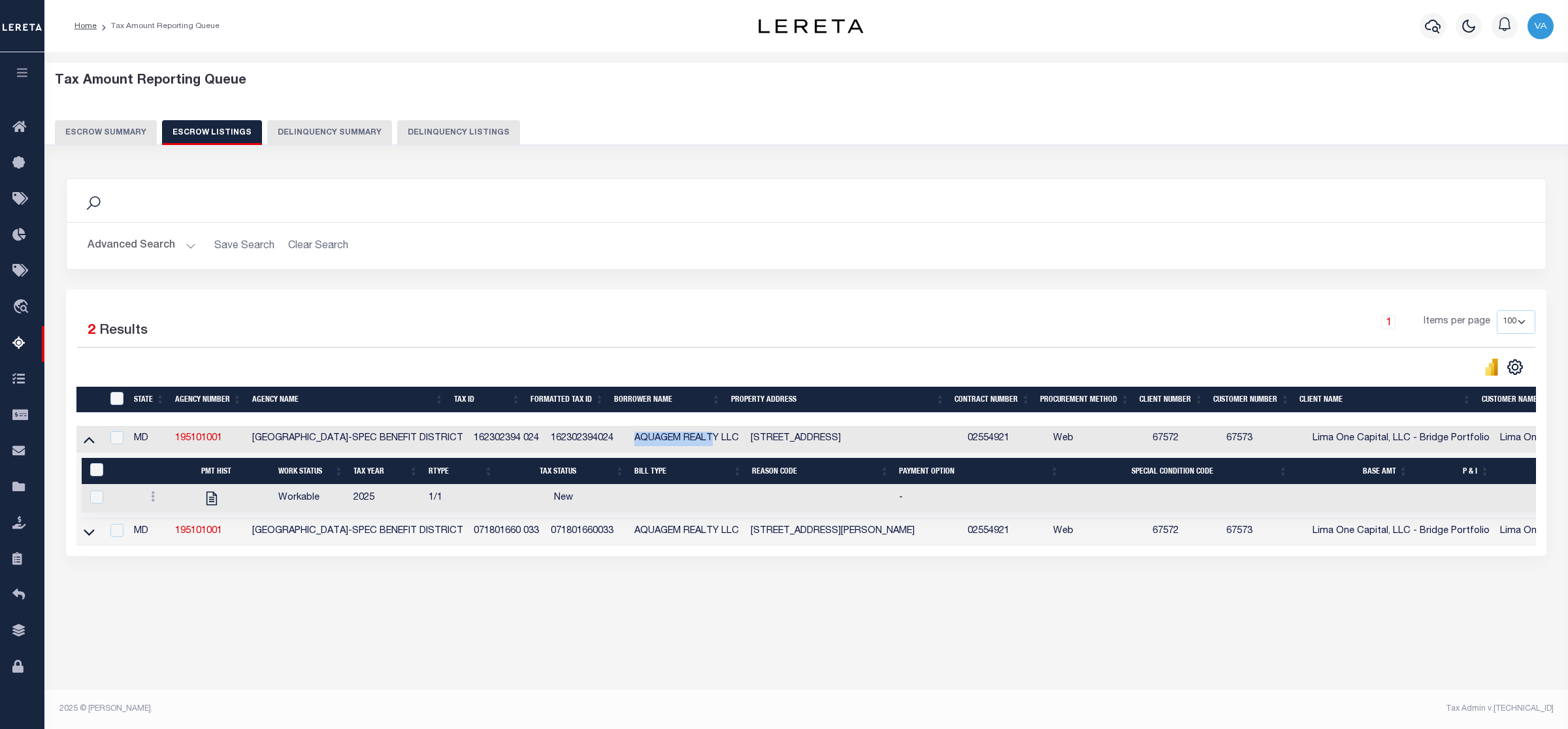
drag, startPoint x: 615, startPoint y: 433, endPoint x: 702, endPoint y: 442, distance: 87.5
click at [702, 442] on tr "MD 195101001 BALTIMORE CITY-SPEC BENEFIT DISTRICT 162302394 024 162302394024 AQ…" at bounding box center [1014, 440] width 1877 height 27
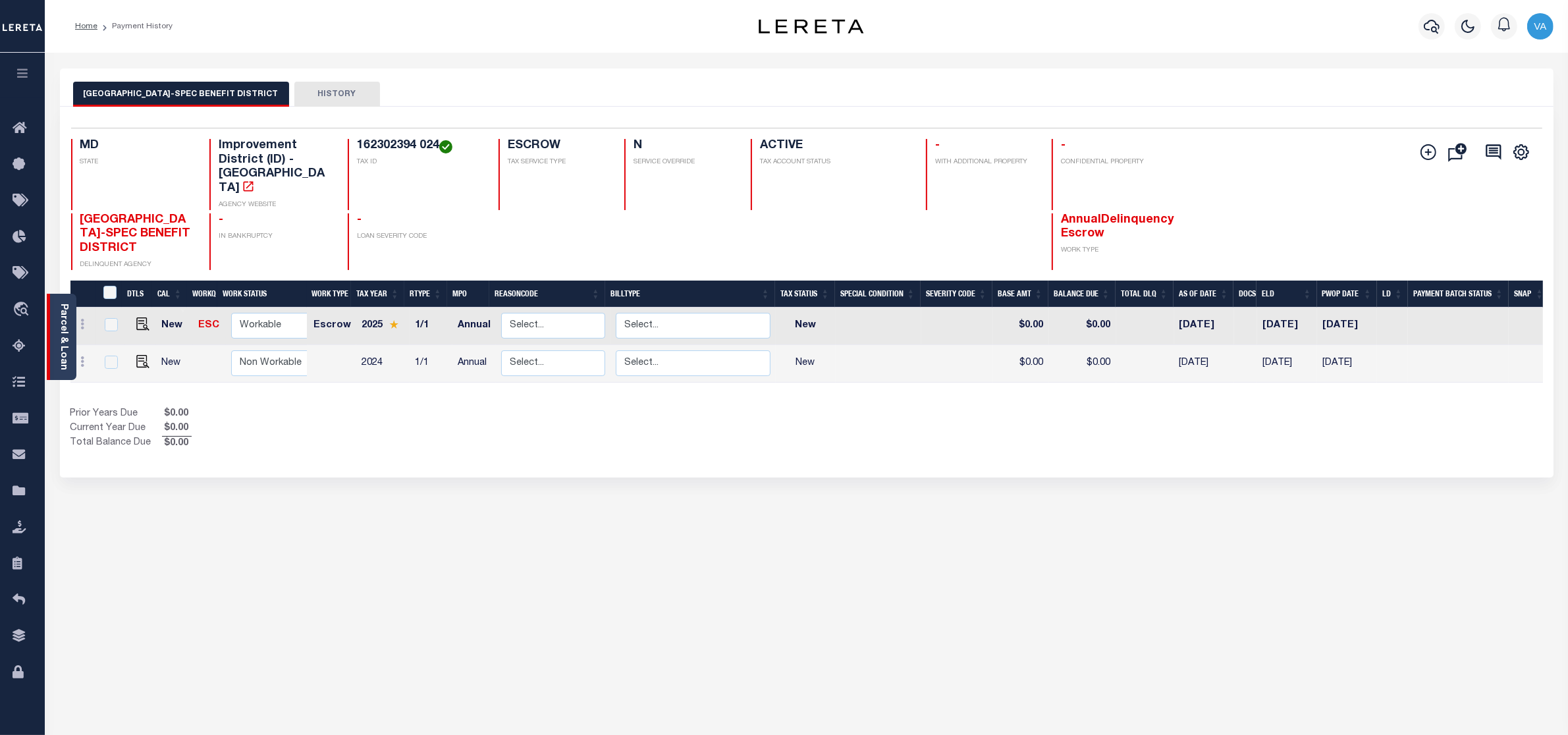
click at [59, 338] on link "Parcel & Loan" at bounding box center [63, 336] width 10 height 67
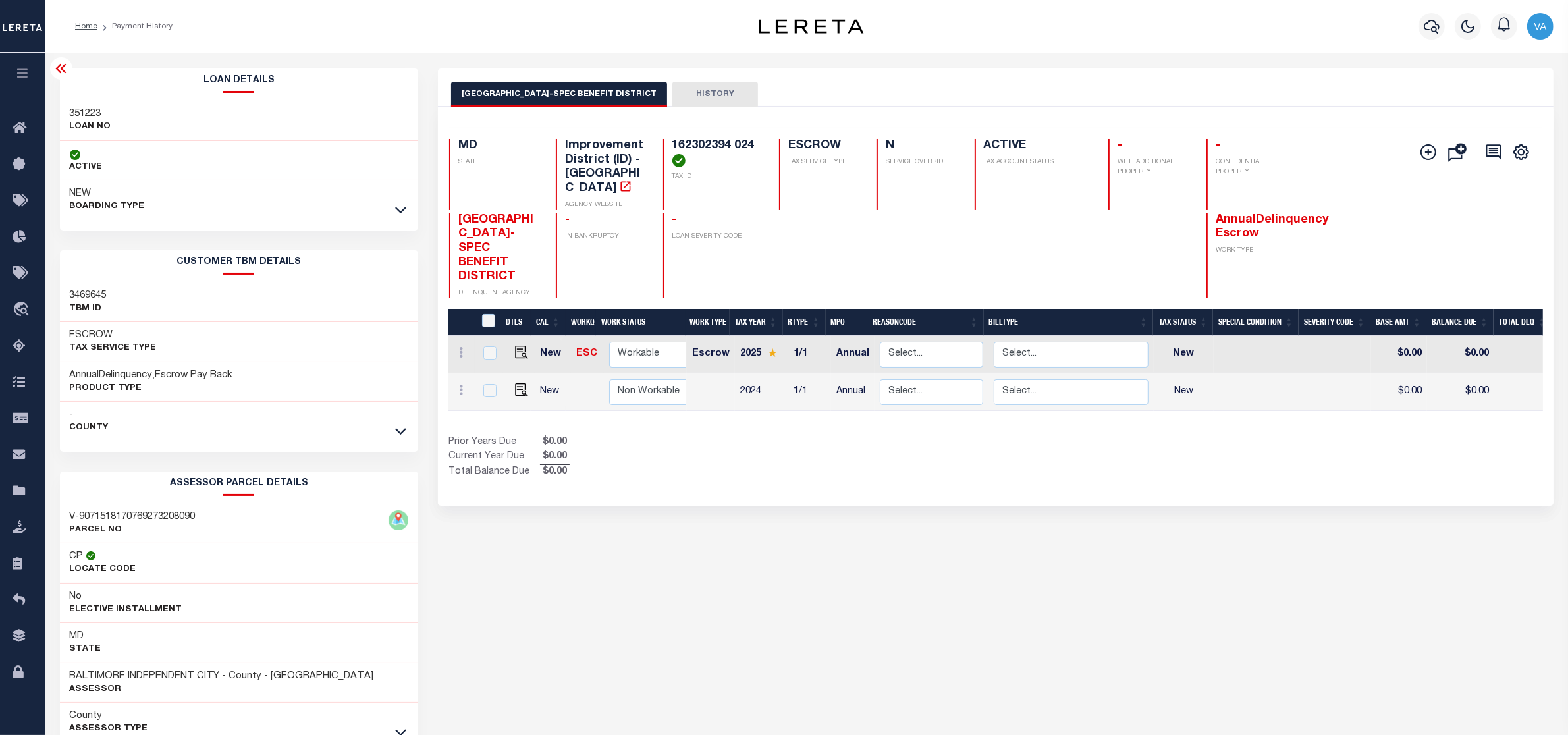
click at [406, 440] on div "- County" at bounding box center [239, 421] width 359 height 40
click at [397, 430] on icon at bounding box center [401, 431] width 12 height 14
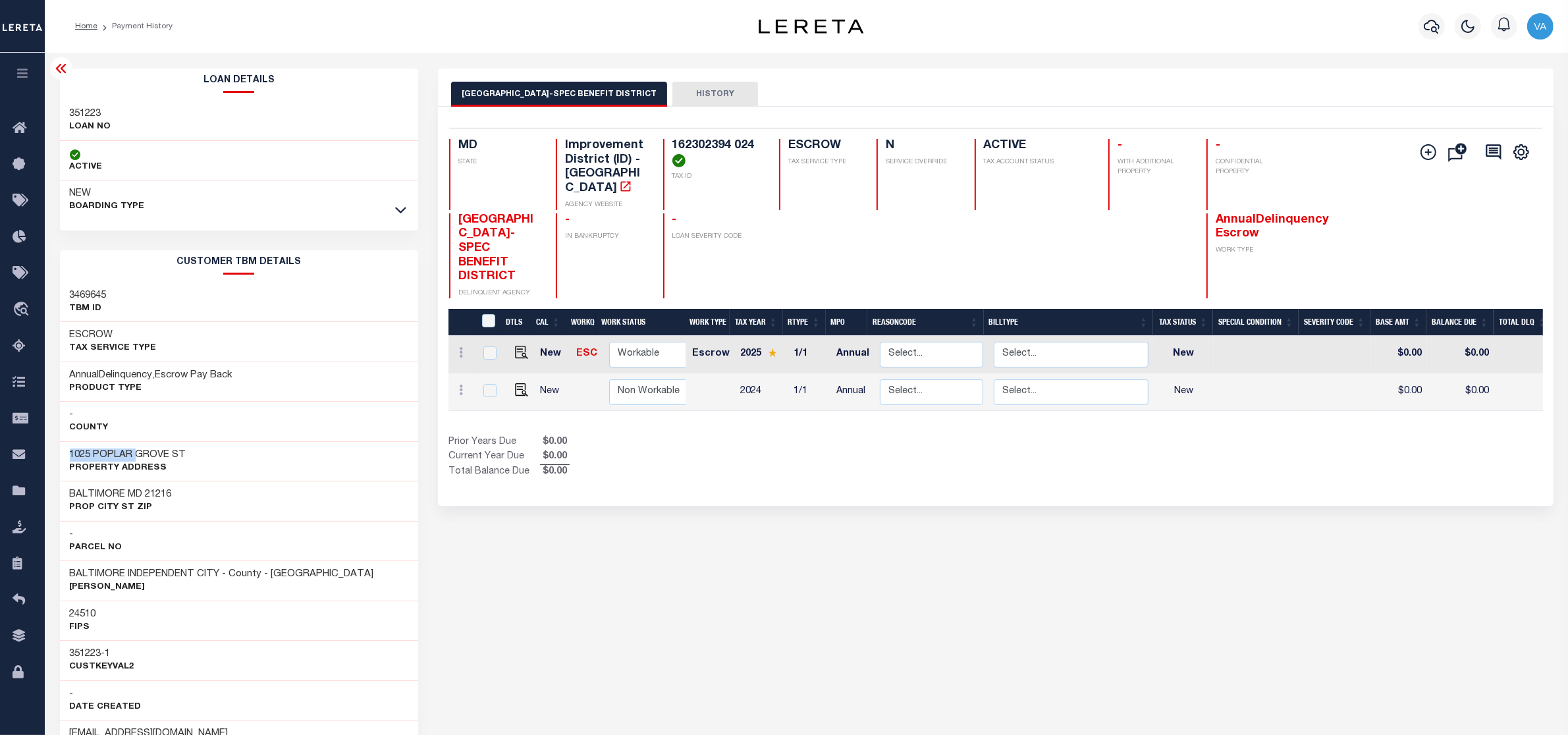
drag, startPoint x: 67, startPoint y: 449, endPoint x: 137, endPoint y: 449, distance: 70.0
click at [137, 449] on div "[STREET_ADDRESS] Property Address" at bounding box center [239, 461] width 359 height 40
copy h3 "1025 POPLAR"
